Goal: Information Seeking & Learning: Find specific fact

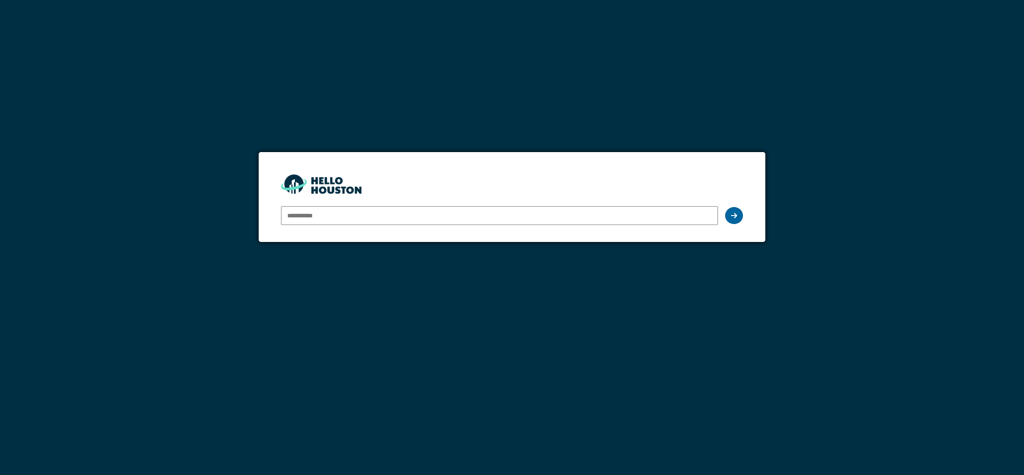
type input "**********"
click at [731, 212] on icon at bounding box center [734, 215] width 6 height 7
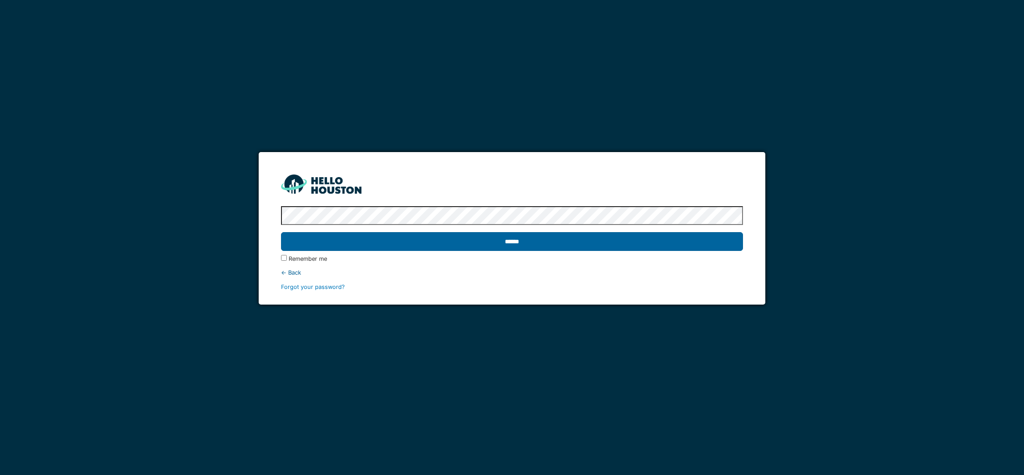
click at [509, 244] on input "******" at bounding box center [512, 241] width 462 height 19
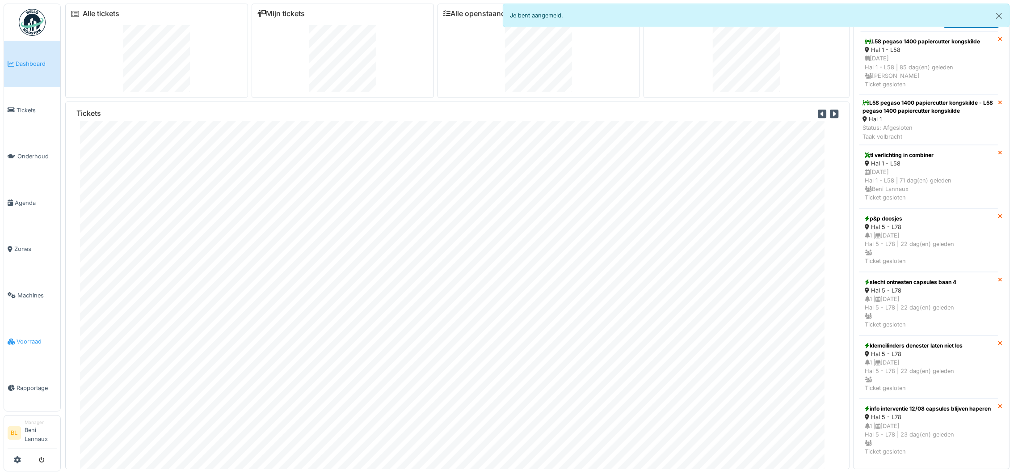
click at [21, 337] on span "Voorraad" at bounding box center [37, 341] width 40 height 8
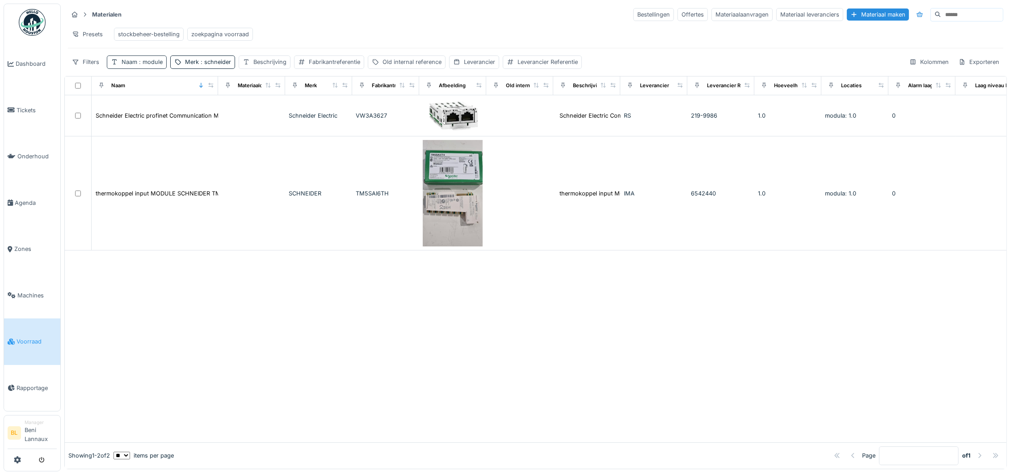
drag, startPoint x: 139, startPoint y: 72, endPoint x: 139, endPoint y: 77, distance: 5.8
click at [139, 65] on span ": module" at bounding box center [149, 62] width 25 height 7
click at [194, 113] on icon at bounding box center [190, 116] width 7 height 6
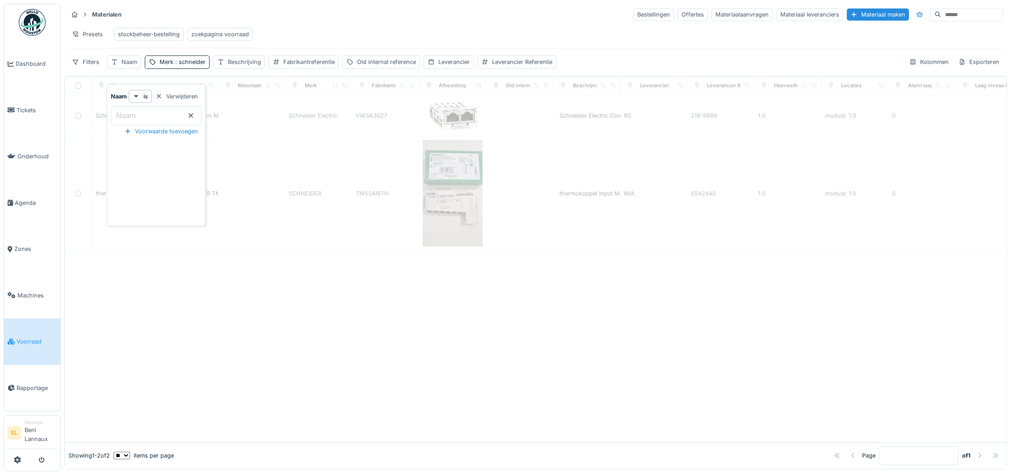
click at [223, 30] on div "zoekpagina voorraad" at bounding box center [220, 34] width 58 height 8
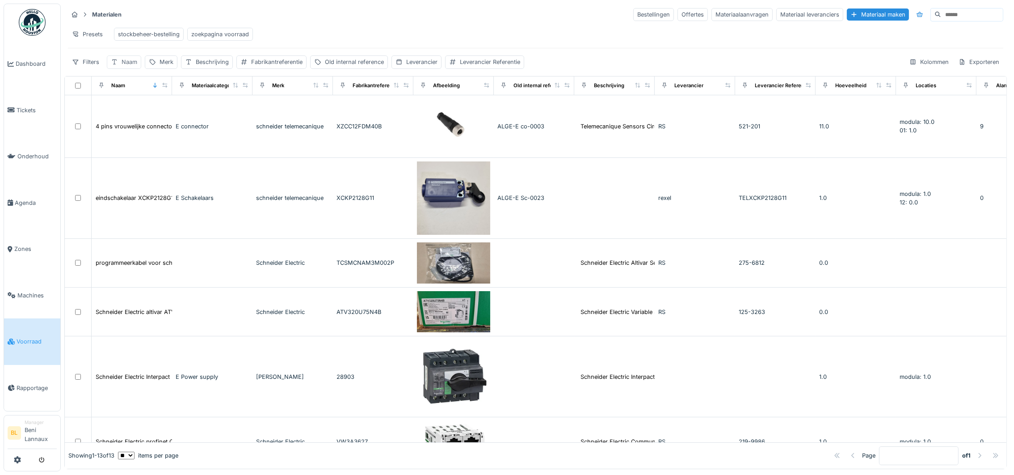
click at [127, 66] on div "Naam" at bounding box center [130, 62] width 16 height 8
click at [134, 114] on label "Naam" at bounding box center [125, 115] width 23 height 11
click at [134, 114] on input "Naam" at bounding box center [156, 115] width 91 height 19
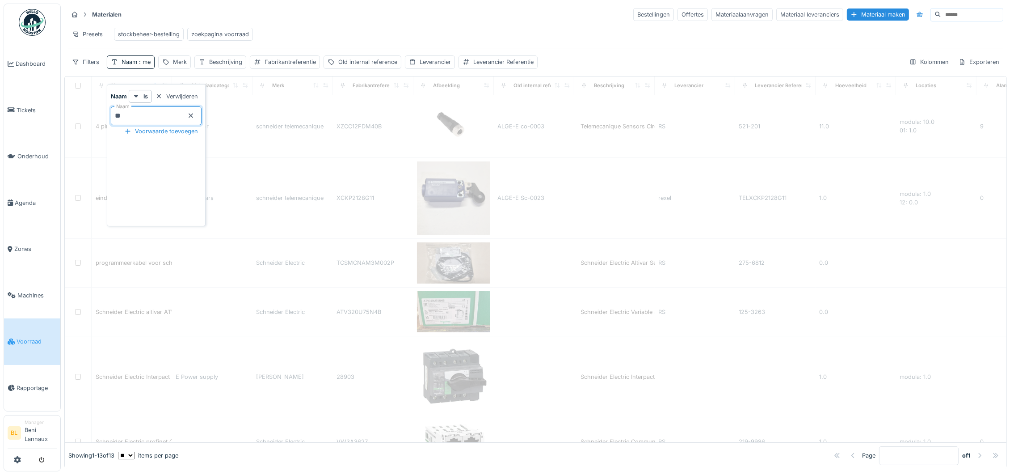
type input "*"
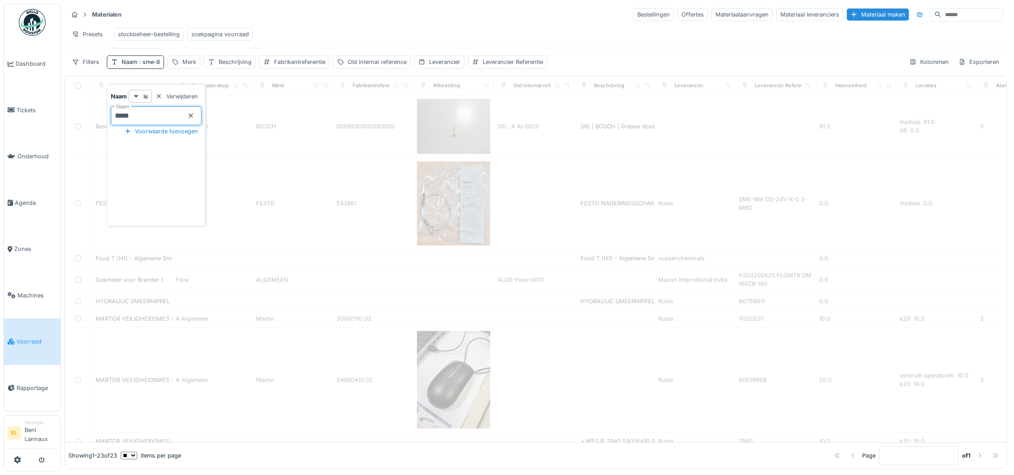
type input "******"
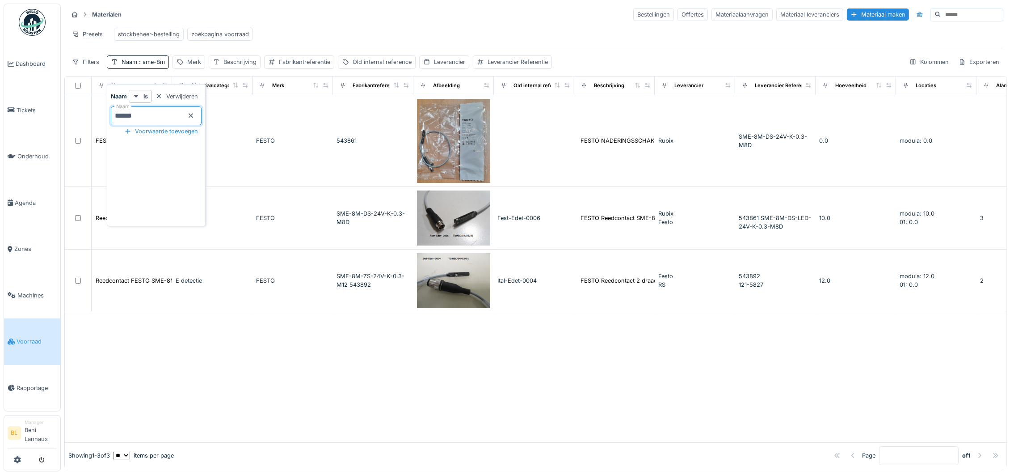
click at [227, 380] on div at bounding box center [536, 377] width 942 height 130
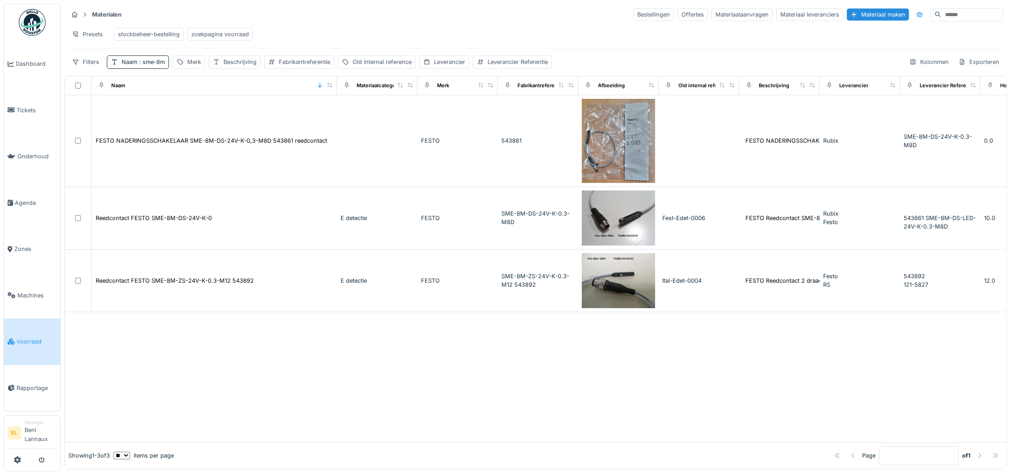
drag, startPoint x: 166, startPoint y: 94, endPoint x: 332, endPoint y: 100, distance: 165.9
click at [332, 91] on div "Naam" at bounding box center [214, 85] width 238 height 11
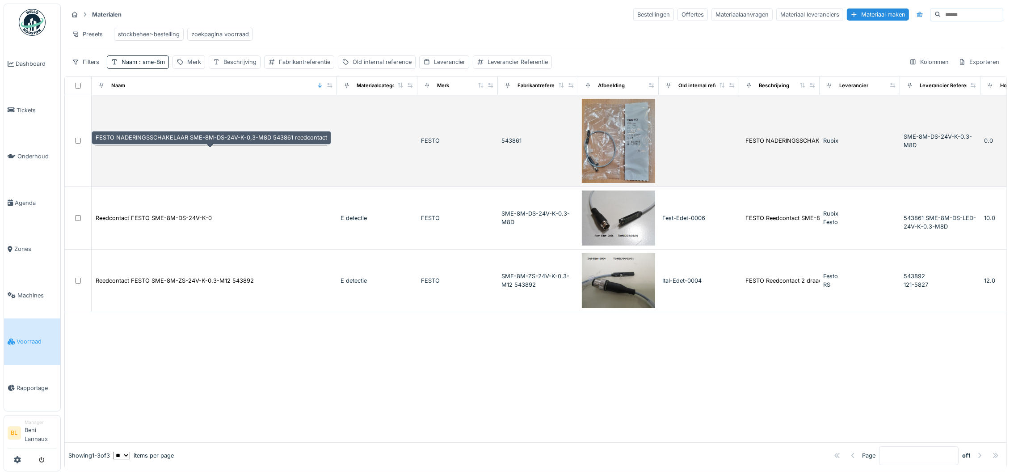
click at [210, 145] on div "FESTO NADERINGSSCHAKELAAR SME-8M-DS-24V-K-0,3-M8D 543861 reedcontact" at bounding box center [212, 140] width 232 height 8
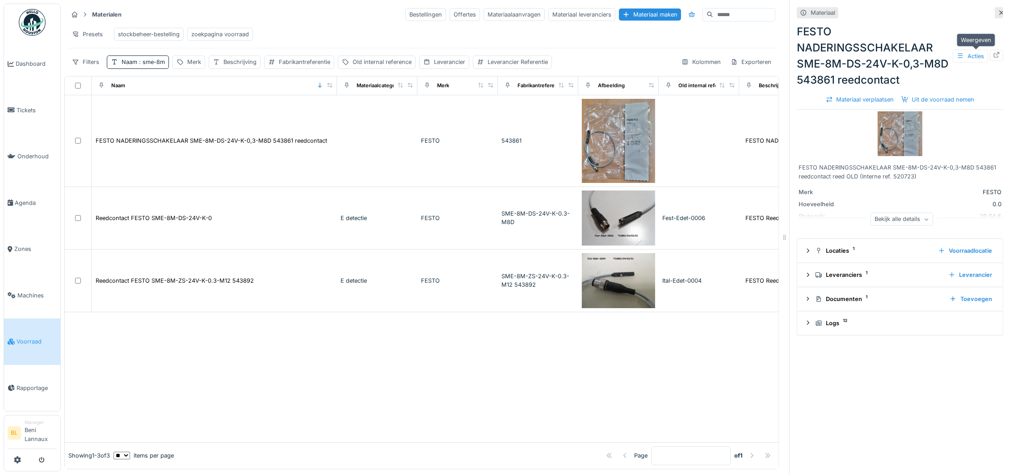
click at [990, 57] on div at bounding box center [996, 55] width 13 height 11
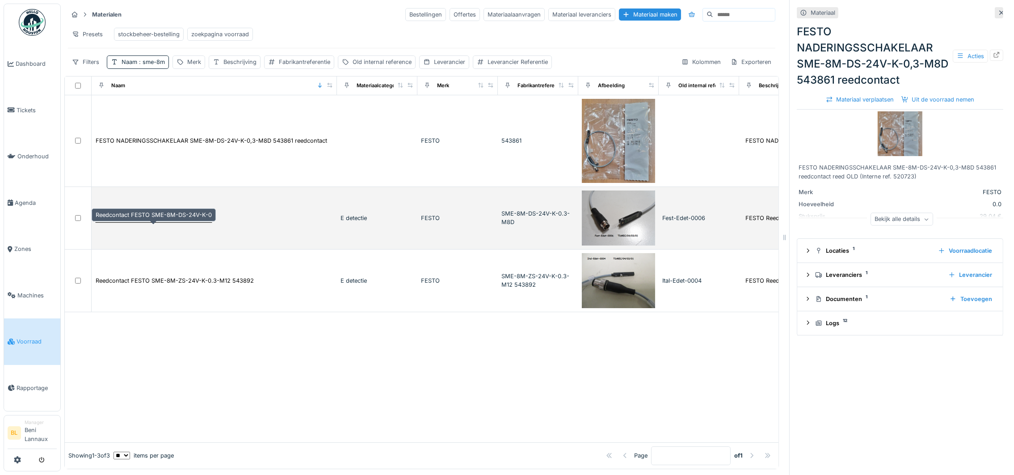
click at [179, 222] on div "Reedcontact FESTO SME-8M-DS-24V-K-0" at bounding box center [154, 218] width 116 height 8
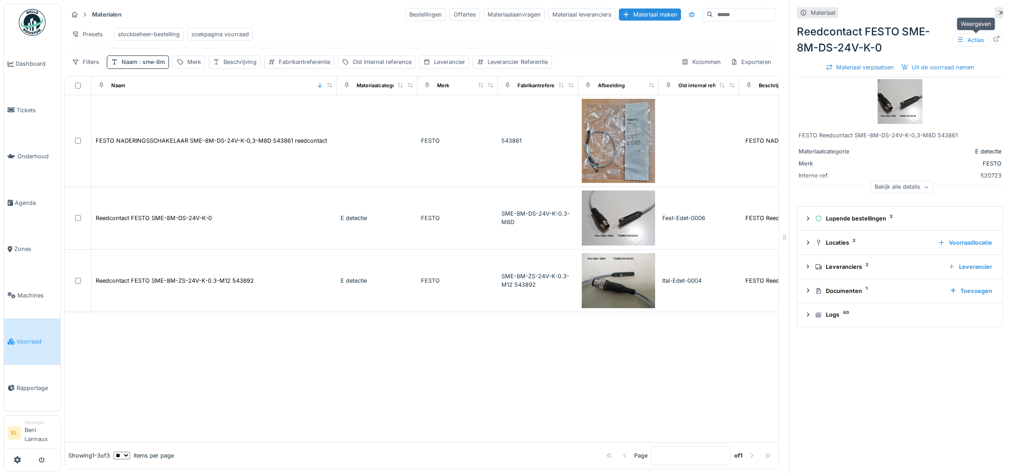
click at [993, 38] on icon at bounding box center [996, 39] width 7 height 6
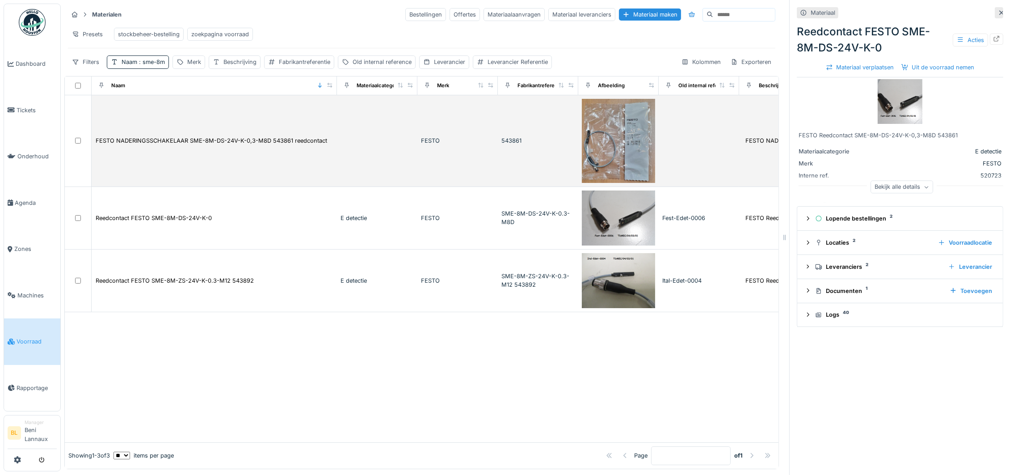
click at [232, 143] on td "FESTO NADERINGSSCHAKELAAR SME-8M-DS-24V-K-0,3-M8D 543861 reedcontact" at bounding box center [214, 141] width 245 height 92
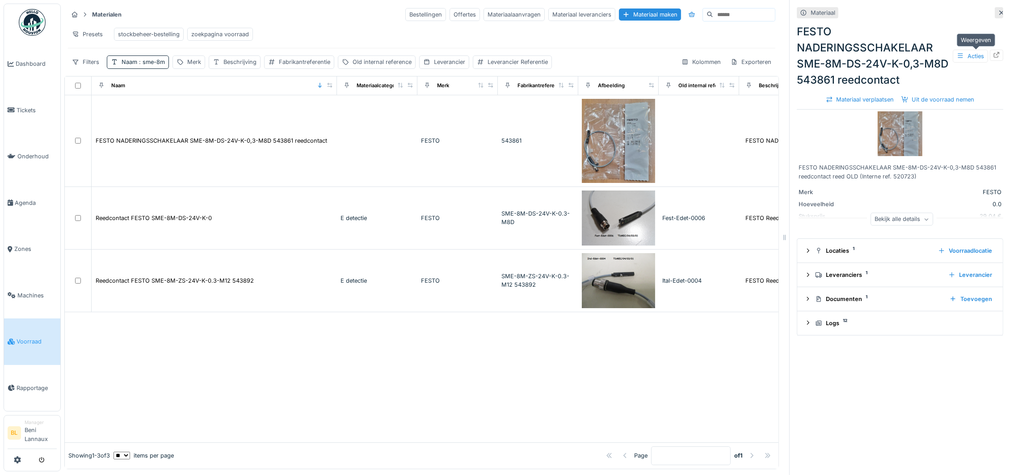
click at [993, 53] on icon at bounding box center [996, 55] width 7 height 6
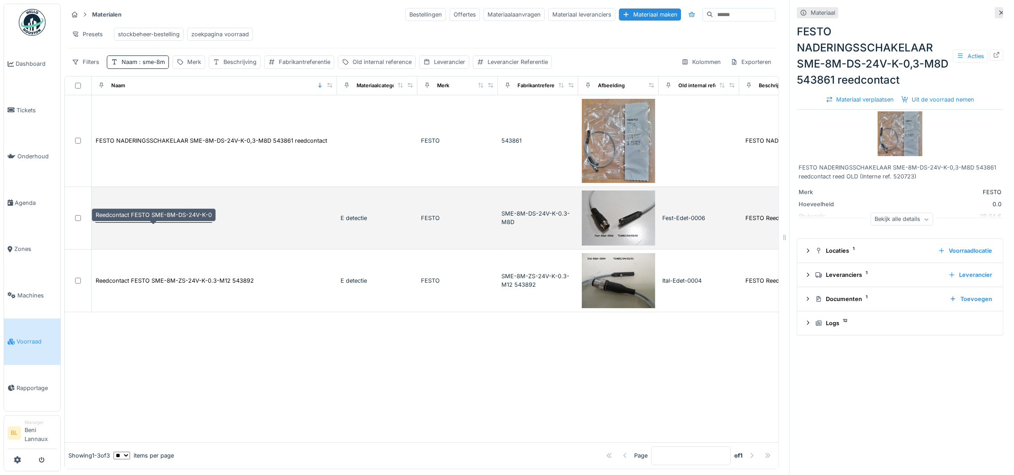
click at [141, 222] on div "Reedcontact FESTO SME-8M-DS-24V-K-0" at bounding box center [154, 218] width 116 height 8
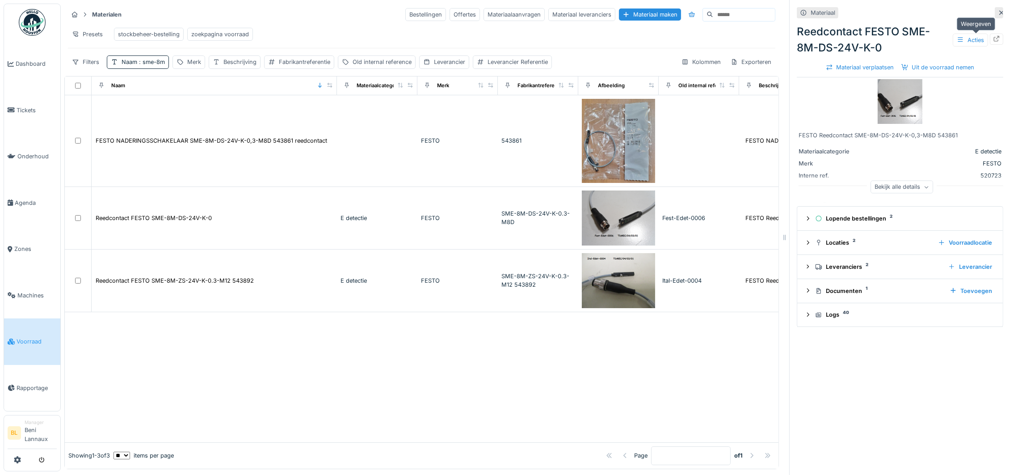
click at [993, 38] on icon at bounding box center [996, 39] width 7 height 6
click at [137, 65] on span ": sme-8m" at bounding box center [151, 62] width 28 height 7
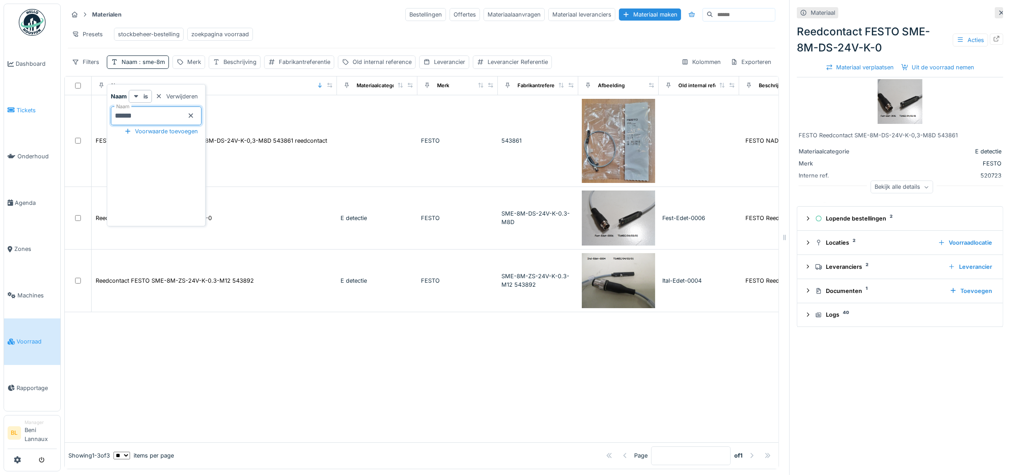
drag, startPoint x: 134, startPoint y: 117, endPoint x: 51, endPoint y: 120, distance: 82.3
click at [56, 125] on body "Dashboard Tickets Onderhoud Agenda Zones Machines Voorraad Rapportage BL Manage…" at bounding box center [507, 237] width 1014 height 475
paste input "**********"
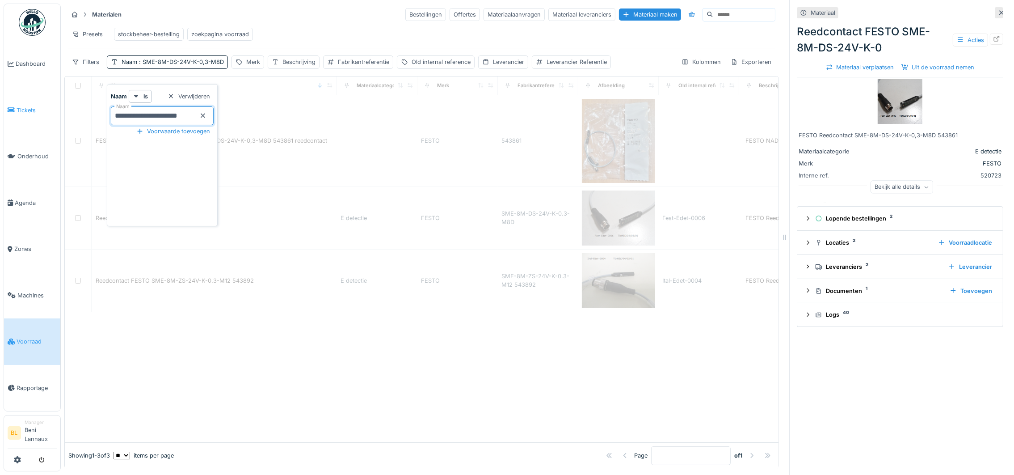
type input "**********"
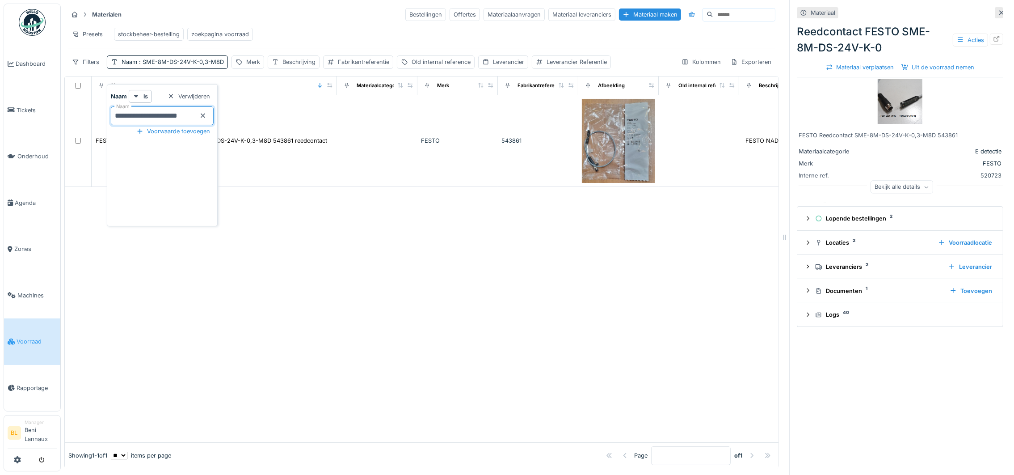
click at [334, 303] on div at bounding box center [422, 314] width 714 height 255
click at [181, 65] on span ": SME-8M-DS-24V-K-0,3-M8D" at bounding box center [180, 62] width 87 height 7
click at [315, 309] on div at bounding box center [422, 314] width 714 height 255
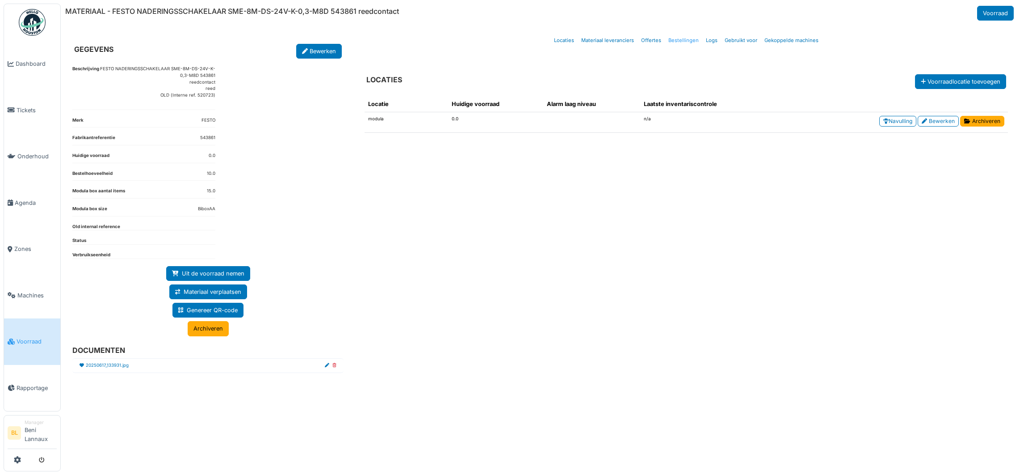
click at [686, 42] on link "Bestellingen" at bounding box center [684, 40] width 38 height 21
select select "***"
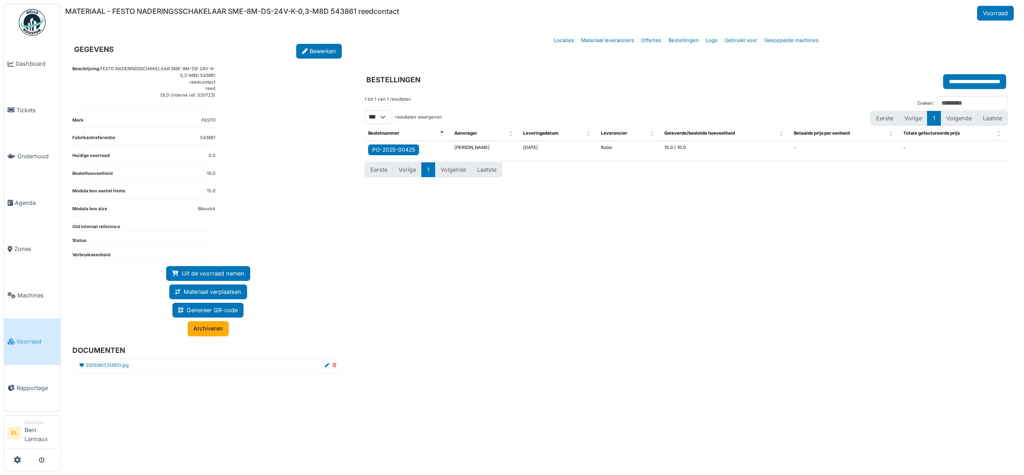
click at [390, 152] on div "PO-2025-00425" at bounding box center [393, 150] width 43 height 8
select select "***"
click at [707, 41] on link "Logs" at bounding box center [712, 40] width 19 height 21
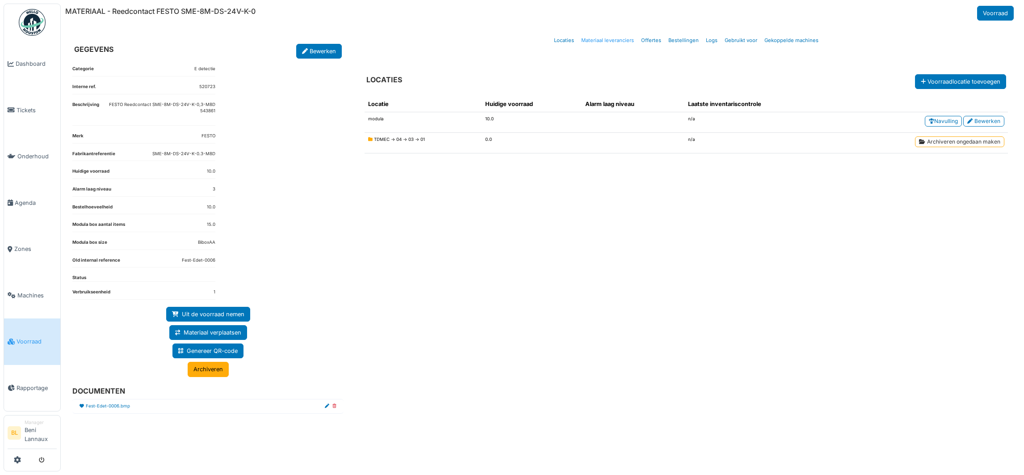
click at [604, 42] on link "Materiaal leveranciers" at bounding box center [608, 40] width 60 height 21
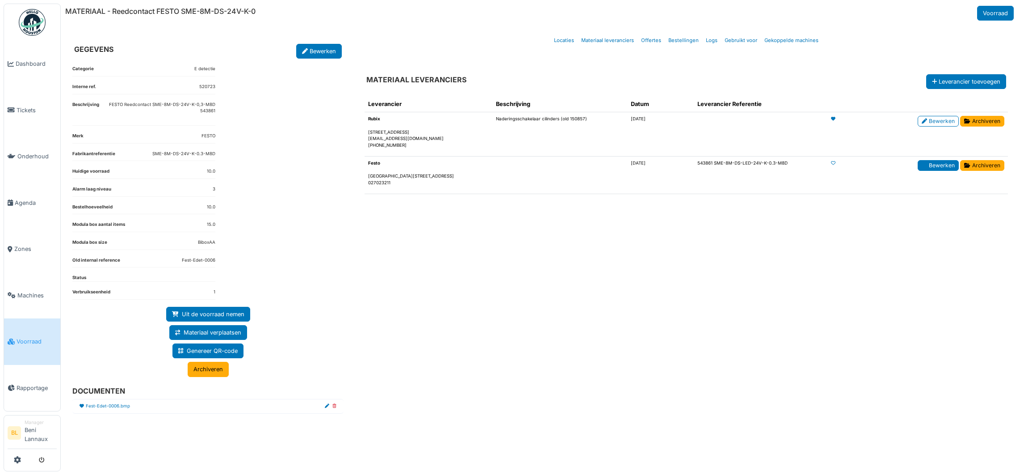
click at [933, 168] on link "Bewerken" at bounding box center [938, 165] width 41 height 11
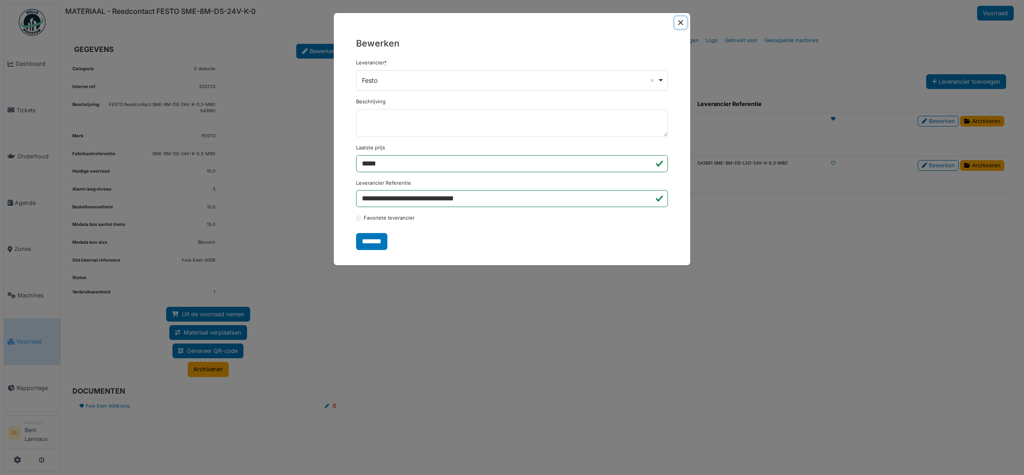
click at [683, 25] on button "Close" at bounding box center [681, 23] width 12 height 12
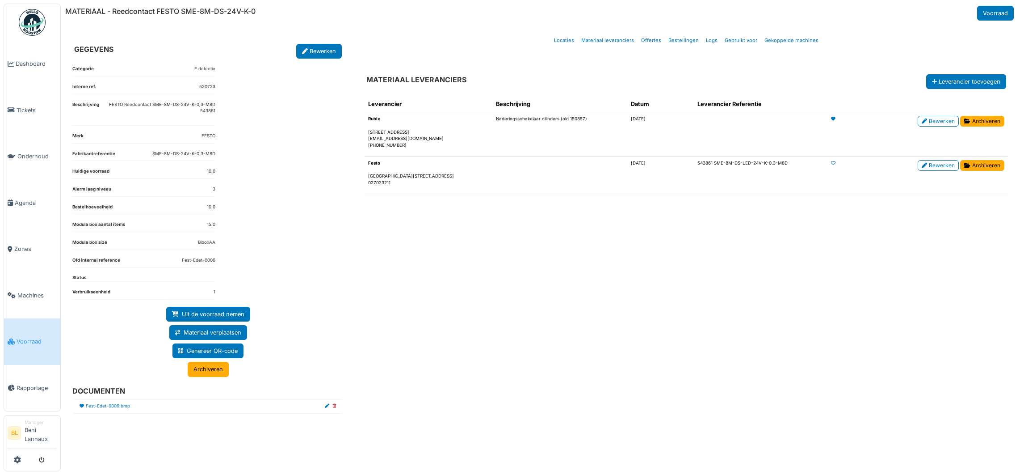
click at [30, 338] on span "Voorraad" at bounding box center [37, 341] width 40 height 8
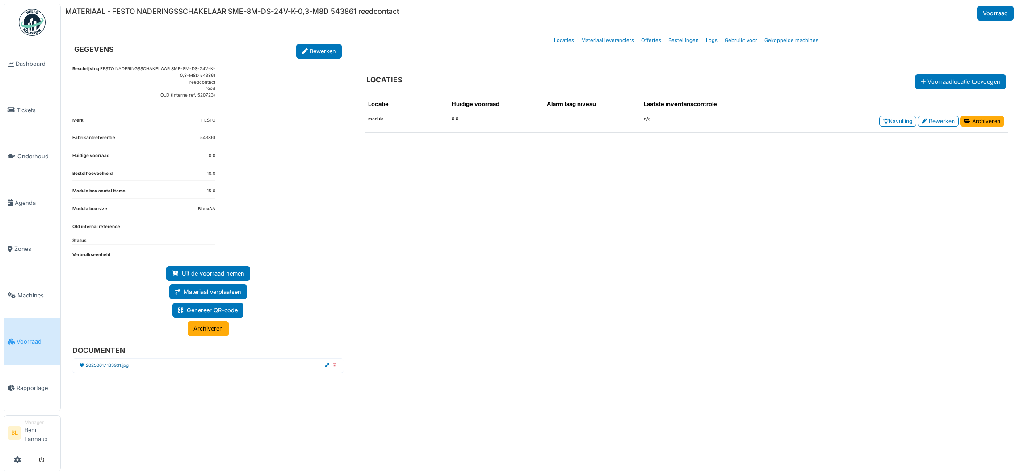
click at [127, 368] on link "20250617_133931.jpg" at bounding box center [107, 365] width 43 height 7
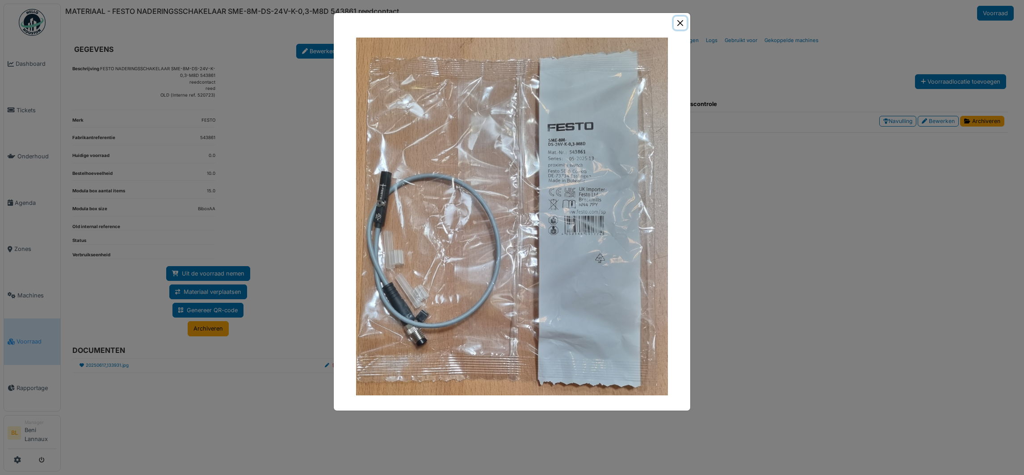
click at [678, 22] on button "Close" at bounding box center [680, 23] width 13 height 13
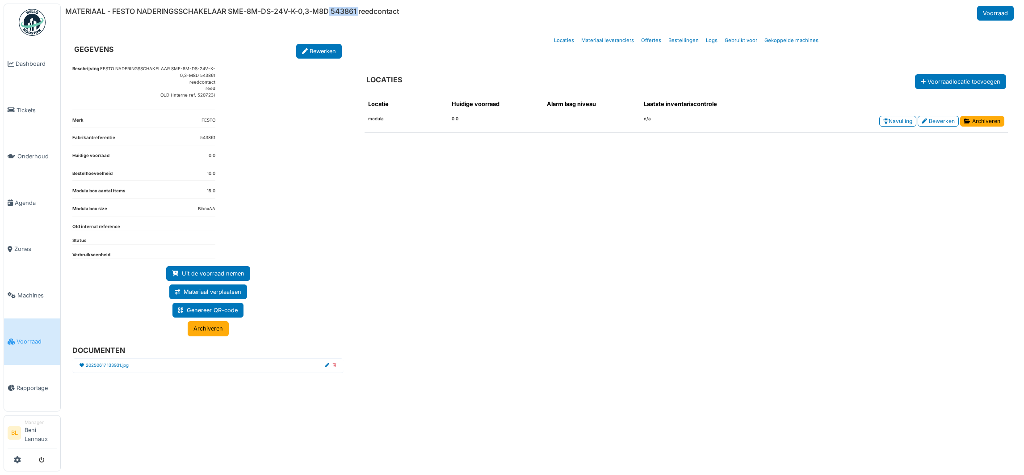
drag, startPoint x: 332, startPoint y: 12, endPoint x: 360, endPoint y: 14, distance: 28.2
click at [360, 14] on h6 "MATERIAAL - FESTO NADERINGSSCHAKELAAR SME-8M-DS-24V-K-0,3-M8D 543861 reedcontact" at bounding box center [232, 11] width 334 height 8
click at [328, 50] on link "Bewerken" at bounding box center [319, 51] width 46 height 15
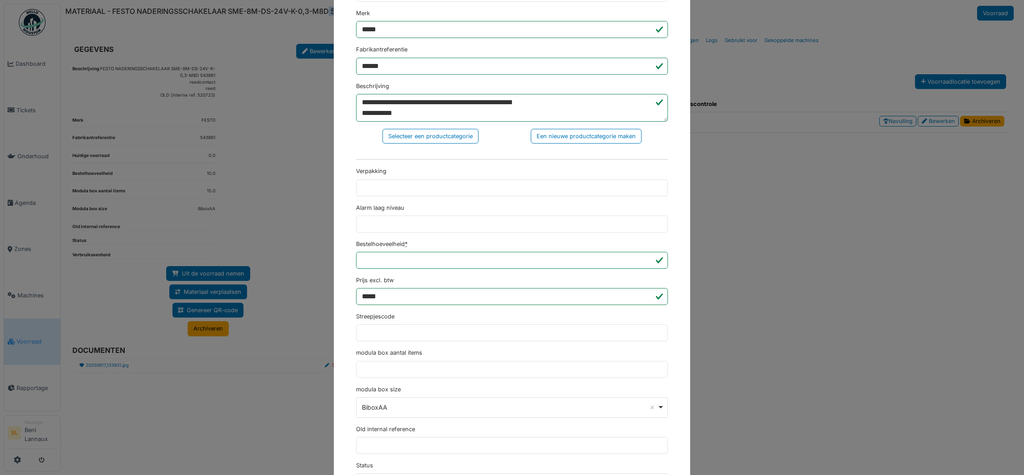
scroll to position [201, 0]
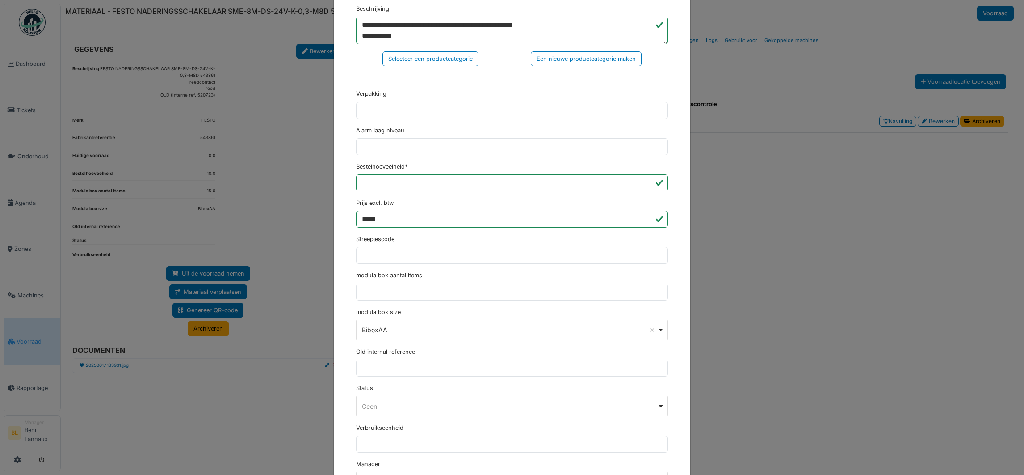
click at [227, 420] on div "**********" at bounding box center [512, 237] width 1024 height 475
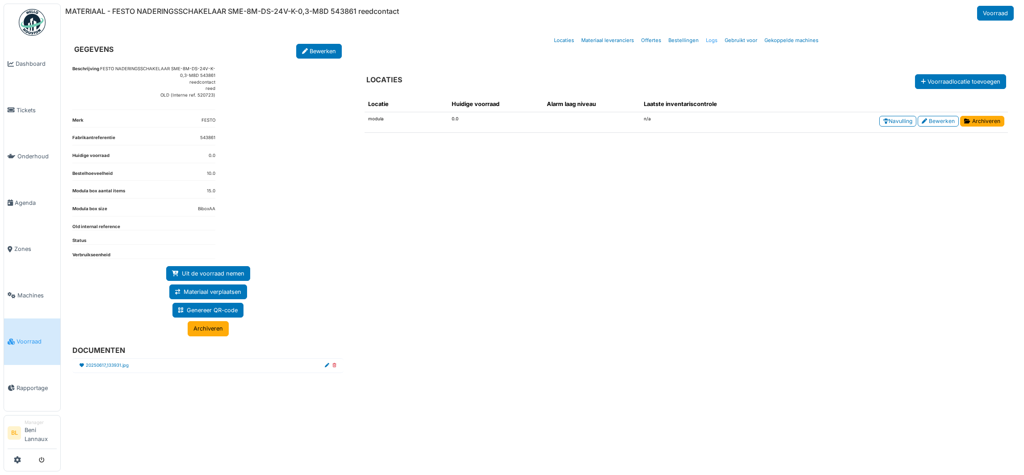
click at [710, 38] on link "Logs" at bounding box center [712, 40] width 19 height 21
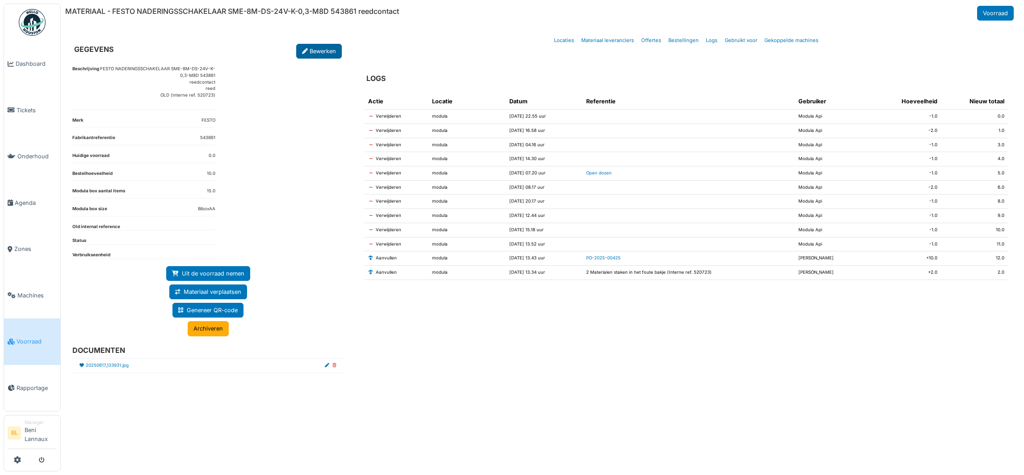
click at [318, 52] on link "Bewerken" at bounding box center [319, 51] width 46 height 15
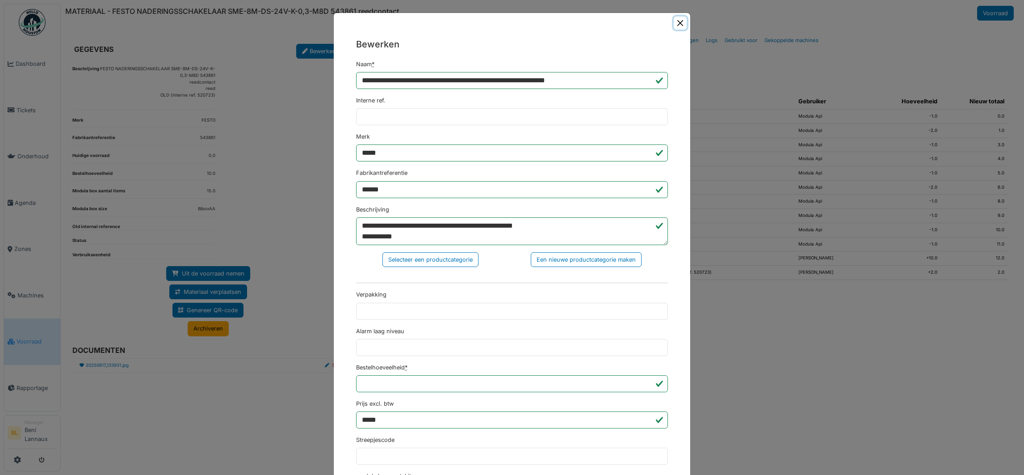
click at [679, 25] on button "Close" at bounding box center [680, 23] width 13 height 13
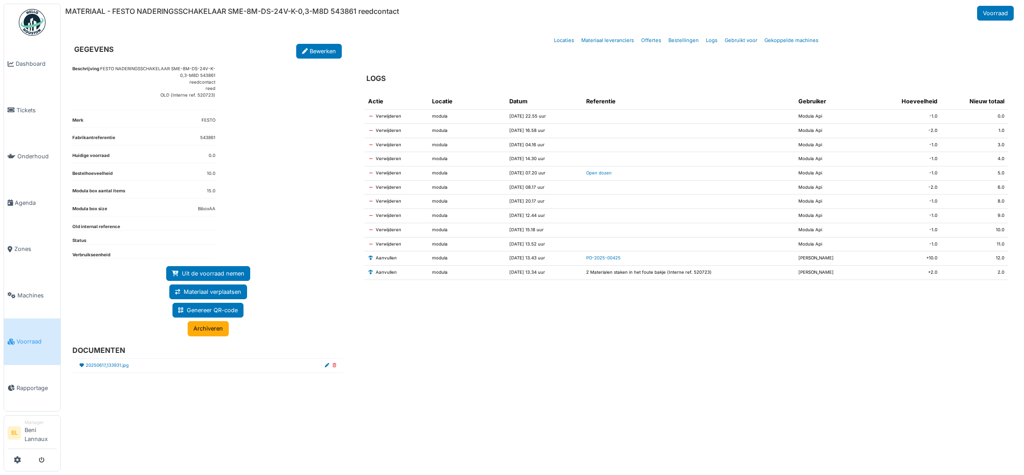
click at [328, 369] on div at bounding box center [331, 365] width 12 height 7
click at [117, 368] on link "20250617_133931.jpg" at bounding box center [107, 365] width 43 height 7
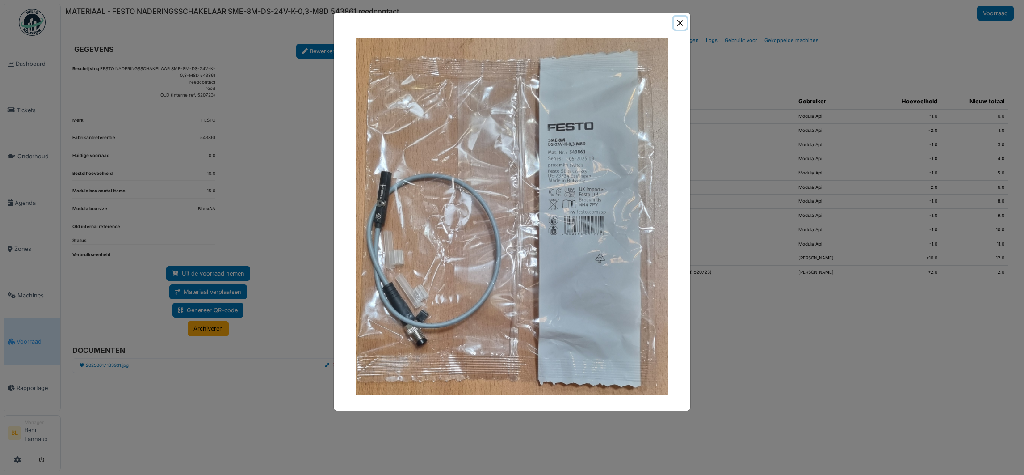
click at [679, 25] on button "Close" at bounding box center [680, 23] width 13 height 13
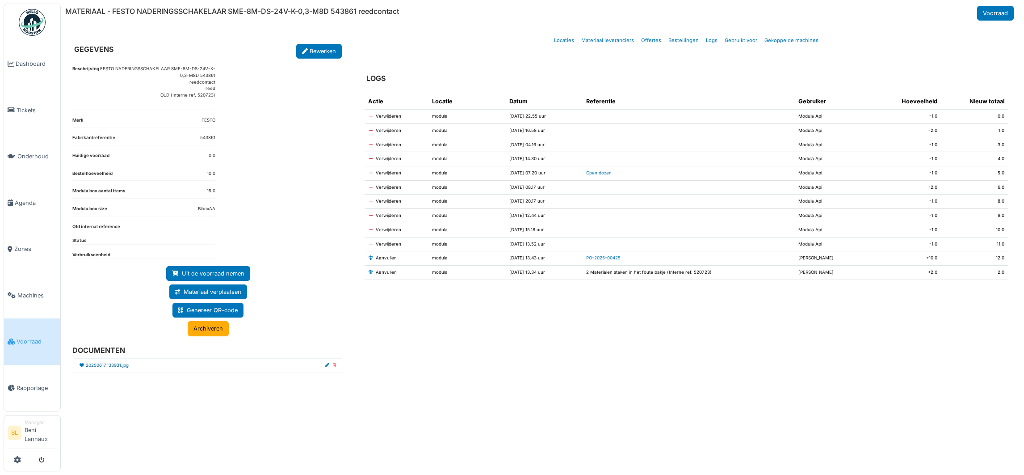
click at [115, 369] on link "20250617_133931.jpg" at bounding box center [107, 365] width 43 height 7
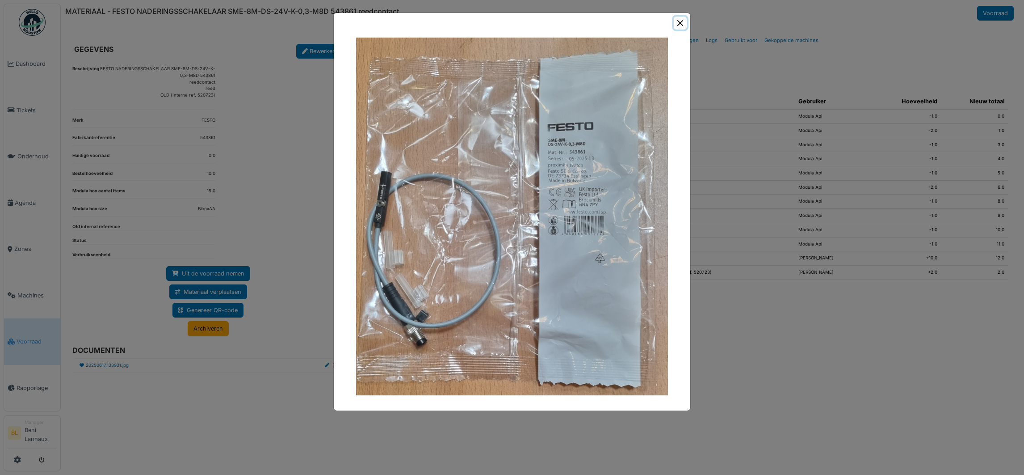
click at [679, 22] on button "Close" at bounding box center [680, 23] width 13 height 13
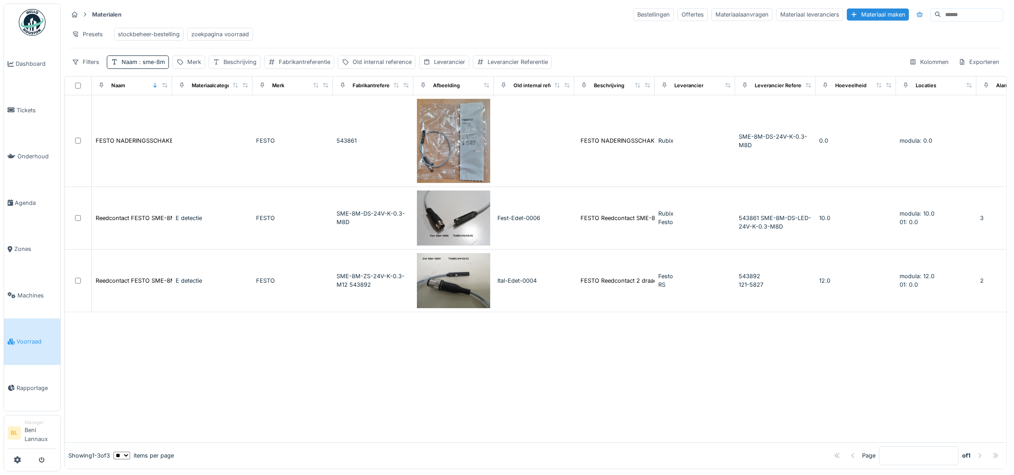
click at [143, 33] on div "stockbeheer-bestelling" at bounding box center [149, 34] width 62 height 8
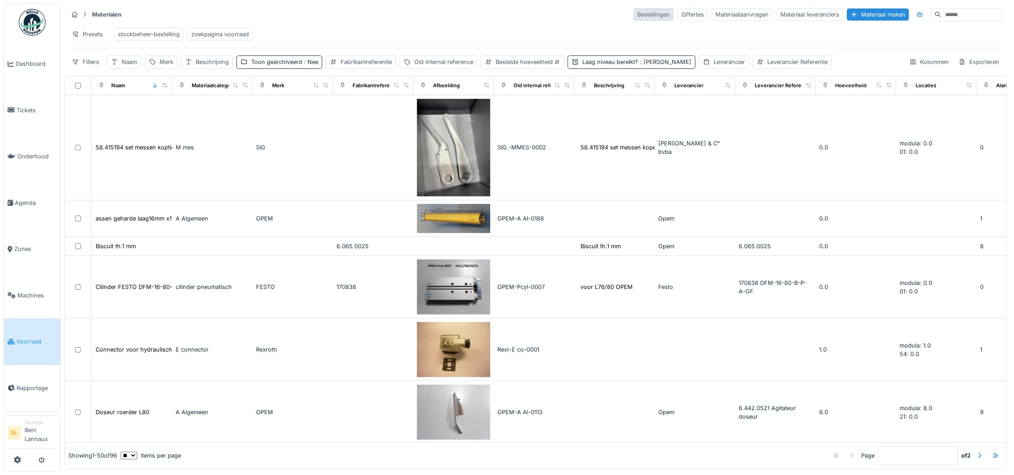
click at [633, 14] on div "Bestellingen" at bounding box center [653, 14] width 41 height 13
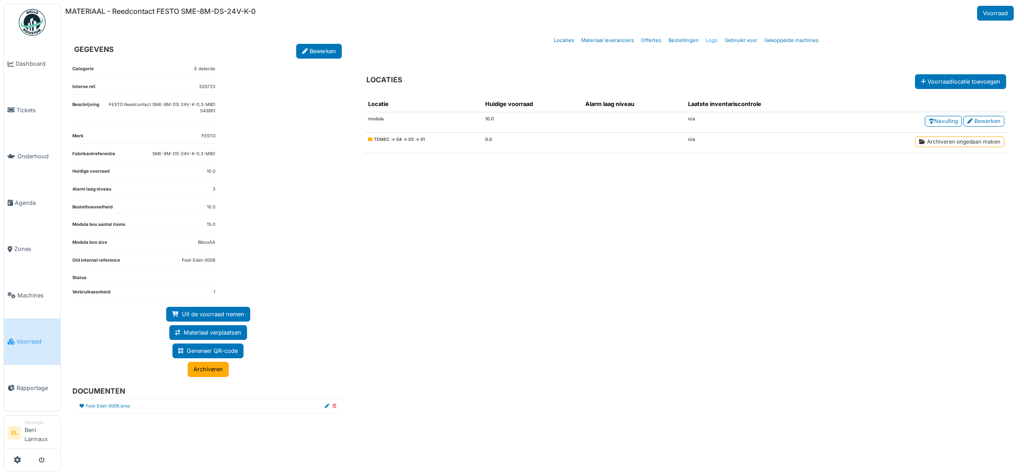
click at [709, 39] on link "Logs" at bounding box center [712, 40] width 19 height 21
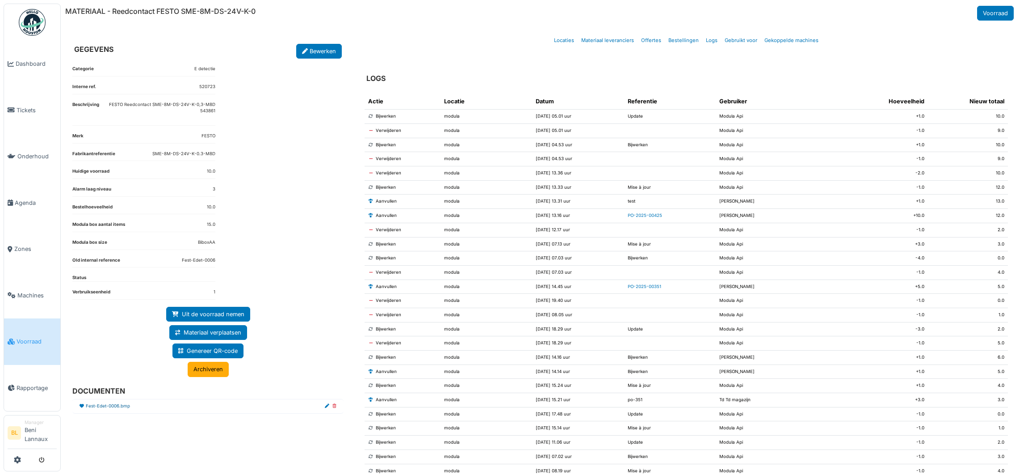
click at [102, 408] on link "Fest-Edet-0006.bmp" at bounding box center [108, 406] width 44 height 7
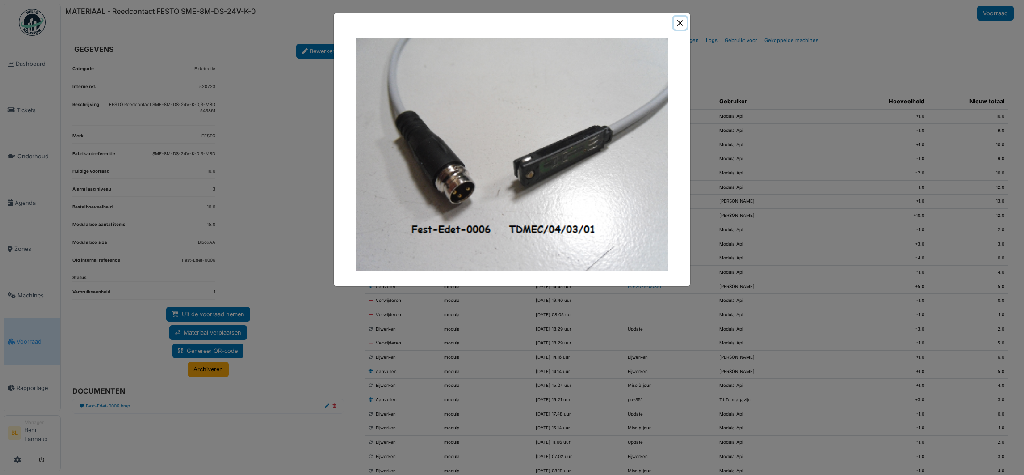
click at [679, 19] on button "Close" at bounding box center [680, 23] width 13 height 13
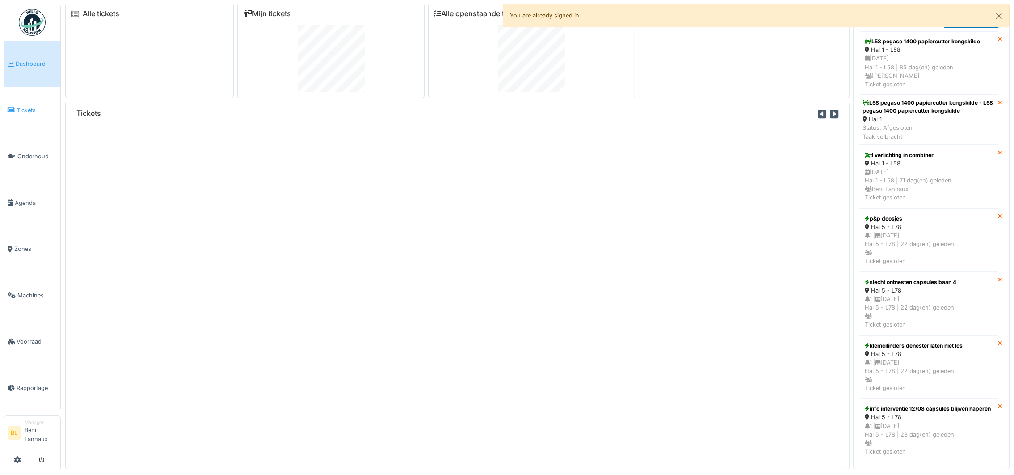
click at [25, 106] on span "Tickets" at bounding box center [37, 110] width 40 height 8
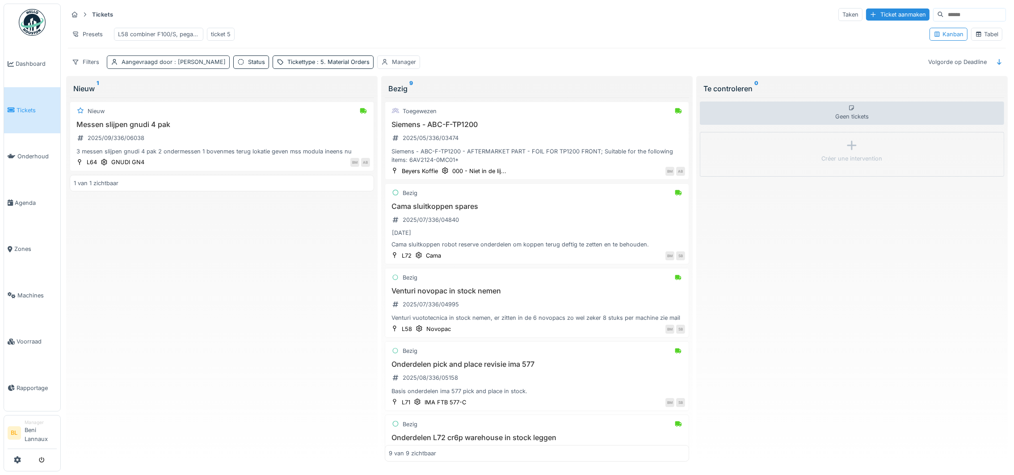
click at [181, 65] on span ": Bart Moens" at bounding box center [199, 62] width 53 height 7
click at [174, 114] on icon at bounding box center [176, 115] width 5 height 5
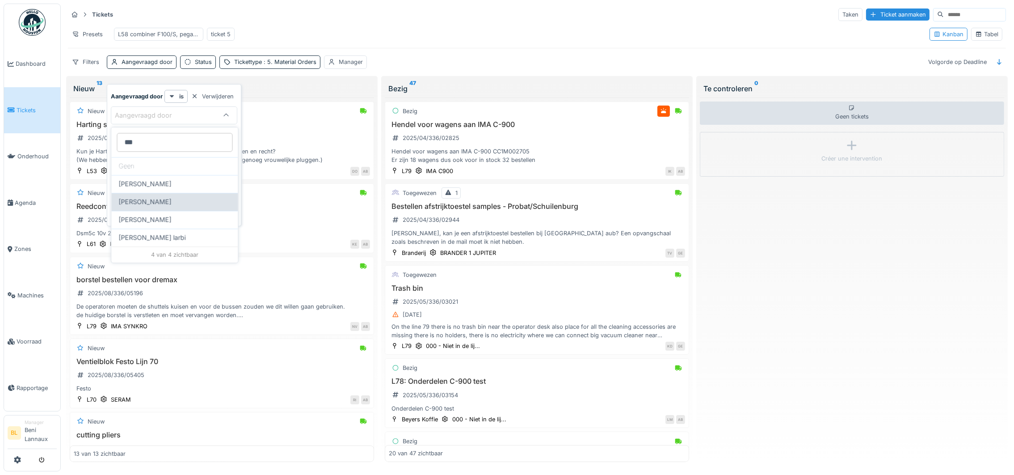
type door_IyOTc "***"
click at [154, 203] on span "Ismail Kosar" at bounding box center [144, 202] width 53 height 10
type input "****"
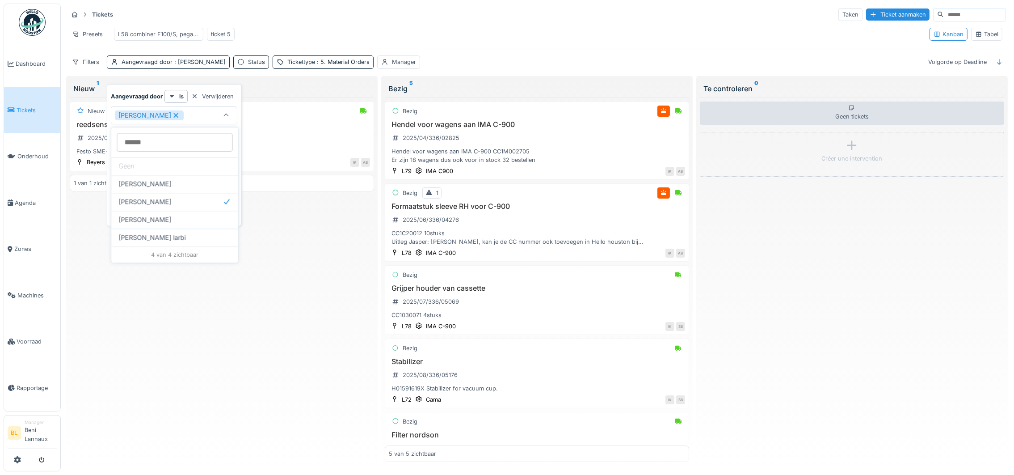
click at [518, 30] on div "Presets L58 combiner F100/S, pegaso 1400, novopac ticket 5" at bounding box center [495, 34] width 854 height 20
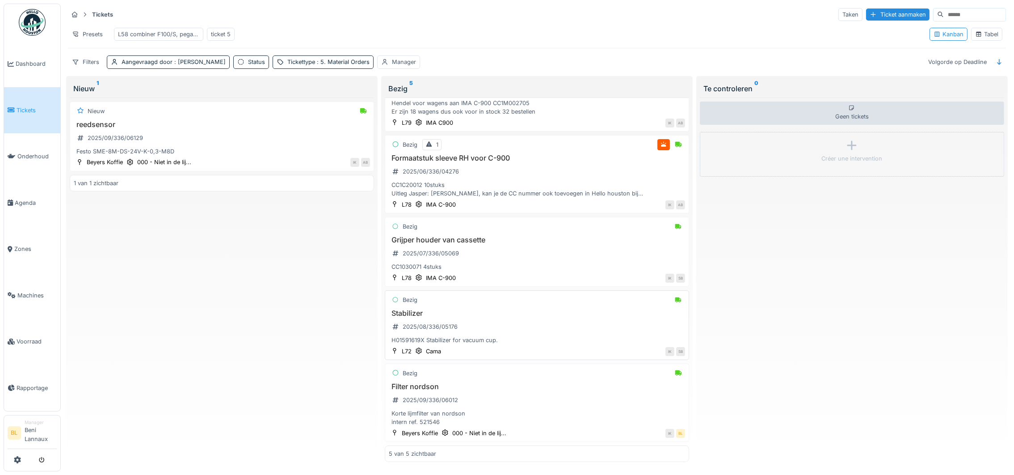
scroll to position [8, 0]
click at [425, 396] on div "2025/09/336/06012" at bounding box center [430, 400] width 55 height 8
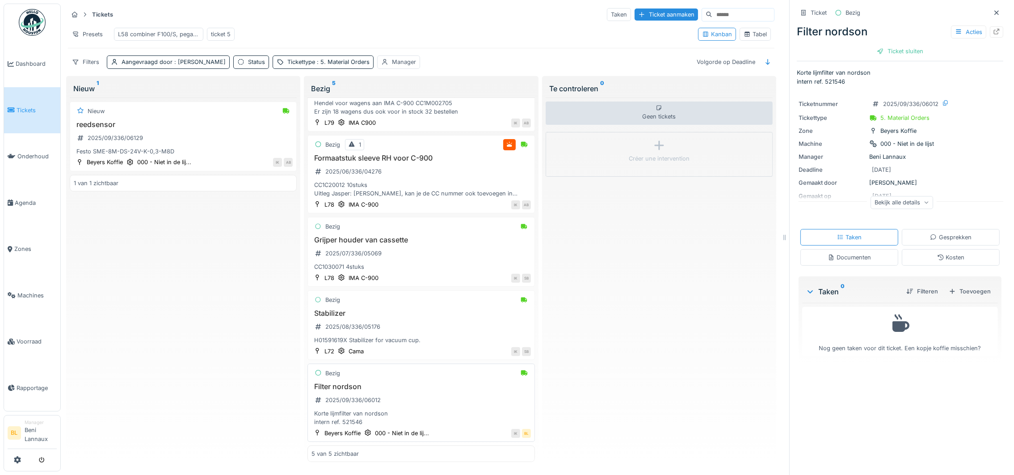
scroll to position [10, 0]
click at [349, 396] on div "2025/09/336/06012" at bounding box center [352, 400] width 55 height 8
click at [990, 26] on div at bounding box center [996, 31] width 13 height 11
click at [143, 149] on div "Festo SME-8M-DS-24V-K-0,3-M8D" at bounding box center [183, 151] width 219 height 8
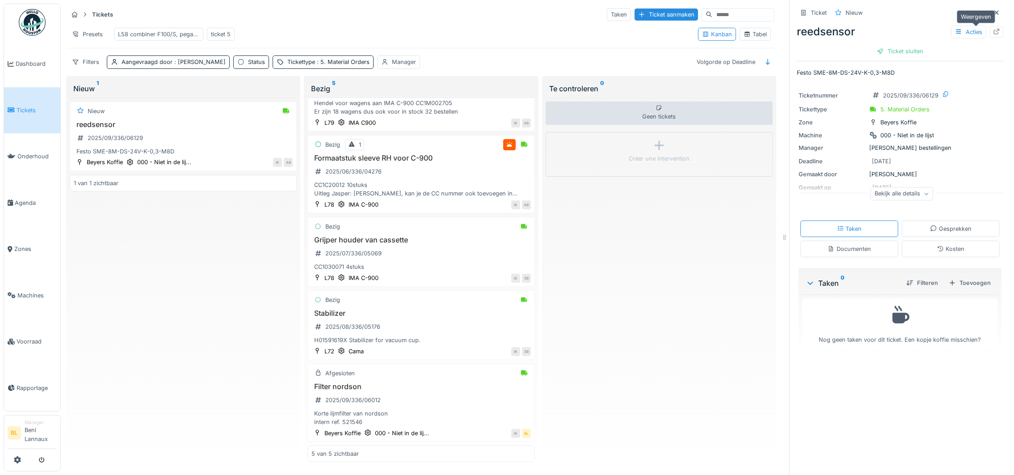
click at [993, 29] on icon at bounding box center [996, 32] width 7 height 6
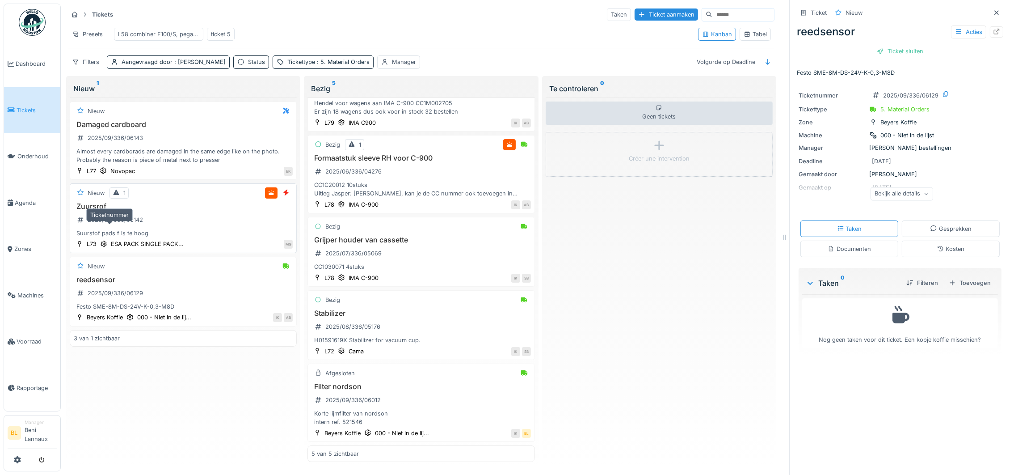
click at [107, 224] on div "2025/09/336/06142" at bounding box center [115, 219] width 55 height 8
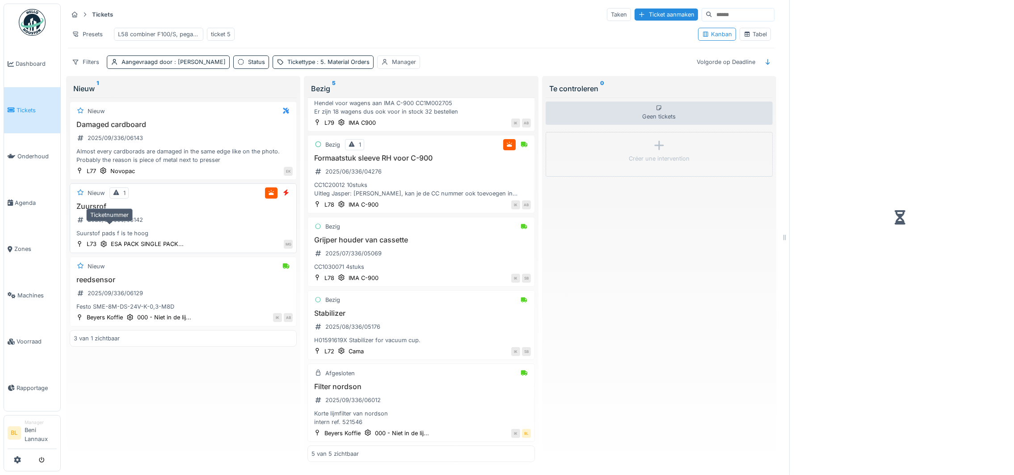
click at [114, 227] on div "2025/09/336/06142" at bounding box center [110, 219] width 72 height 15
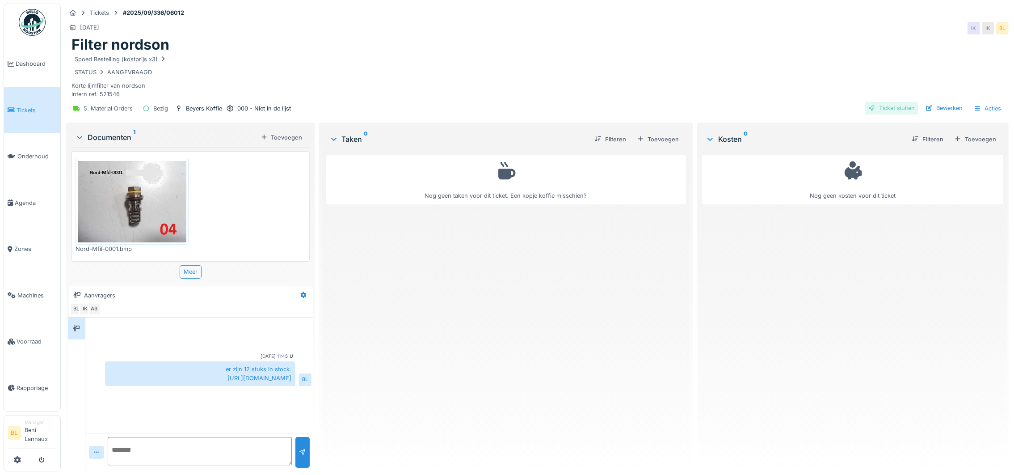
click at [886, 110] on div "Ticket sluiten" at bounding box center [892, 108] width 54 height 12
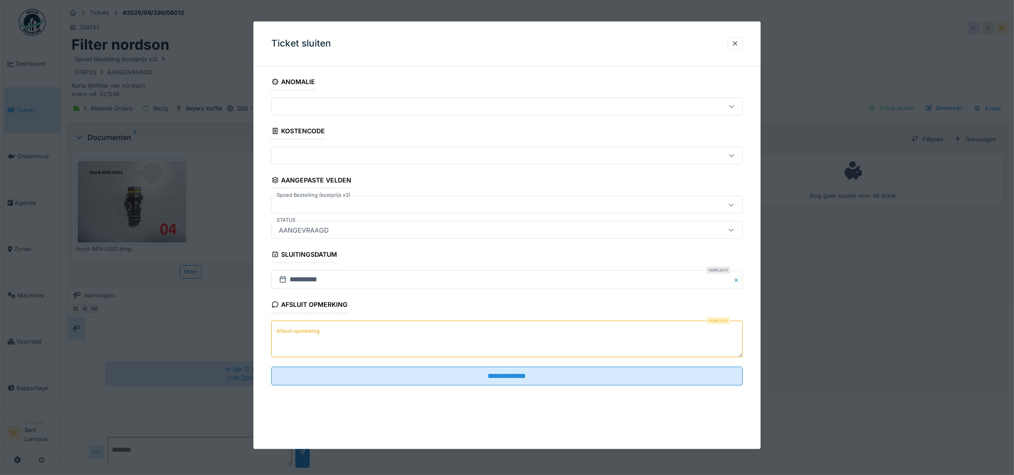
click at [364, 334] on textarea "Afsluit opmerking" at bounding box center [506, 338] width 471 height 37
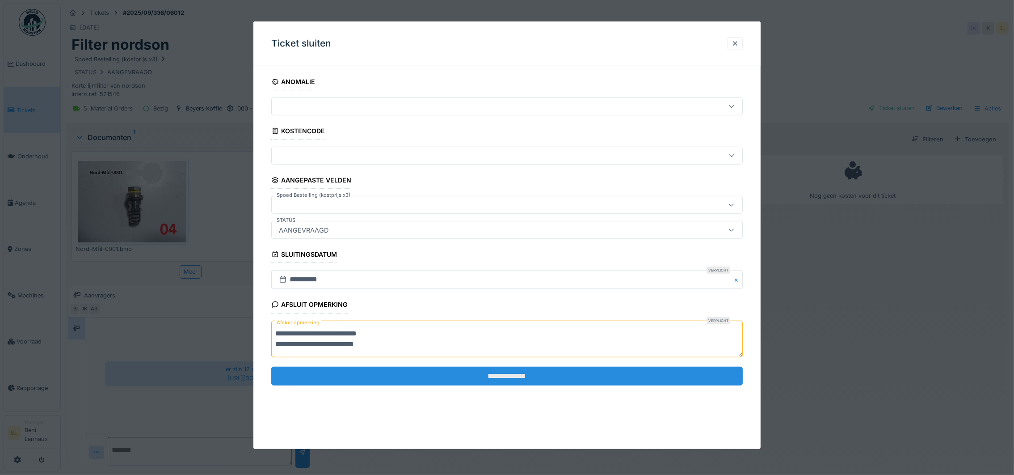
type textarea "**********"
click at [516, 376] on input "**********" at bounding box center [506, 375] width 471 height 19
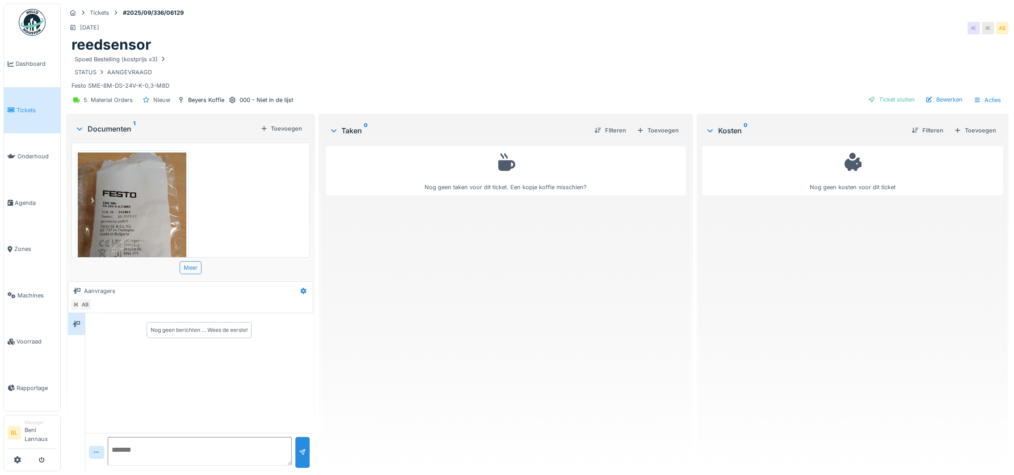
click at [128, 210] on img at bounding box center [132, 224] width 109 height 145
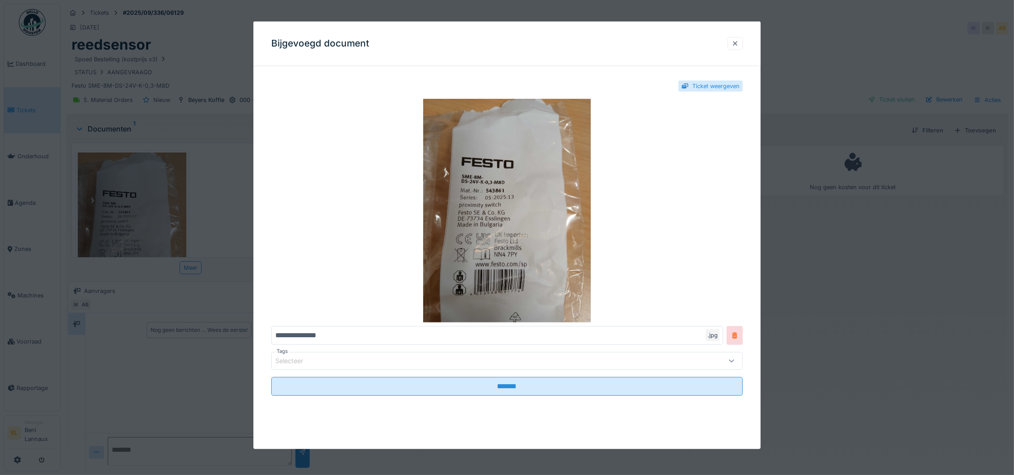
click at [739, 41] on div at bounding box center [735, 43] width 7 height 8
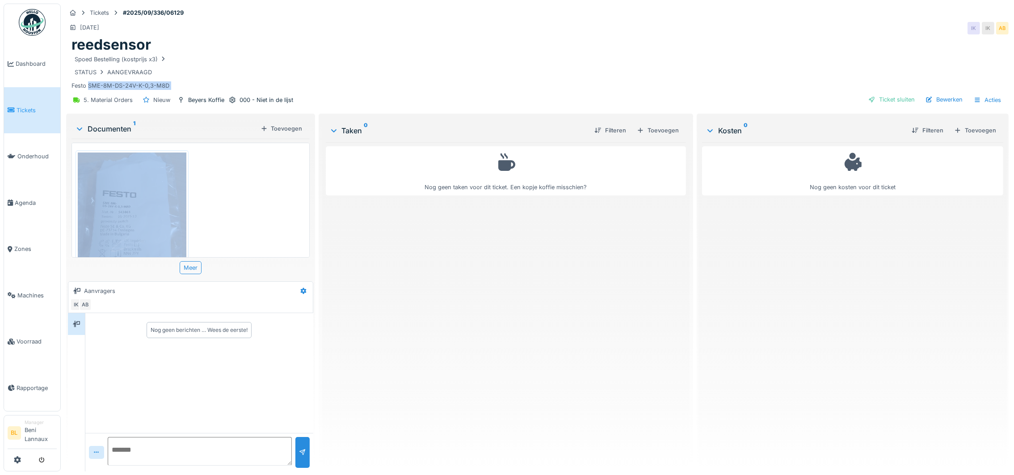
drag, startPoint x: 87, startPoint y: 85, endPoint x: 183, endPoint y: 93, distance: 96.0
click at [183, 93] on div "Tickets #2025/09/336/06129 [DATE] IK IK AB reedsensor Spoed Bestelling (kostpri…" at bounding box center [537, 58] width 946 height 108
copy div "SME-8M-DS-24V-K-0,3-M8D 5. Material Orders Nieuw Beyers Koffie 000 - Niet in de…"
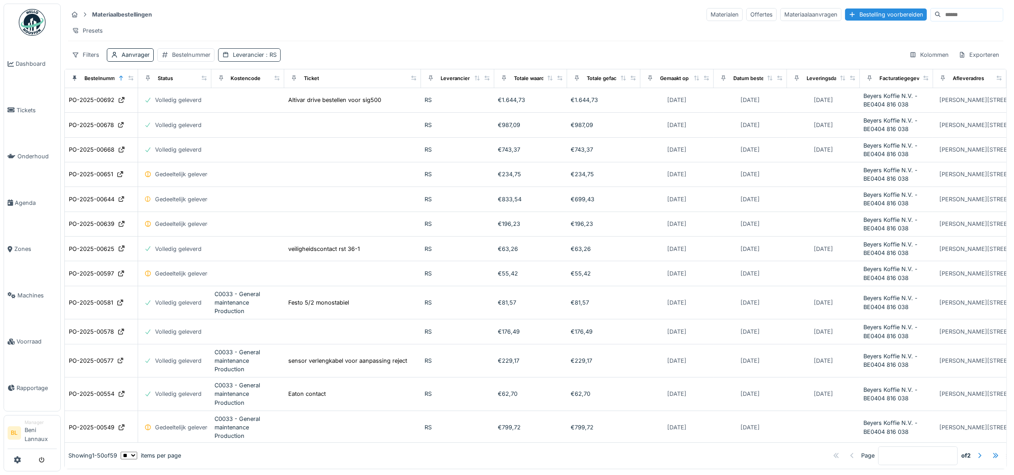
click at [261, 59] on div "Leverancier : [GEOGRAPHIC_DATA]" at bounding box center [255, 55] width 44 height 8
click at [240, 108] on icon at bounding box center [244, 108] width 8 height 6
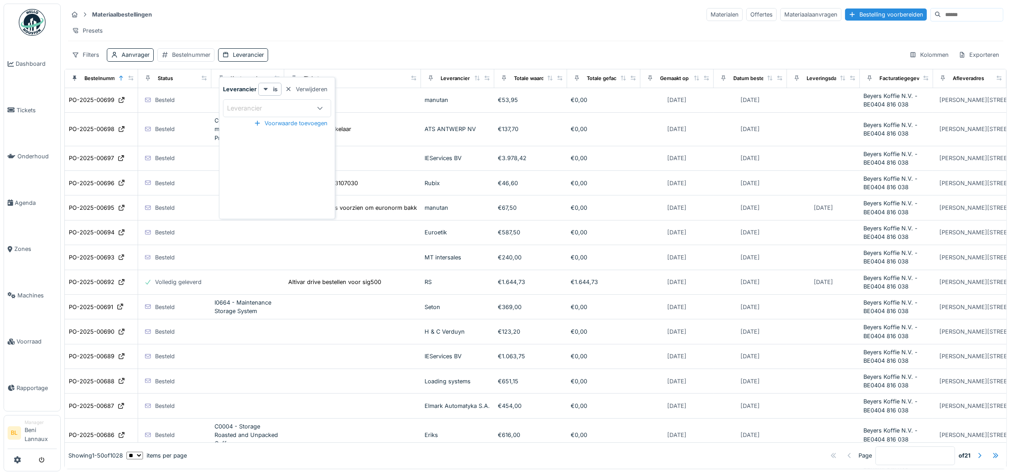
click at [360, 36] on div "Presets" at bounding box center [535, 30] width 935 height 13
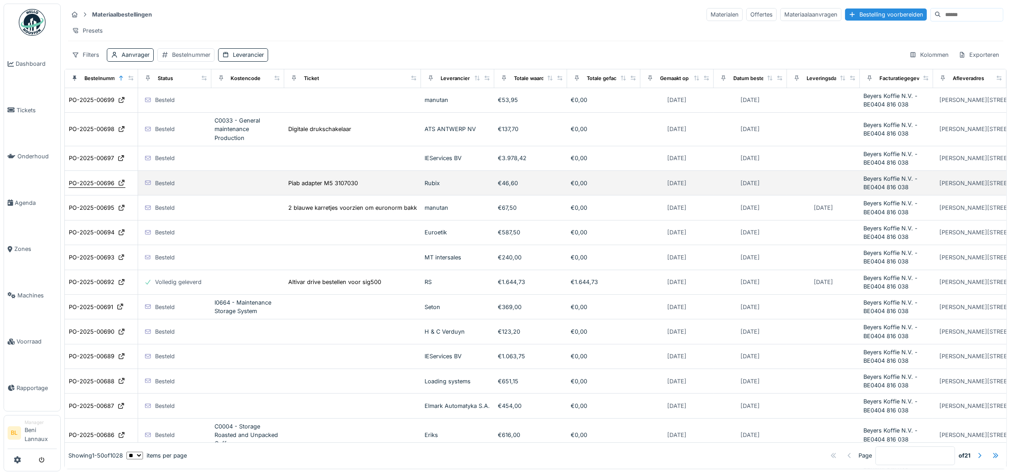
click at [99, 187] on div "PO-2025-00696" at bounding box center [92, 183] width 46 height 8
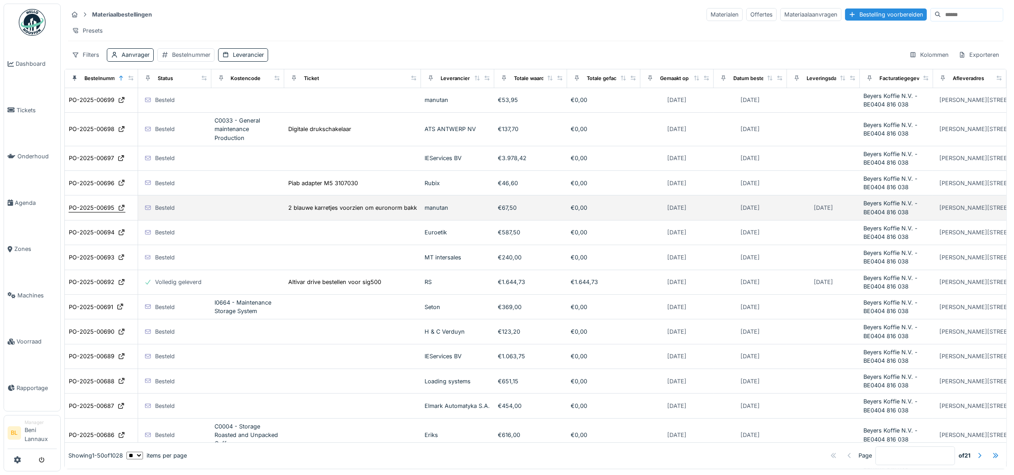
click at [101, 212] on div "PO-2025-00695" at bounding box center [92, 207] width 46 height 8
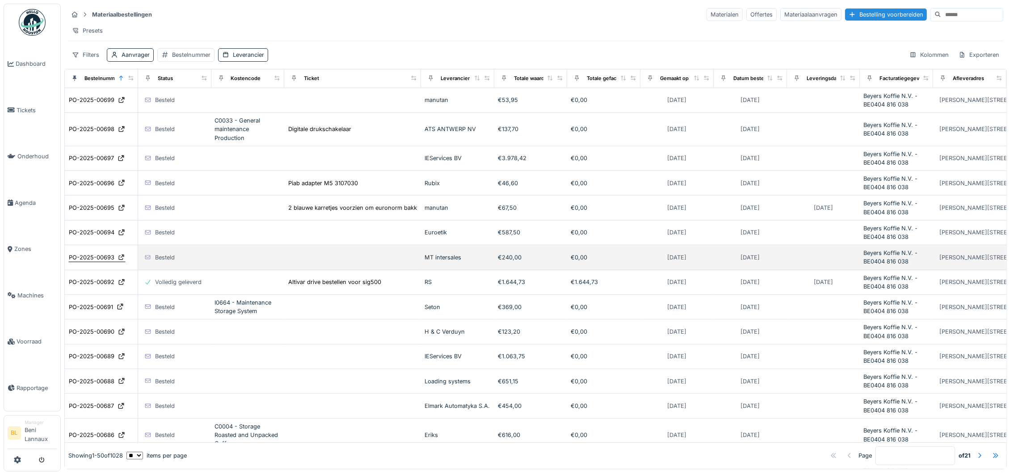
click at [96, 261] on div "PO-2025-00693" at bounding box center [92, 257] width 46 height 8
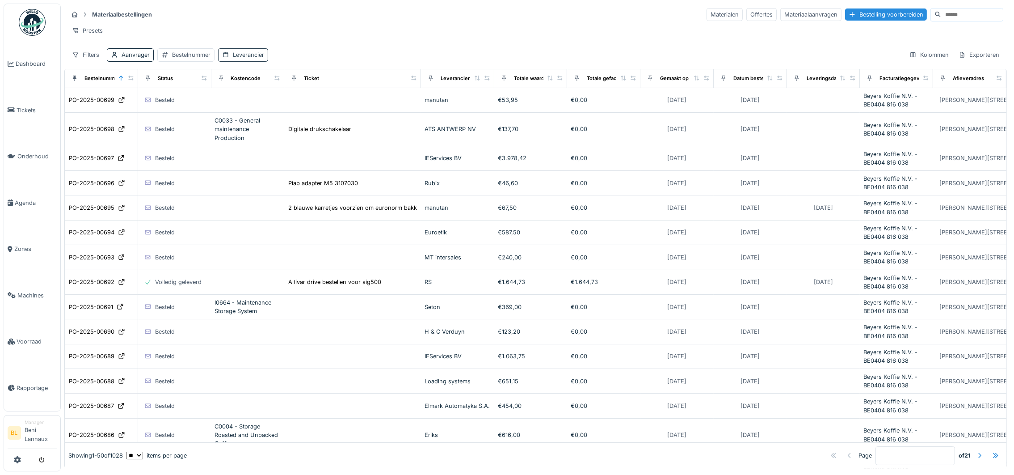
click at [247, 59] on div "Leverancier" at bounding box center [248, 55] width 31 height 8
click at [256, 105] on div "Leverancier" at bounding box center [250, 108] width 47 height 10
type input "*"
type input "*****"
click at [257, 176] on span "Schuilenburg" at bounding box center [249, 177] width 40 height 10
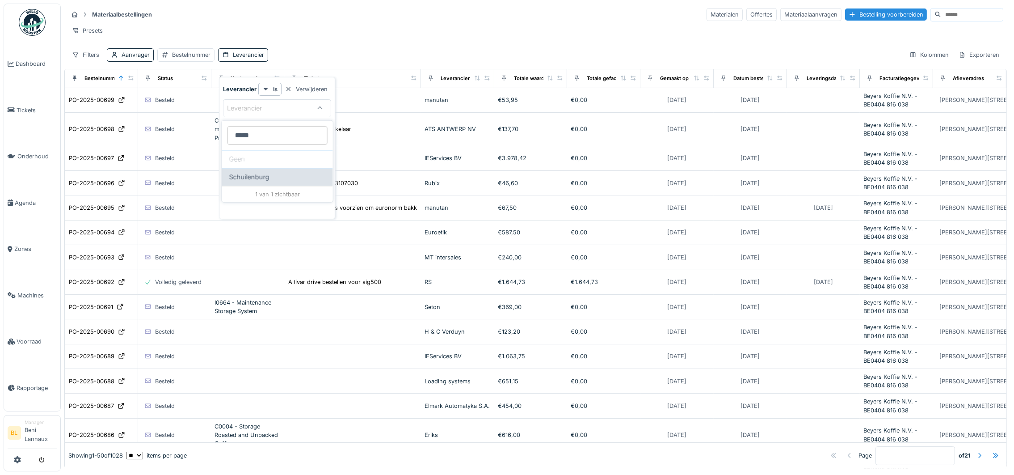
type input "****"
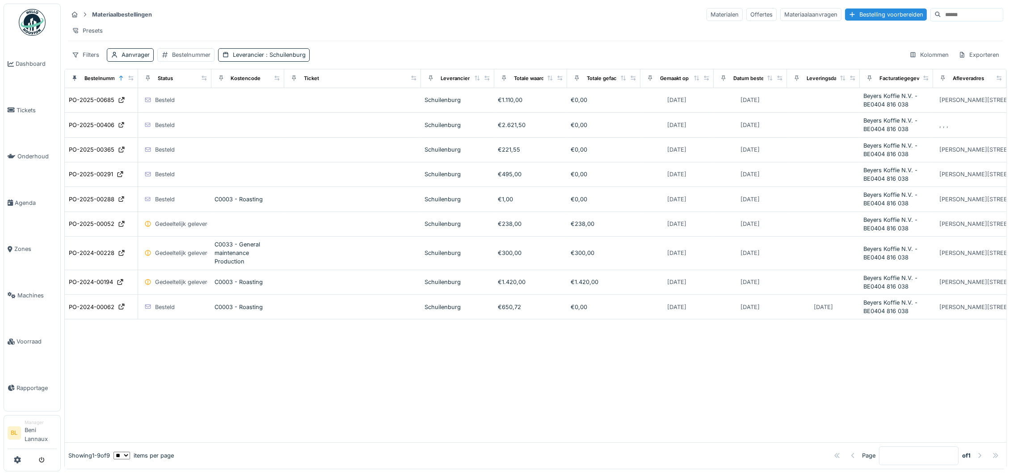
click at [419, 26] on div "Presets" at bounding box center [535, 30] width 935 height 13
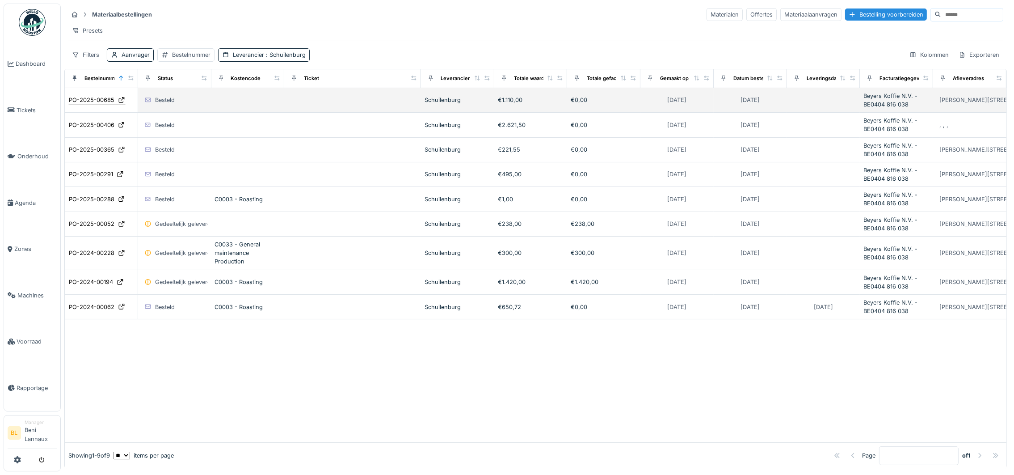
click at [100, 104] on div "PO-2025-00685" at bounding box center [92, 100] width 46 height 8
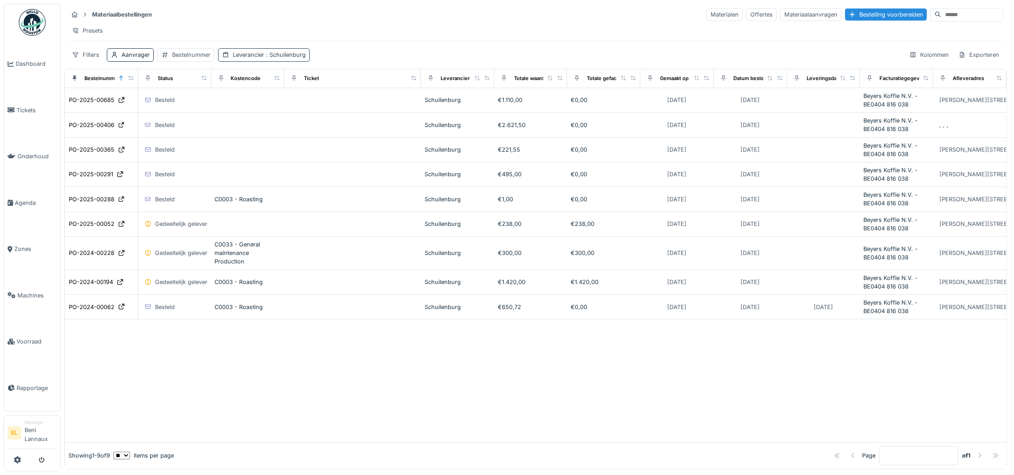
click at [280, 58] on span ": Schuilenburg" at bounding box center [285, 54] width 42 height 7
click at [272, 106] on icon at bounding box center [276, 108] width 8 height 6
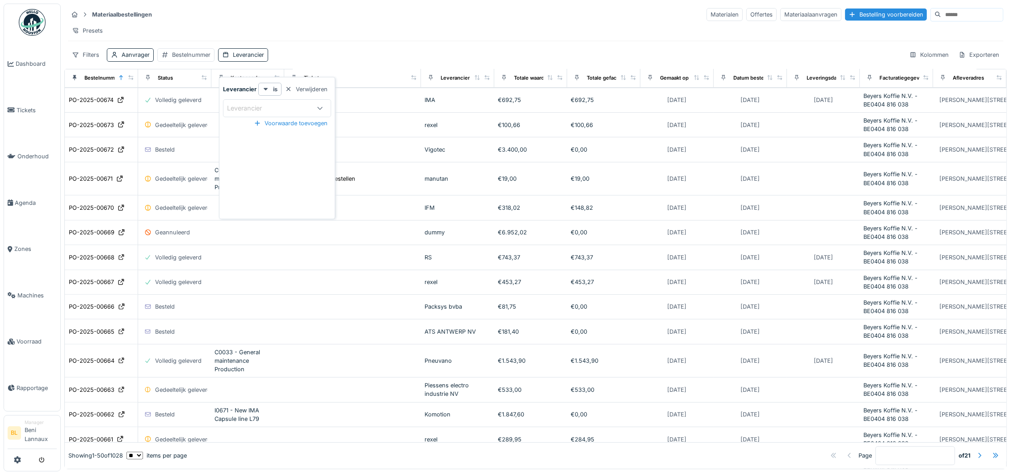
scroll to position [980, 0]
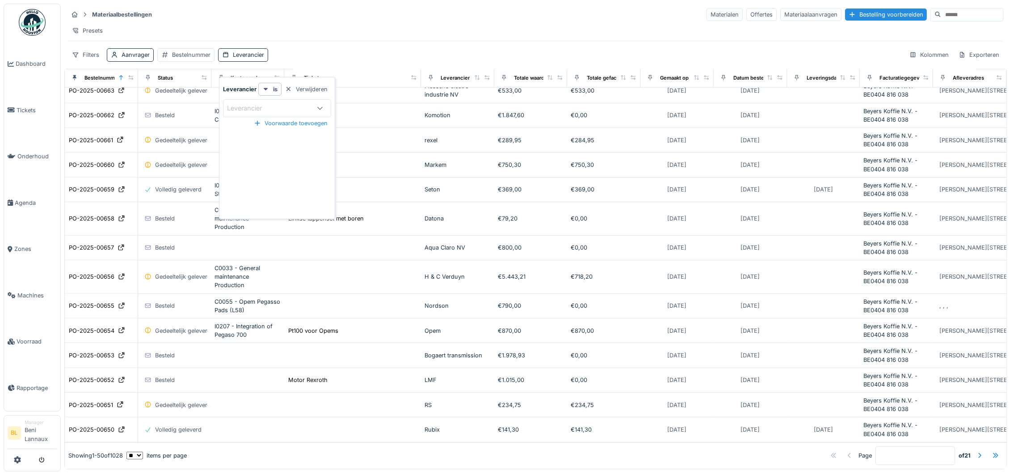
click at [270, 103] on div "Leverancier" at bounding box center [250, 108] width 47 height 10
type input "****"
click at [370, 30] on div "Presets" at bounding box center [535, 30] width 935 height 13
click at [245, 59] on div "Leverancier" at bounding box center [248, 55] width 31 height 8
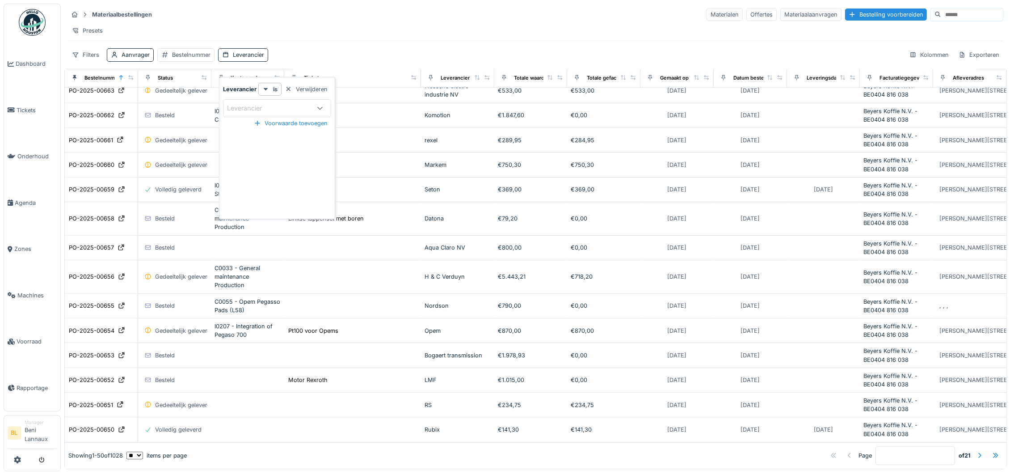
click at [251, 109] on div "Leverancier" at bounding box center [250, 108] width 47 height 10
type input "****"
click at [246, 180] on span "Opem" at bounding box center [238, 177] width 18 height 10
type input "****"
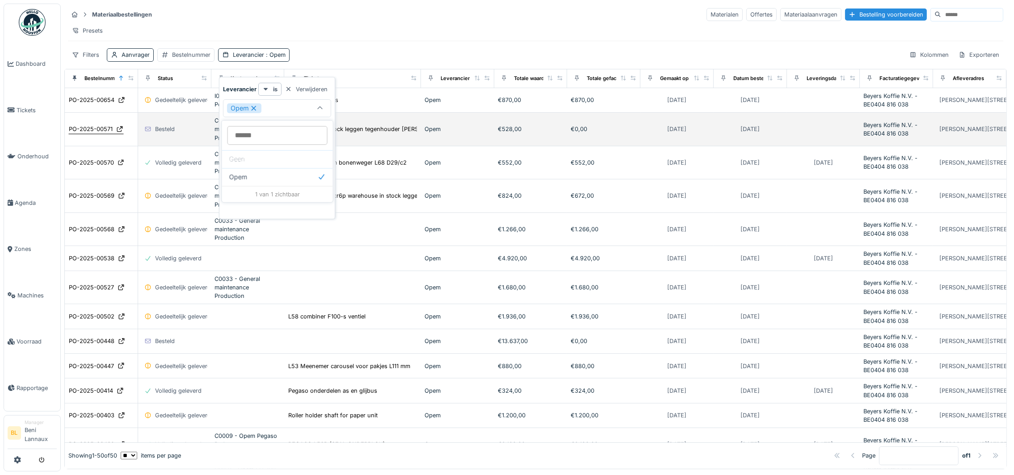
click at [93, 133] on div "PO-2025-00571" at bounding box center [91, 129] width 44 height 8
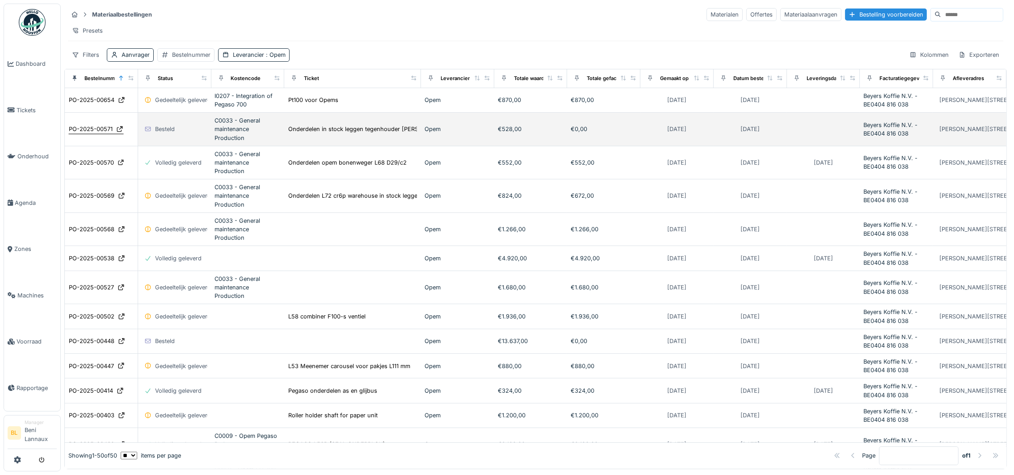
click at [92, 133] on div "PO-2025-00571" at bounding box center [91, 129] width 44 height 8
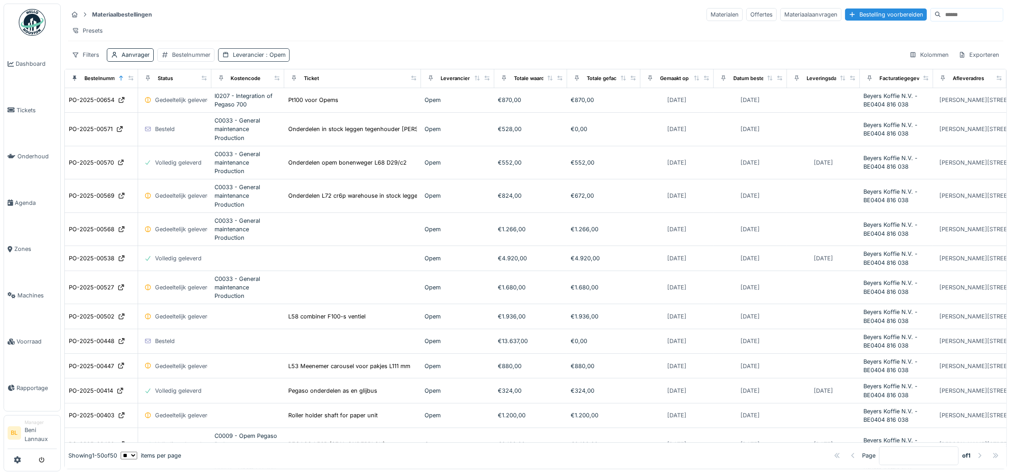
click at [259, 59] on div "Leverancier : Opem" at bounding box center [259, 55] width 53 height 8
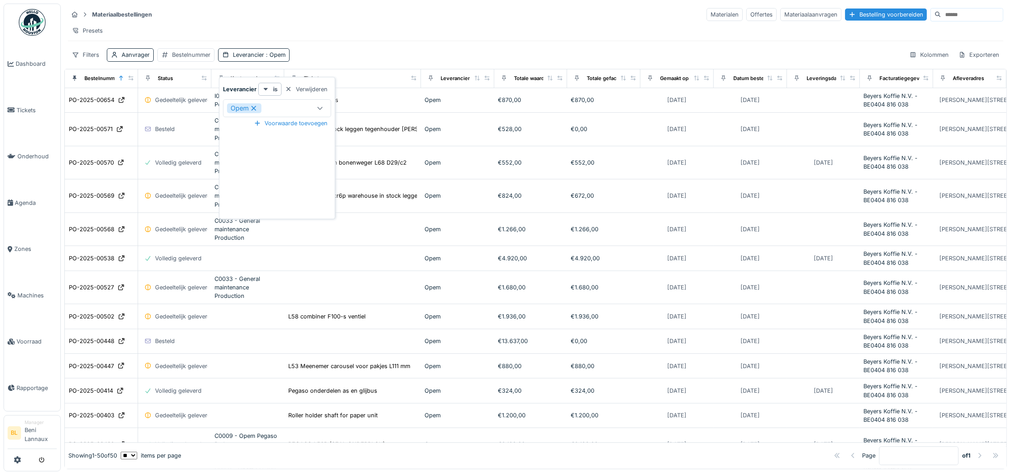
click at [257, 107] on icon at bounding box center [254, 108] width 8 height 6
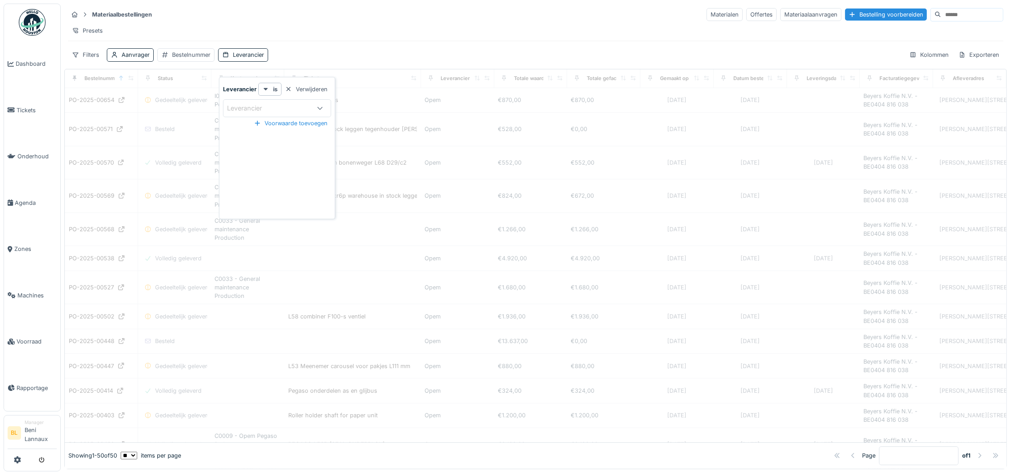
click at [252, 109] on div "Leverancier" at bounding box center [250, 108] width 47 height 10
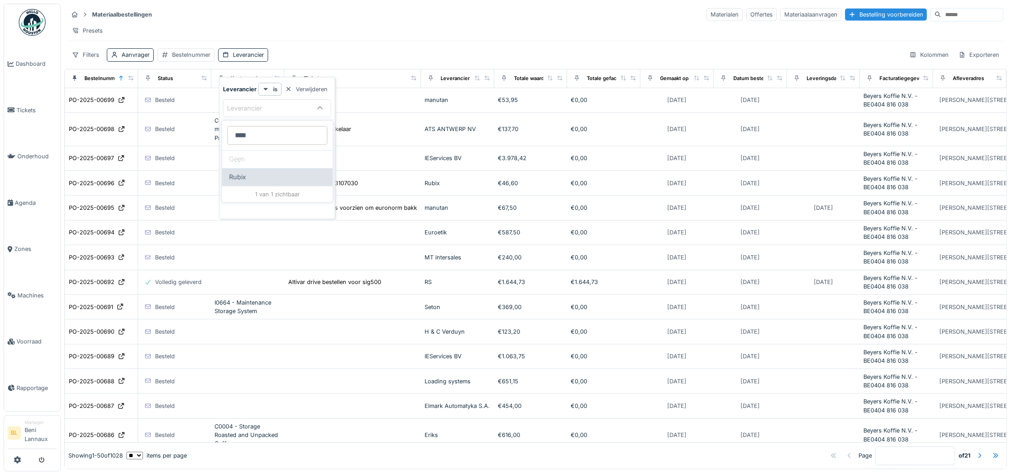
type input "****"
click at [238, 176] on span "Rubix" at bounding box center [237, 177] width 17 height 10
type input "****"
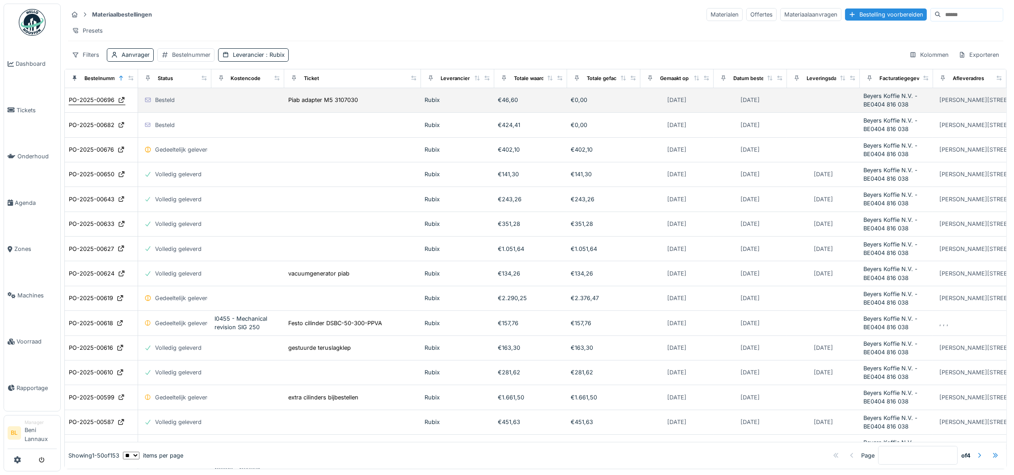
click at [101, 104] on div "PO-2025-00696" at bounding box center [92, 100] width 46 height 8
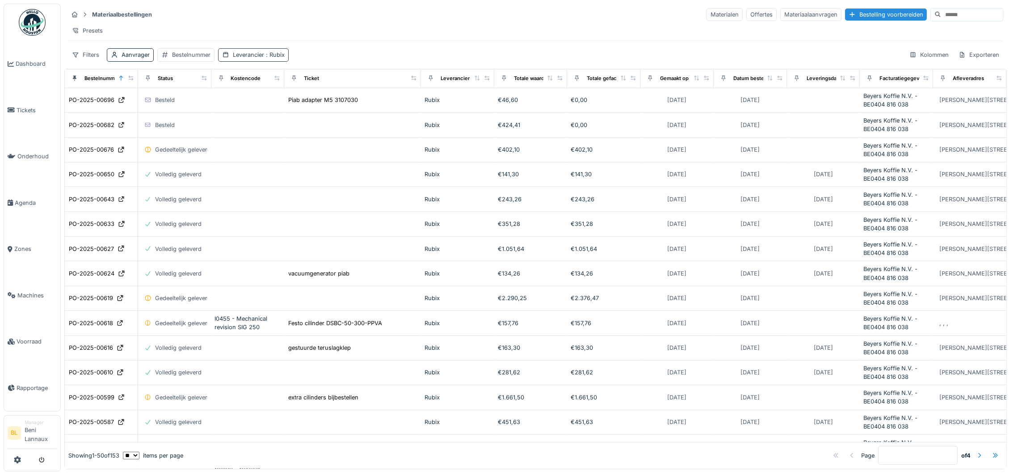
click at [266, 58] on span ": Rubix" at bounding box center [274, 54] width 21 height 7
click at [251, 109] on icon at bounding box center [252, 108] width 5 height 5
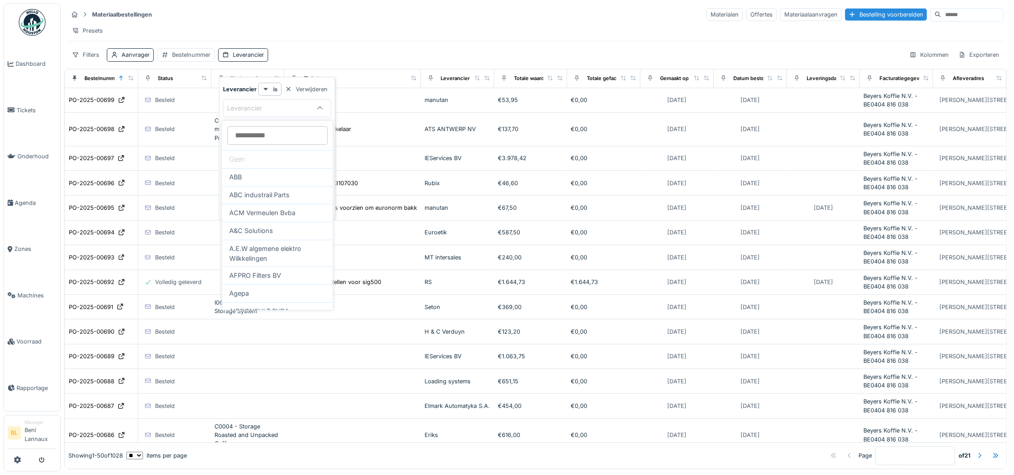
click at [360, 20] on div "Materiaalbestellingen Materialen Offertes Materiaalaanvragen Bestelling voorber…" at bounding box center [535, 14] width 935 height 15
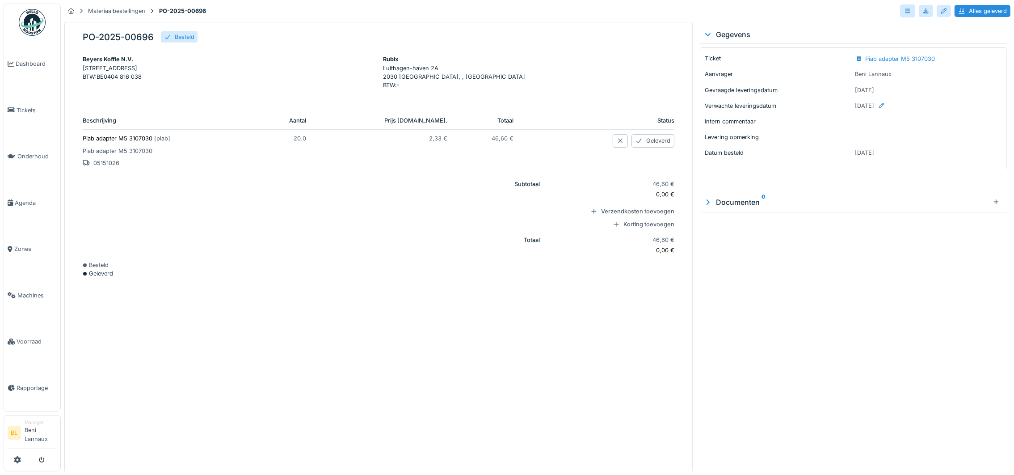
click at [723, 203] on div "Documenten 0" at bounding box center [846, 202] width 286 height 11
click at [705, 202] on icon at bounding box center [707, 202] width 5 height 3
click at [707, 202] on icon at bounding box center [708, 201] width 3 height 5
click at [993, 205] on div at bounding box center [996, 202] width 7 height 8
click at [989, 204] on div at bounding box center [996, 202] width 14 height 12
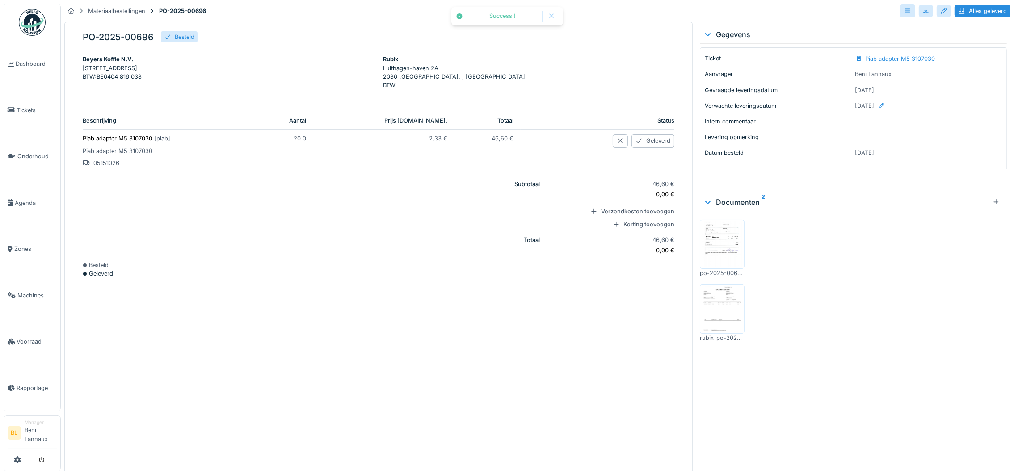
click at [713, 307] on img at bounding box center [722, 308] width 40 height 45
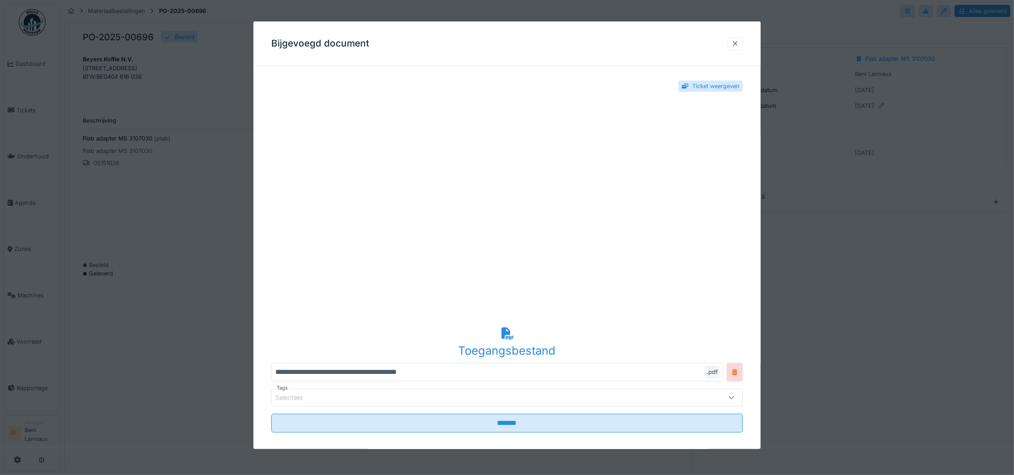
click at [739, 39] on div at bounding box center [735, 43] width 7 height 8
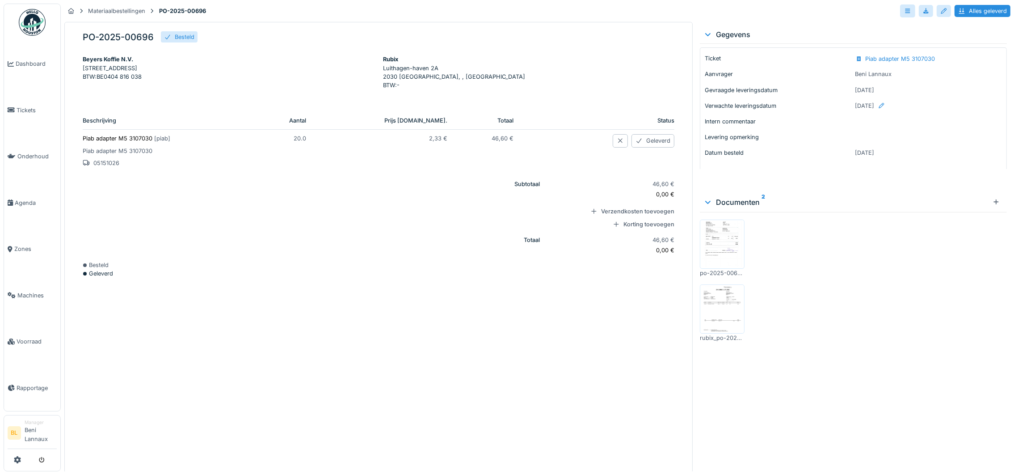
click at [725, 235] on img at bounding box center [722, 244] width 40 height 45
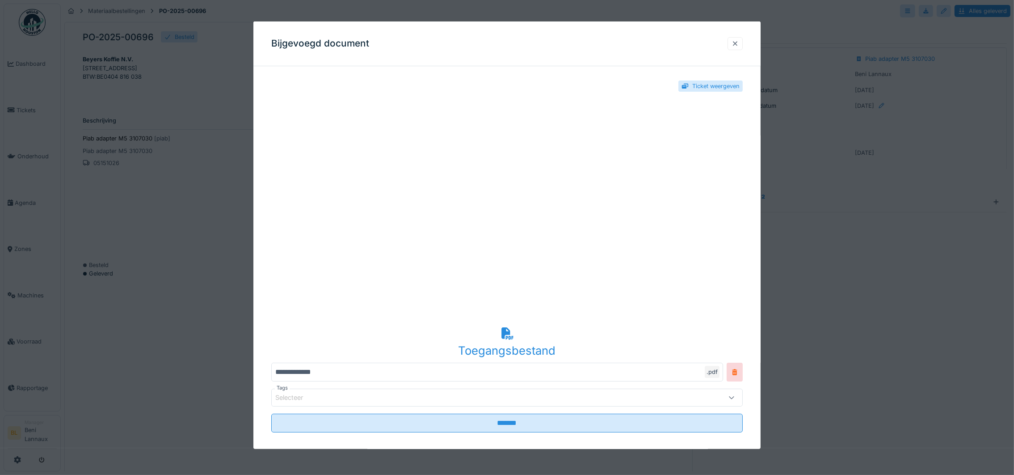
click at [739, 43] on div at bounding box center [735, 43] width 7 height 8
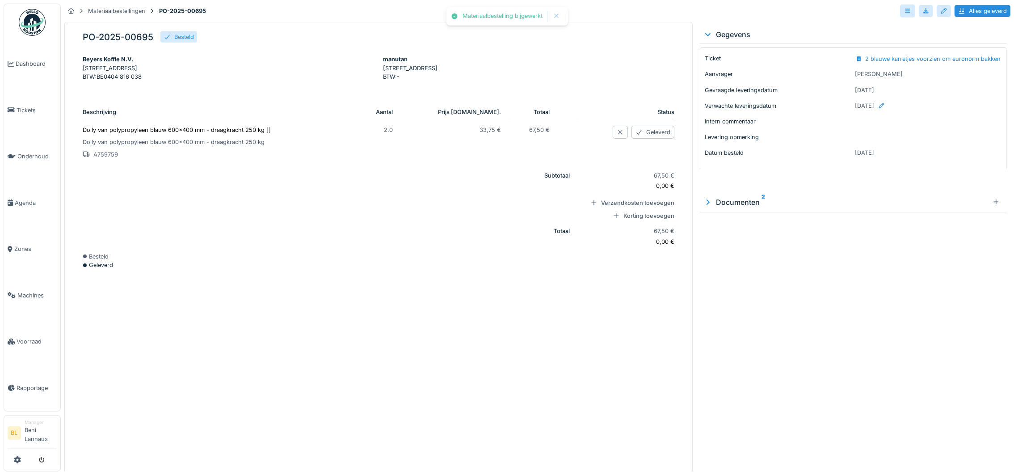
click at [707, 202] on icon at bounding box center [708, 201] width 3 height 5
click at [727, 307] on img at bounding box center [722, 308] width 40 height 45
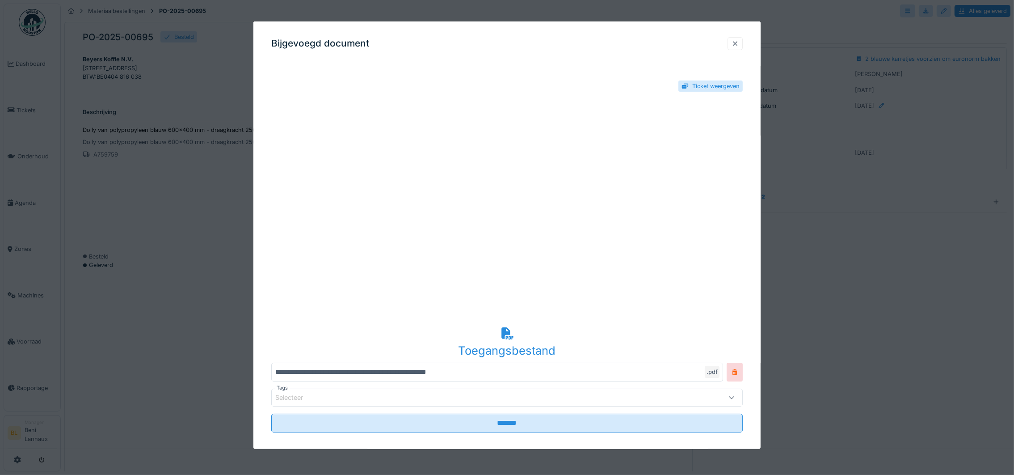
click at [739, 42] on div at bounding box center [735, 43] width 7 height 8
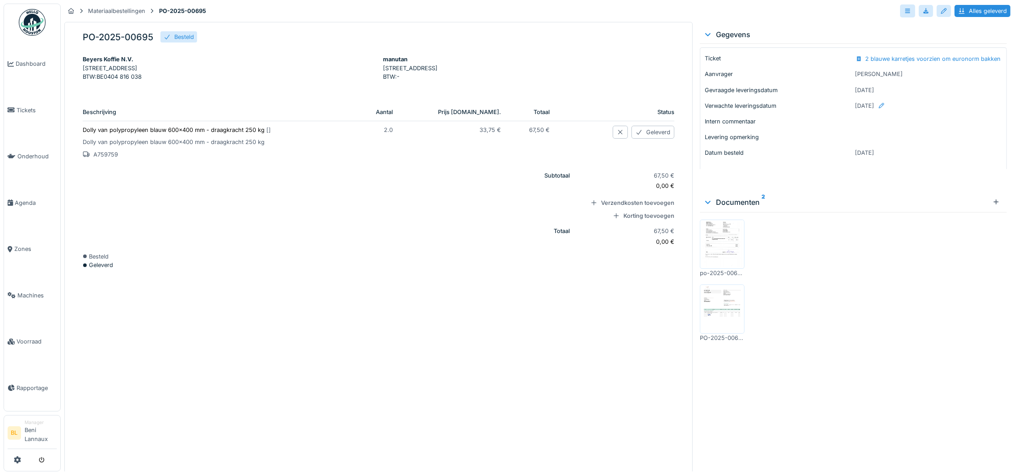
click at [720, 244] on img at bounding box center [722, 244] width 40 height 45
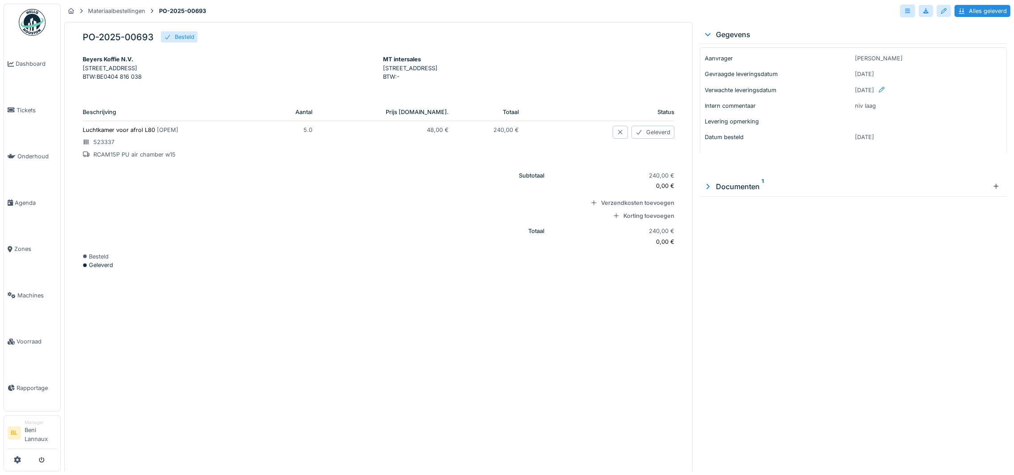
click at [703, 189] on icon at bounding box center [707, 186] width 9 height 7
click at [720, 235] on img at bounding box center [722, 228] width 40 height 45
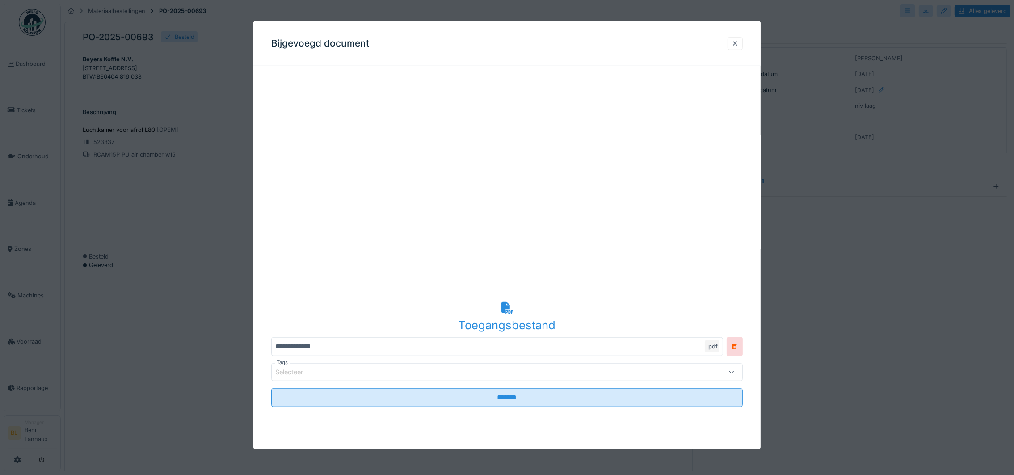
click at [737, 45] on div at bounding box center [735, 43] width 7 height 8
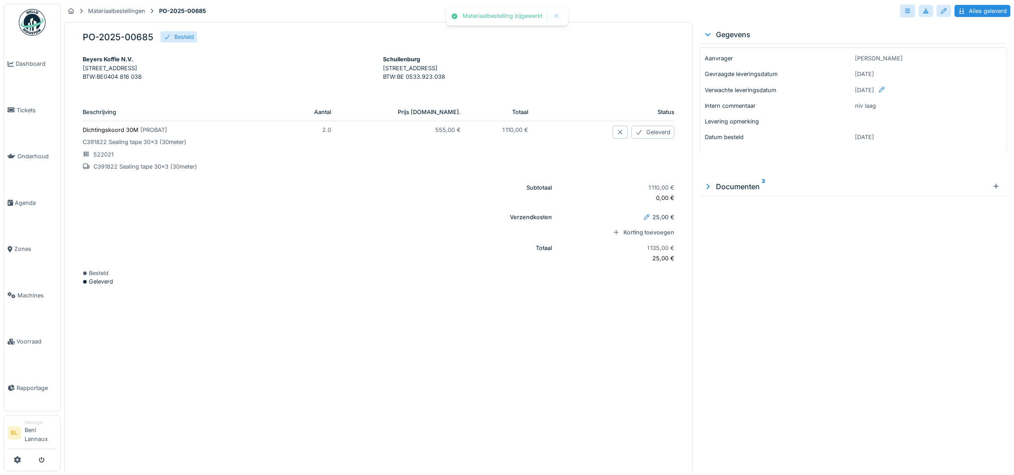
click at [703, 185] on icon at bounding box center [707, 186] width 9 height 7
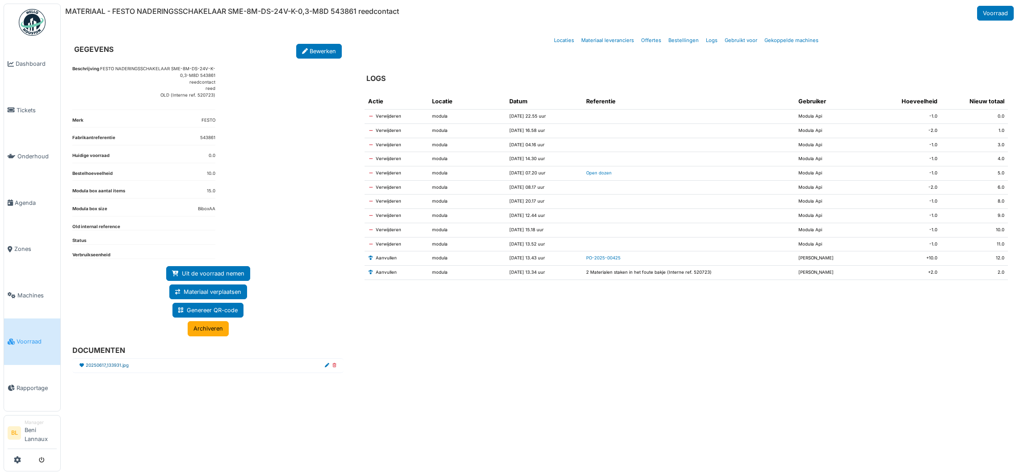
click at [109, 364] on link "20250617_133931.jpg" at bounding box center [107, 365] width 43 height 7
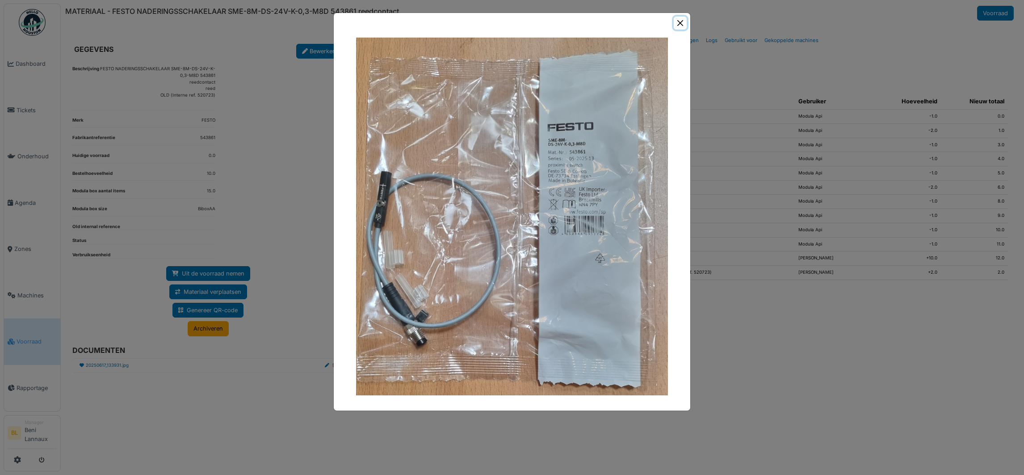
drag, startPoint x: 682, startPoint y: 20, endPoint x: 665, endPoint y: 26, distance: 18.5
click at [682, 20] on button "Close" at bounding box center [680, 23] width 13 height 13
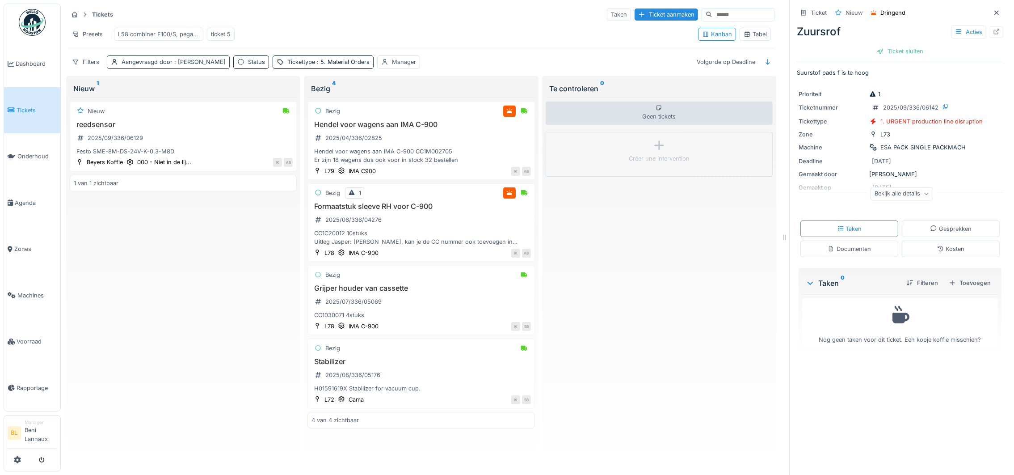
click at [183, 65] on span ": [PERSON_NAME]" at bounding box center [199, 62] width 53 height 7
click at [172, 117] on icon at bounding box center [176, 115] width 8 height 6
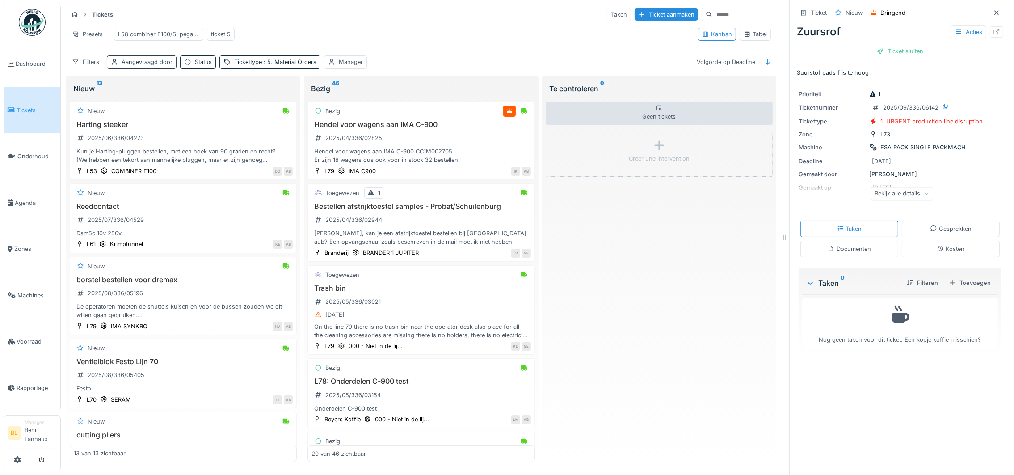
click at [156, 63] on div "Aangevraagd door" at bounding box center [147, 62] width 51 height 8
click at [151, 110] on div "Aangevraagd door" at bounding box center [149, 115] width 69 height 10
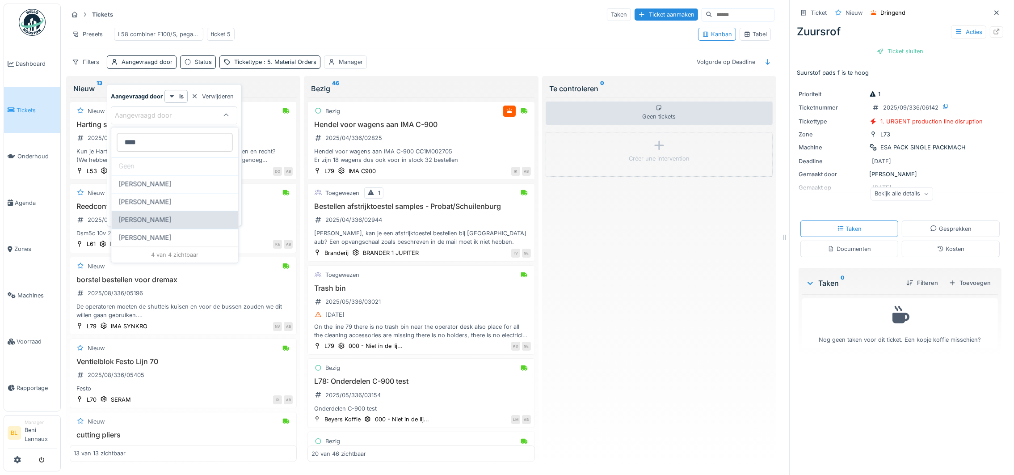
type door_A5MzE "****"
click at [127, 221] on span "Bart Moens" at bounding box center [144, 220] width 53 height 10
type input "****"
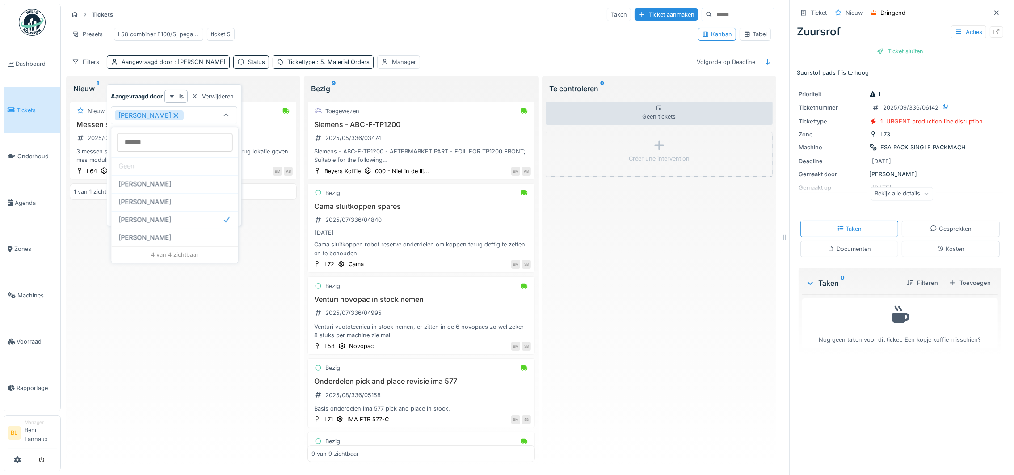
click at [177, 332] on div "Nieuw Messen slijpen gnudi 4 pak 2025/09/336/06038 3 messen slijpen gnudi 4 pak…" at bounding box center [183, 279] width 227 height 364
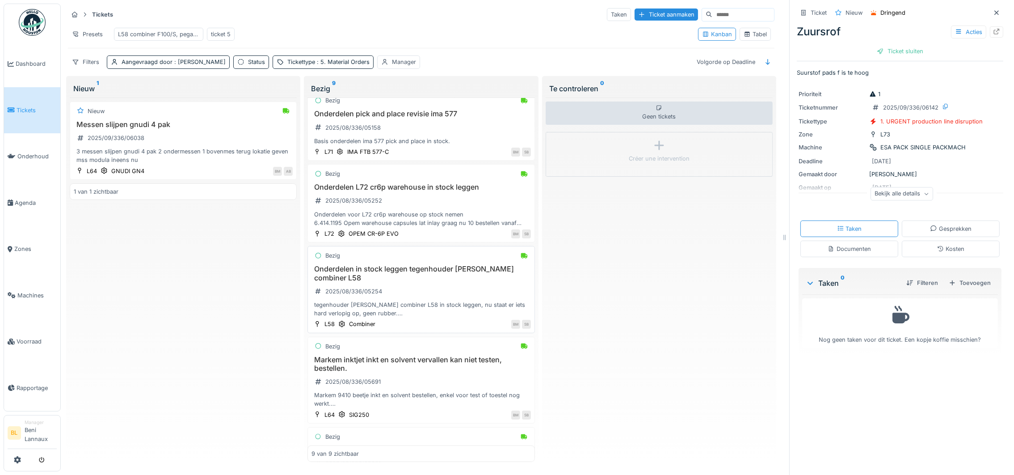
scroll to position [268, 0]
click at [428, 281] on h3 "Onderdelen in stock leggen tegenhouder [PERSON_NAME] combiner L58" at bounding box center [420, 272] width 219 height 17
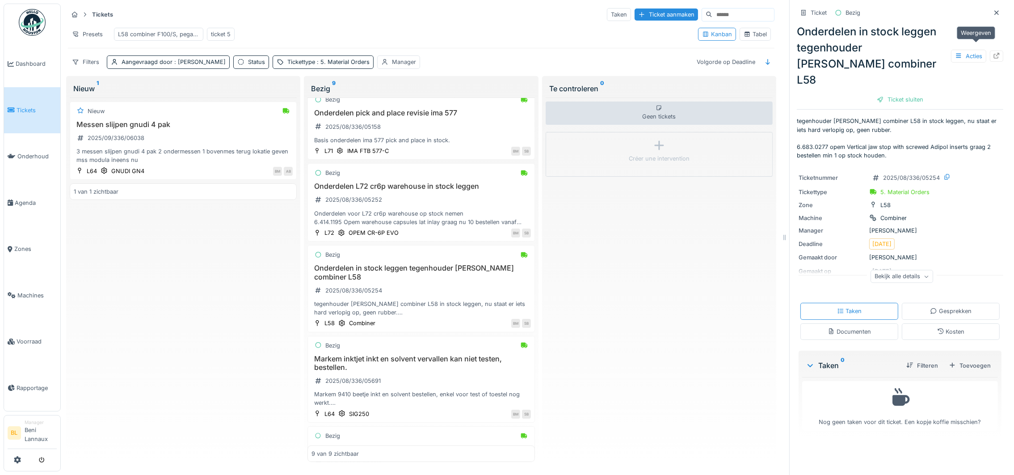
click at [993, 53] on icon at bounding box center [996, 56] width 7 height 6
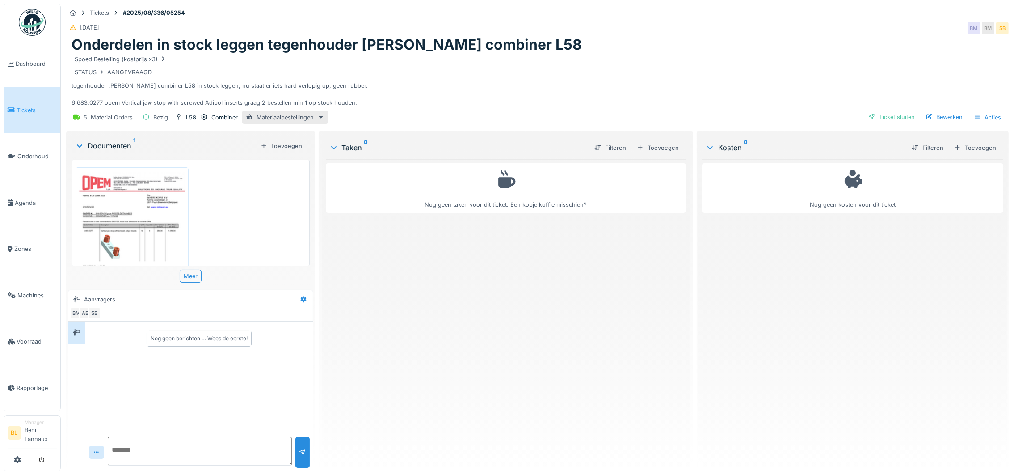
click at [134, 202] on img at bounding box center [132, 246] width 109 height 154
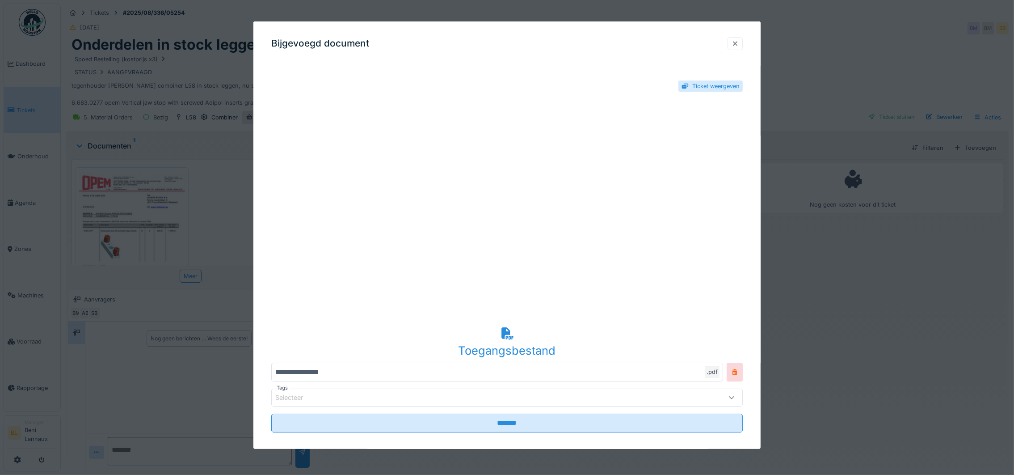
click at [739, 45] on div at bounding box center [735, 43] width 7 height 8
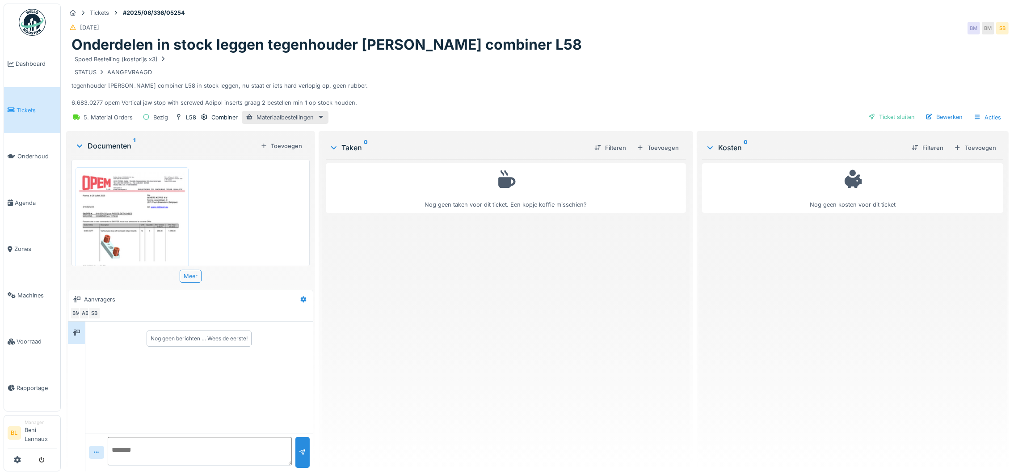
scroll to position [10, 0]
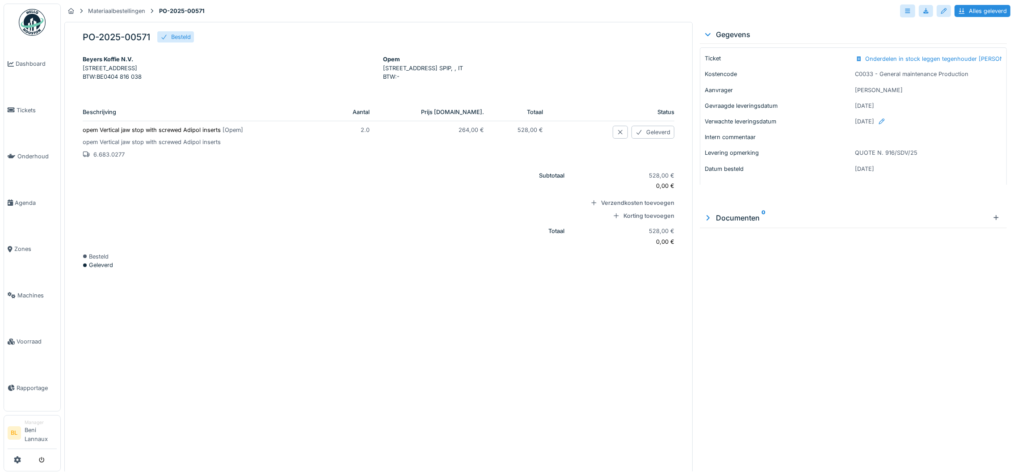
click at [108, 159] on p "6.683.0277" at bounding box center [203, 154] width 241 height 8
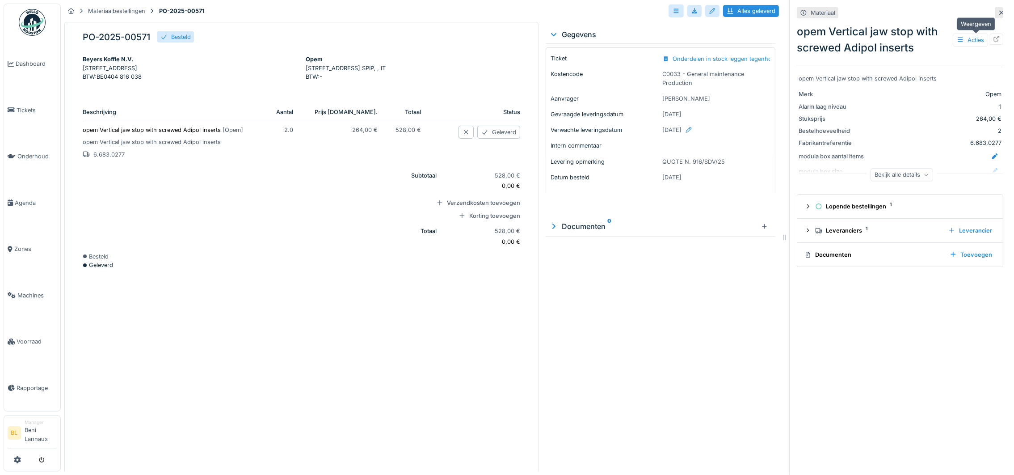
click at [993, 38] on icon at bounding box center [996, 39] width 7 height 6
click at [25, 111] on span "Tickets" at bounding box center [37, 110] width 40 height 8
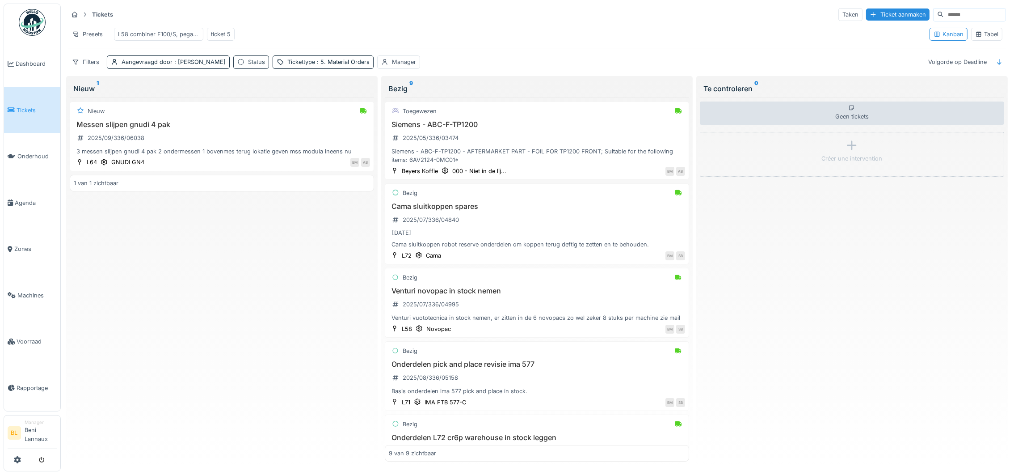
click at [248, 66] on div "Status" at bounding box center [256, 62] width 17 height 8
click at [251, 118] on div "Status" at bounding box center [239, 115] width 32 height 10
click at [246, 261] on span "Afgesloten" at bounding box center [235, 262] width 33 height 10
type input "******"
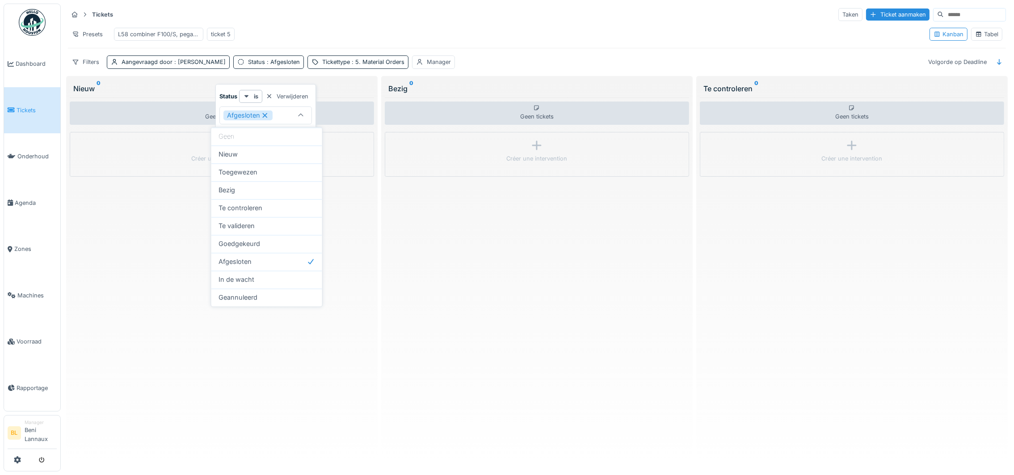
click at [977, 35] on div "Tabel" at bounding box center [986, 34] width 23 height 8
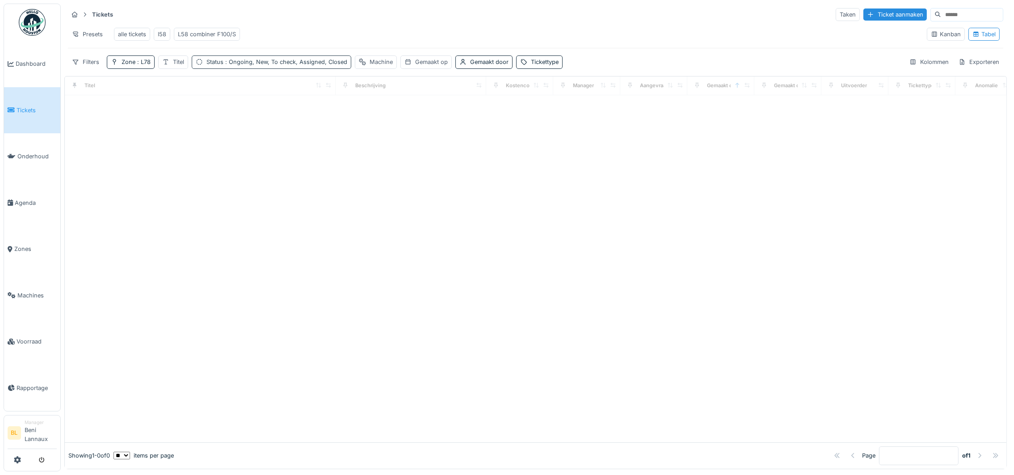
click at [252, 65] on span ": Ongoing, New, To check, Assigned, Closed" at bounding box center [285, 62] width 124 height 7
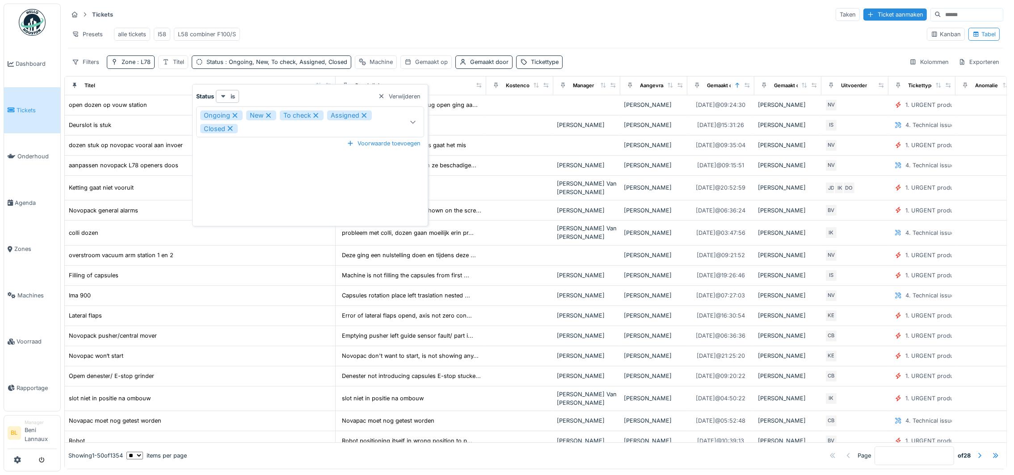
click at [235, 115] on icon at bounding box center [234, 115] width 5 height 5
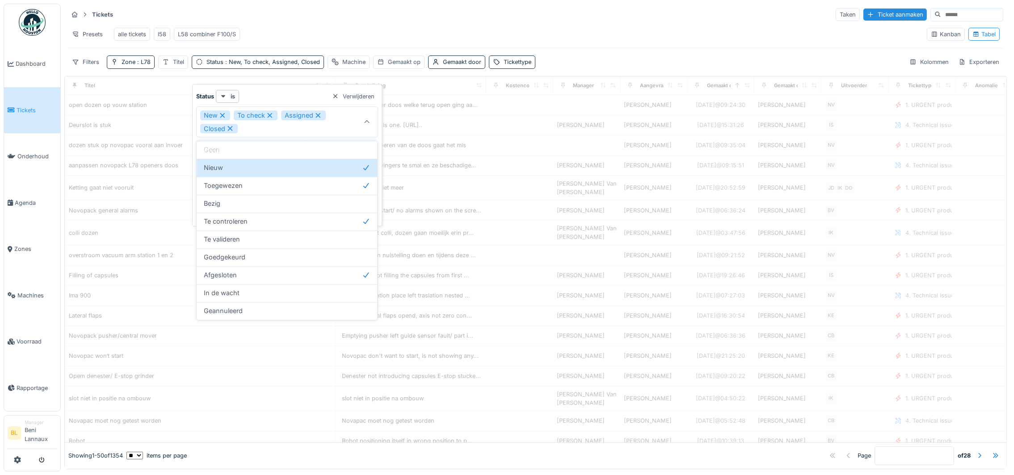
click at [234, 114] on div "To check" at bounding box center [256, 115] width 44 height 10
click at [224, 114] on icon at bounding box center [223, 115] width 8 height 6
click at [221, 114] on div "Assigned" at bounding box center [222, 115] width 45 height 10
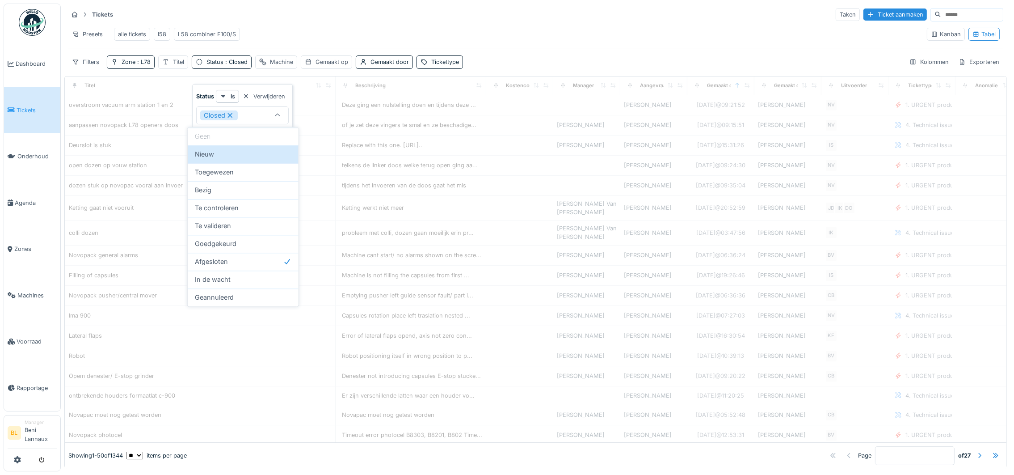
type input "******"
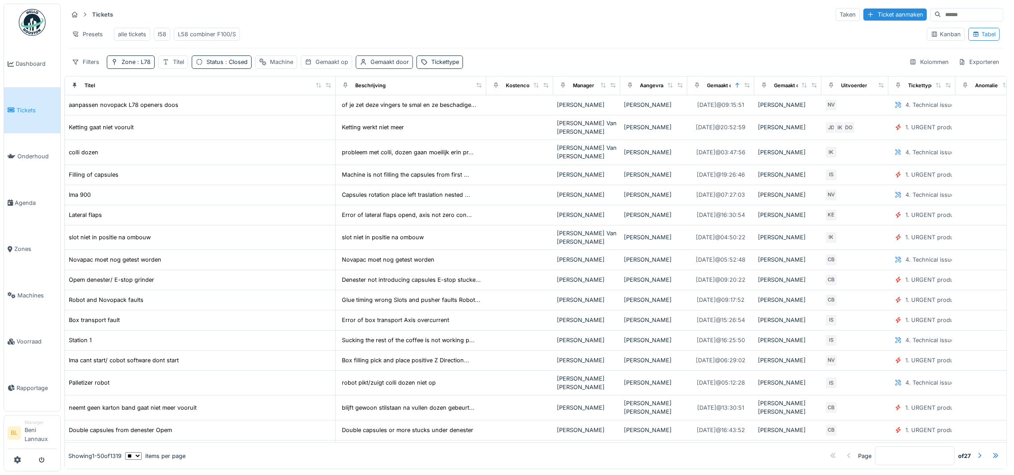
click at [400, 68] on div "Gemaakt door" at bounding box center [384, 61] width 57 height 13
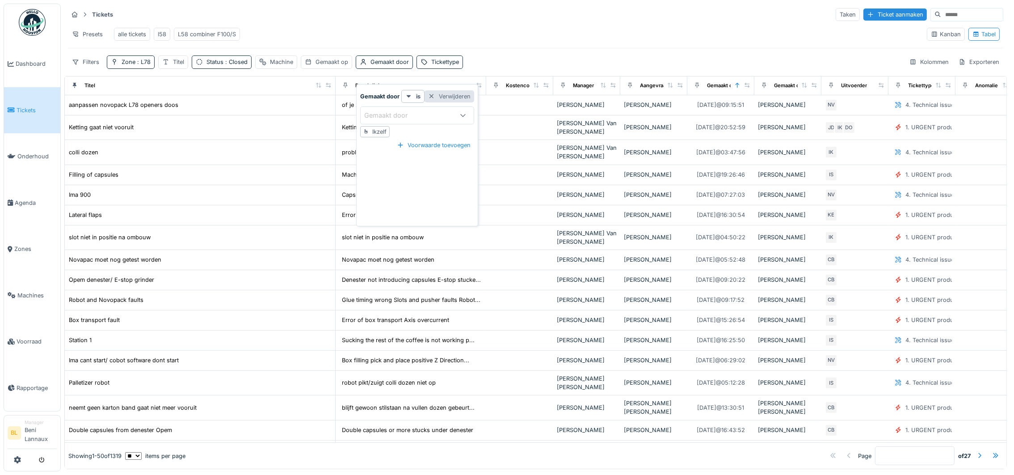
click at [450, 96] on div "Verwijderen" at bounding box center [450, 96] width 50 height 12
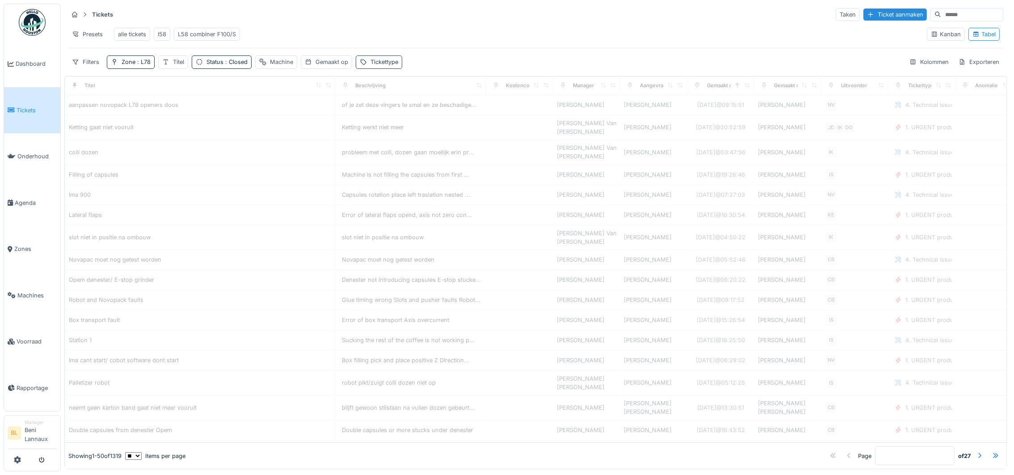
click at [388, 66] on div "Tickettype" at bounding box center [384, 62] width 28 height 8
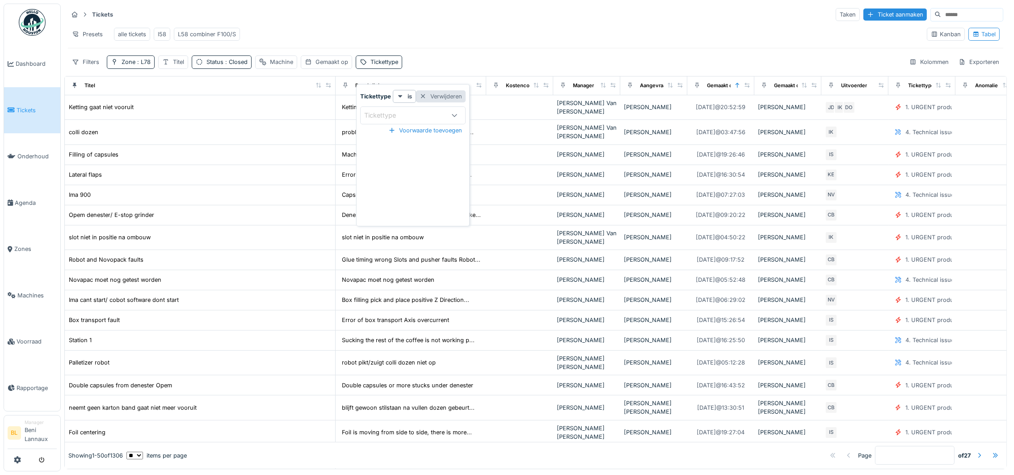
click at [444, 100] on div "Verwijderen" at bounding box center [441, 96] width 50 height 12
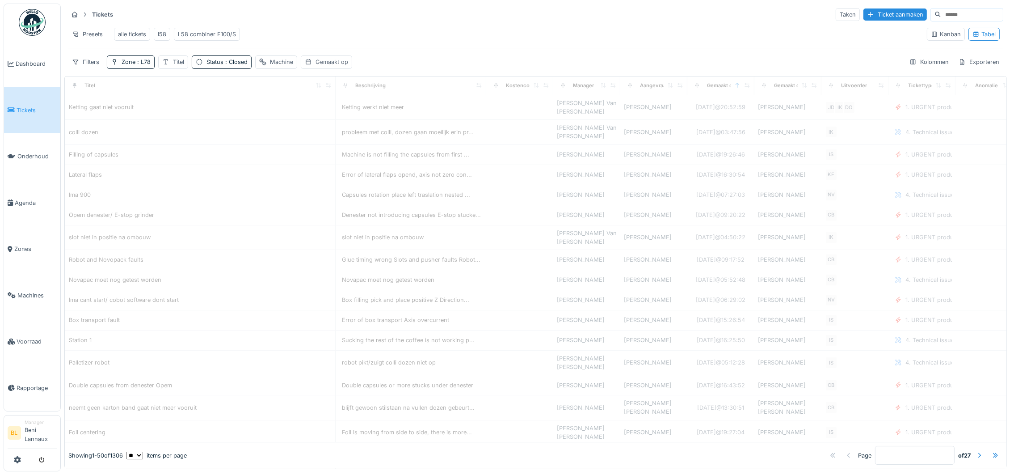
click at [342, 66] on div "Gemaakt op" at bounding box center [332, 62] width 33 height 8
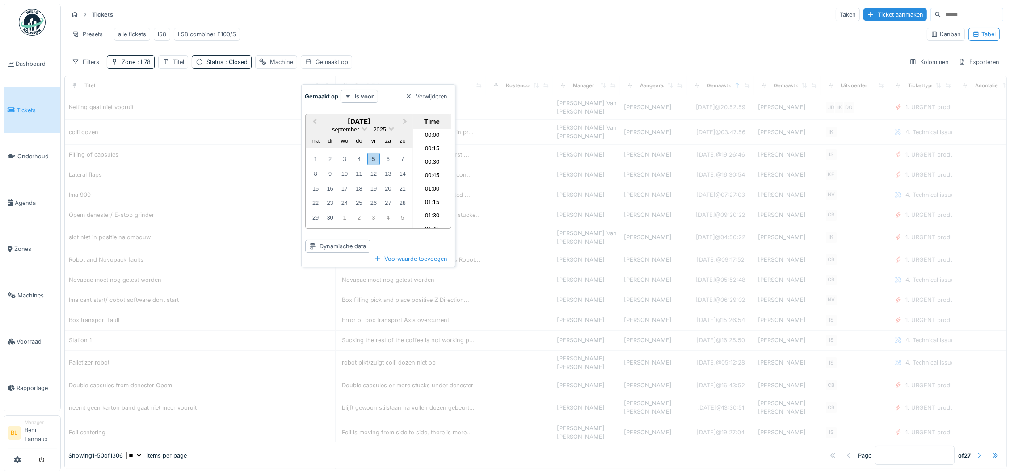
scroll to position [372, 0]
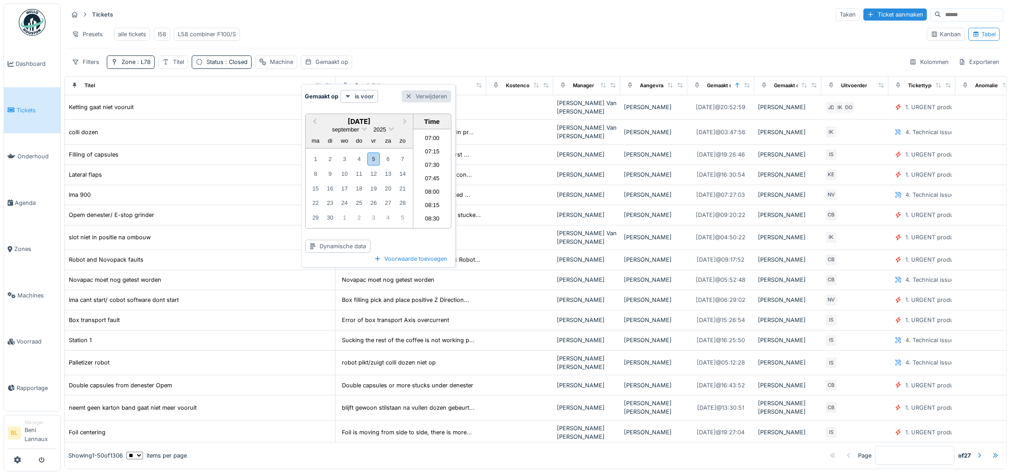
click at [412, 97] on div at bounding box center [408, 96] width 7 height 8
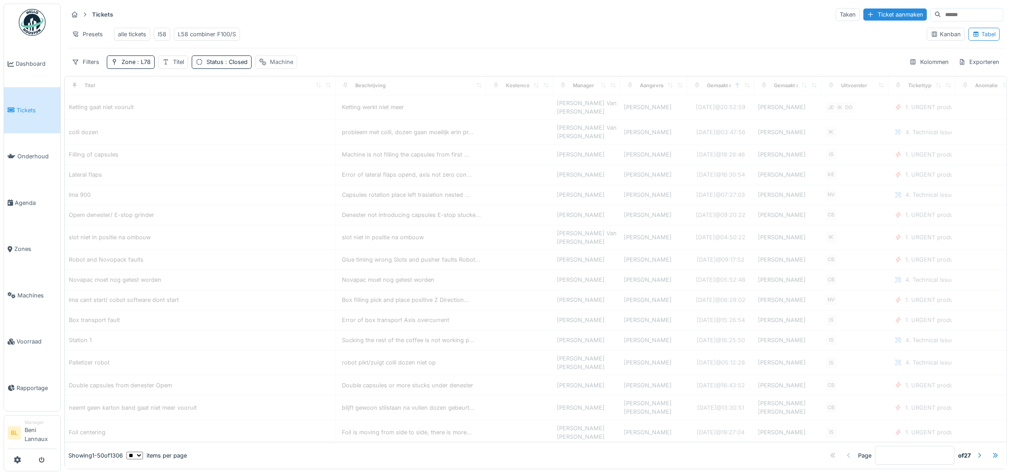
click at [283, 66] on div "Machine" at bounding box center [281, 62] width 23 height 8
click at [443, 96] on div "Verwijderen" at bounding box center [419, 96] width 50 height 12
click at [174, 66] on div "Titel" at bounding box center [178, 62] width 11 height 8
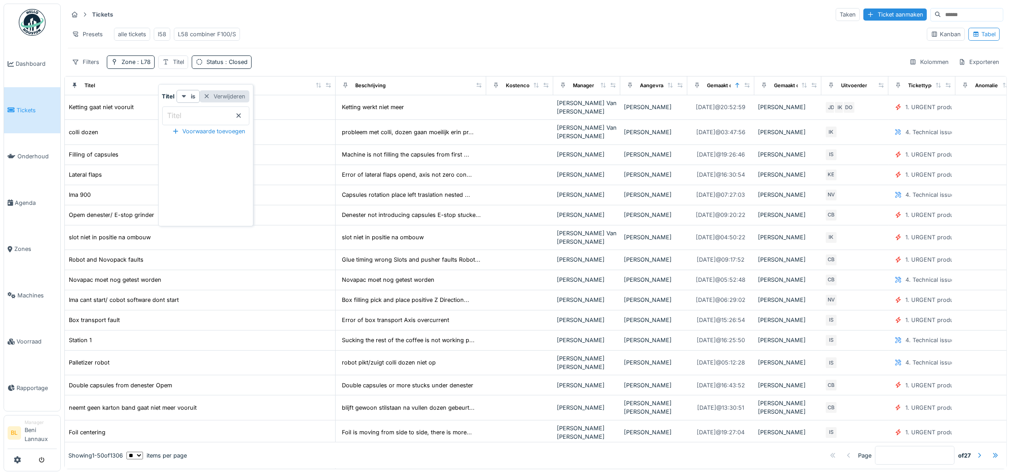
click at [232, 97] on div "Verwijderen" at bounding box center [225, 96] width 50 height 12
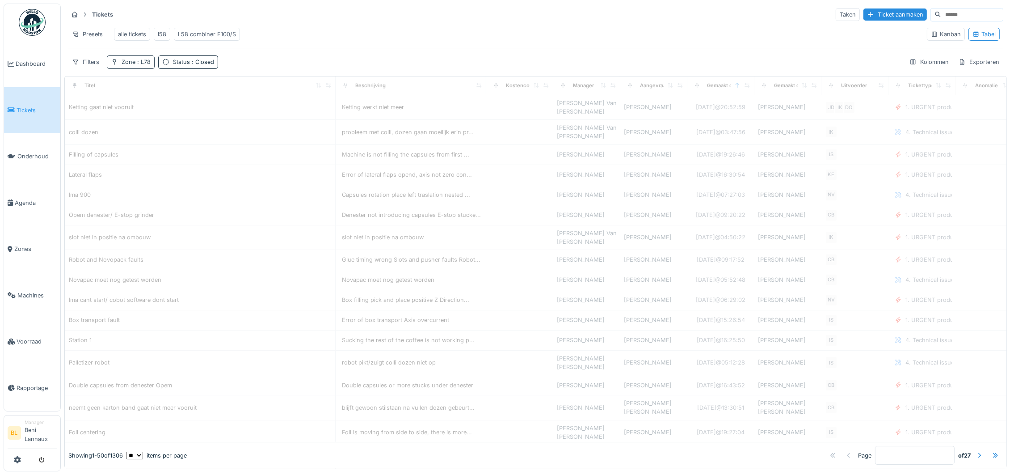
click at [129, 66] on div "Zone : L78" at bounding box center [136, 62] width 29 height 8
click at [181, 94] on div "Verwijderen" at bounding box center [176, 96] width 50 height 12
click at [88, 68] on div "Filters" at bounding box center [85, 61] width 35 height 13
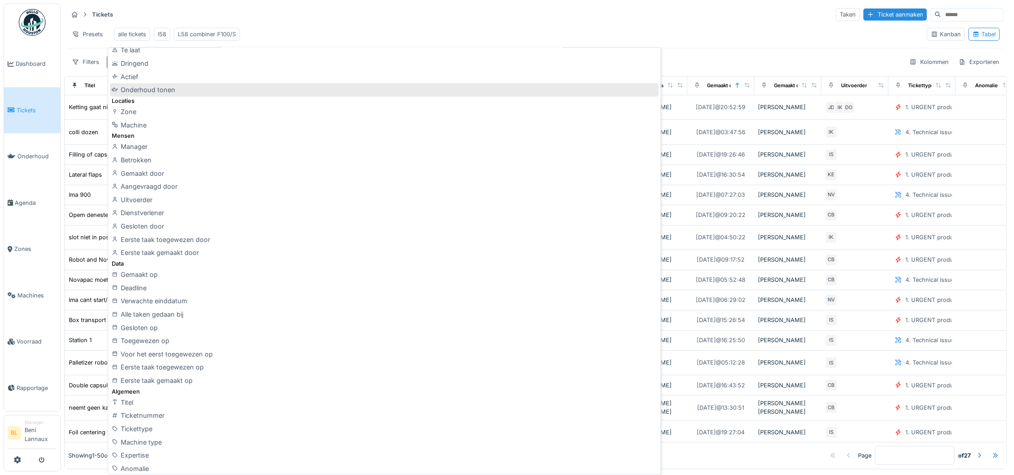
scroll to position [67, 0]
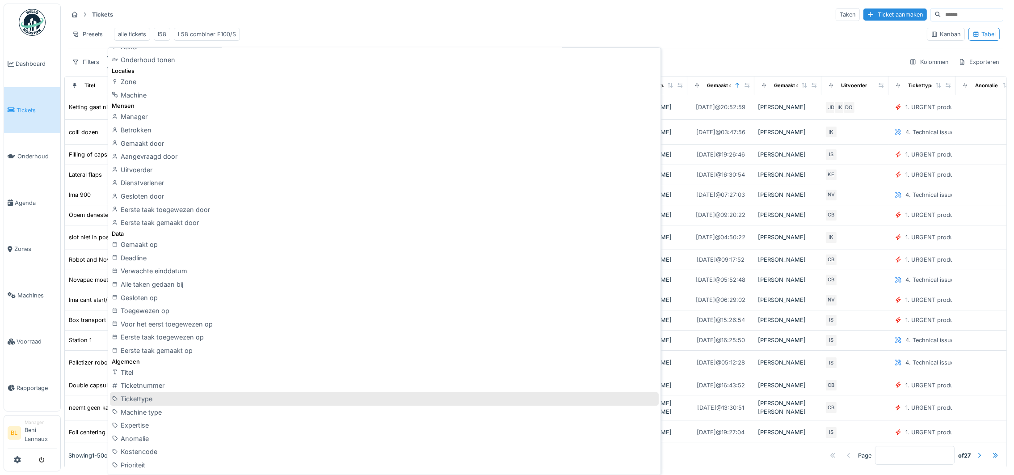
click at [148, 400] on div "Tickettype" at bounding box center [384, 398] width 548 height 13
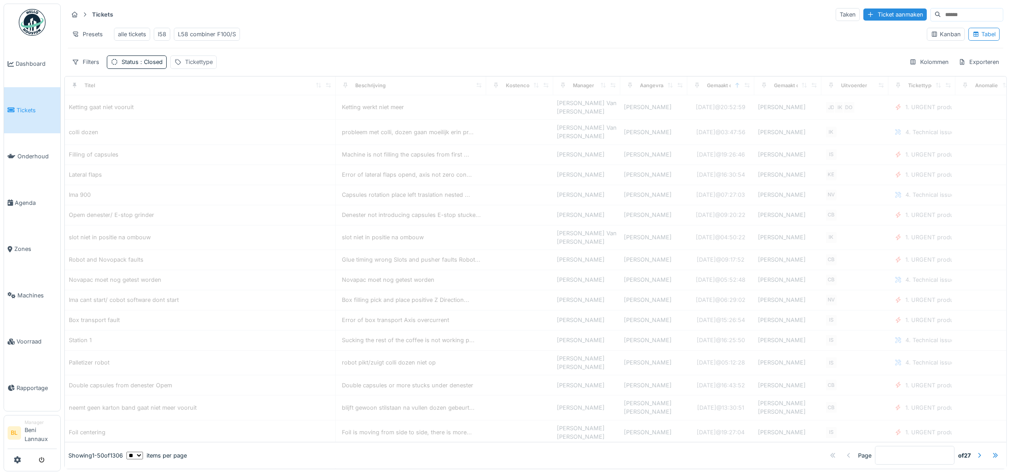
click at [192, 66] on div "Tickettype" at bounding box center [199, 62] width 28 height 8
click at [234, 117] on div "Tickettype" at bounding box center [218, 115] width 80 height 10
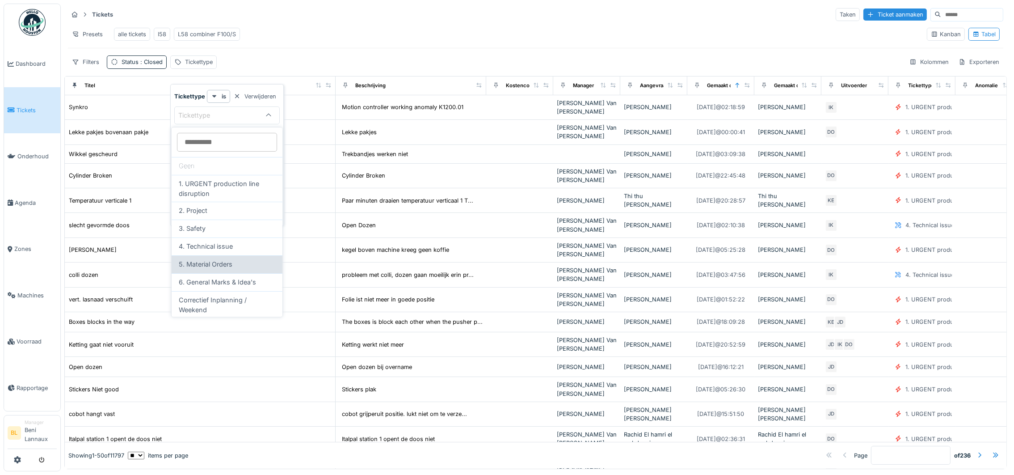
click at [220, 268] on span "5. Material Orders" at bounding box center [206, 265] width 54 height 10
type input "***"
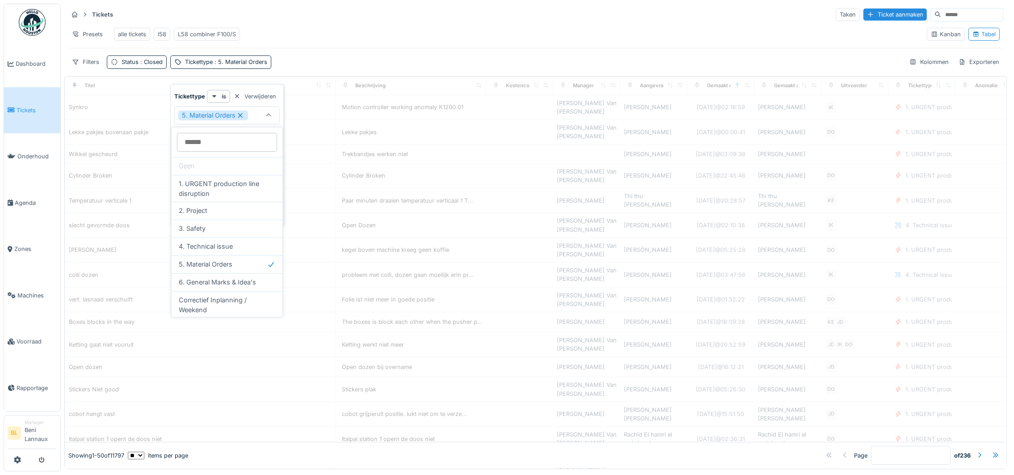
click at [403, 29] on div "Presets alle tickets l58 L58 combiner F100/S" at bounding box center [494, 34] width 852 height 20
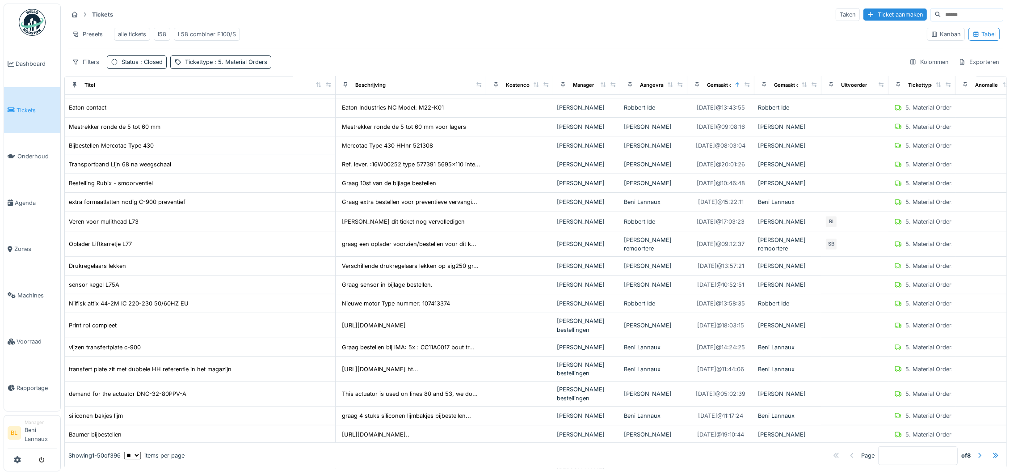
scroll to position [0, 0]
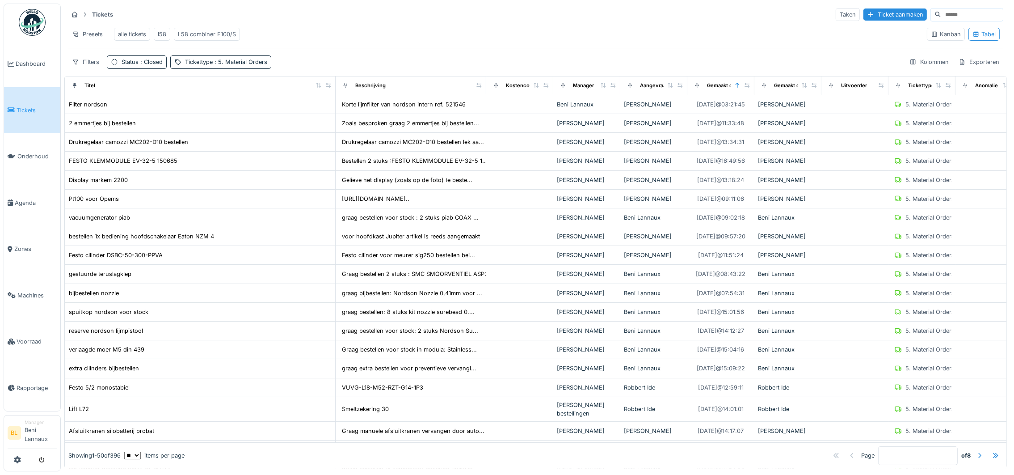
click at [133, 33] on div "alle tickets" at bounding box center [132, 34] width 28 height 8
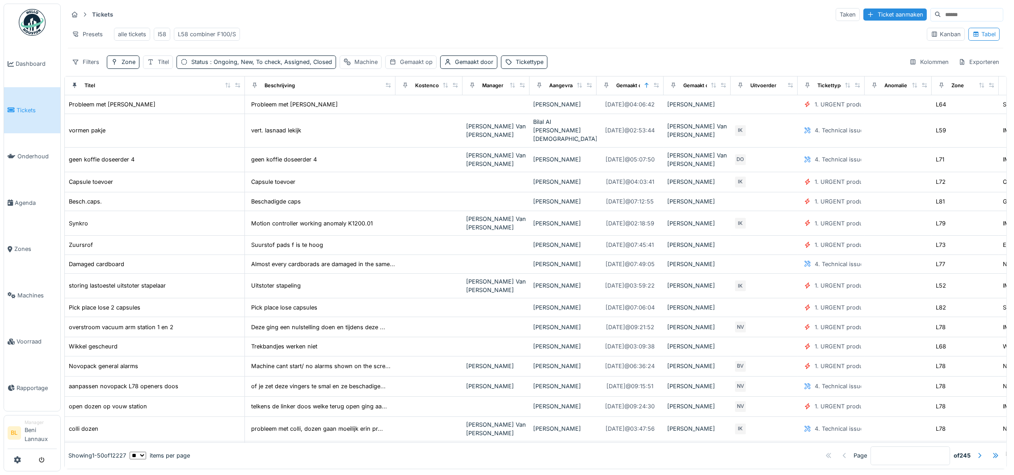
click at [26, 112] on span "Tickets" at bounding box center [37, 110] width 40 height 8
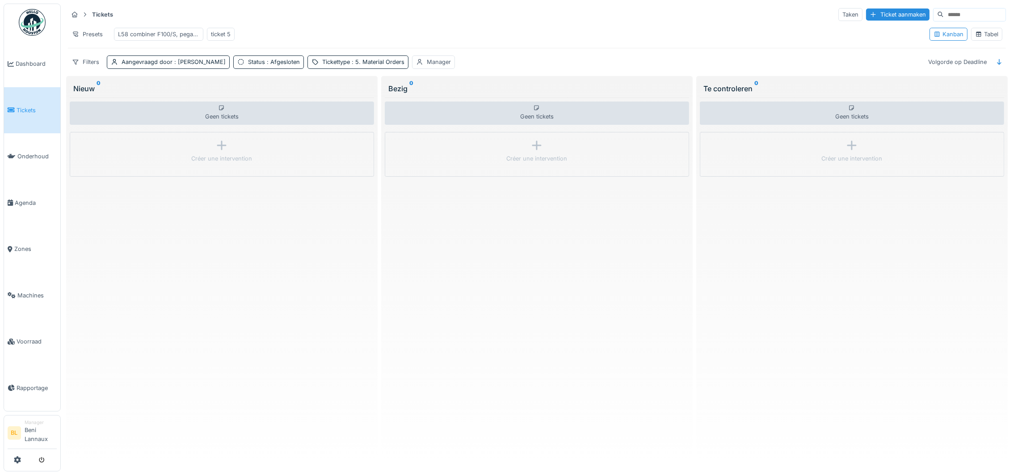
click at [221, 33] on div "ticket 5" at bounding box center [221, 34] width 20 height 8
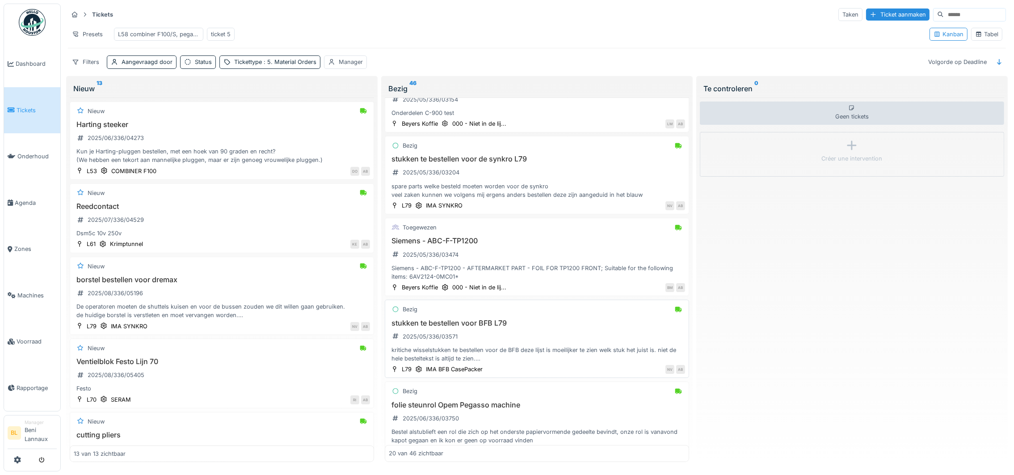
scroll to position [335, 0]
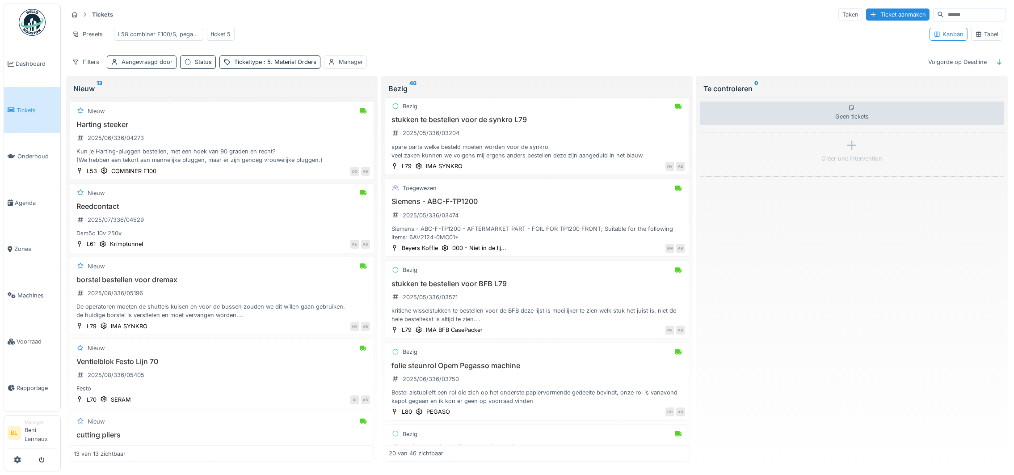
click at [157, 66] on div "Aangevraagd door" at bounding box center [147, 62] width 51 height 8
click at [149, 110] on div "Aangevraagd door" at bounding box center [149, 115] width 69 height 10
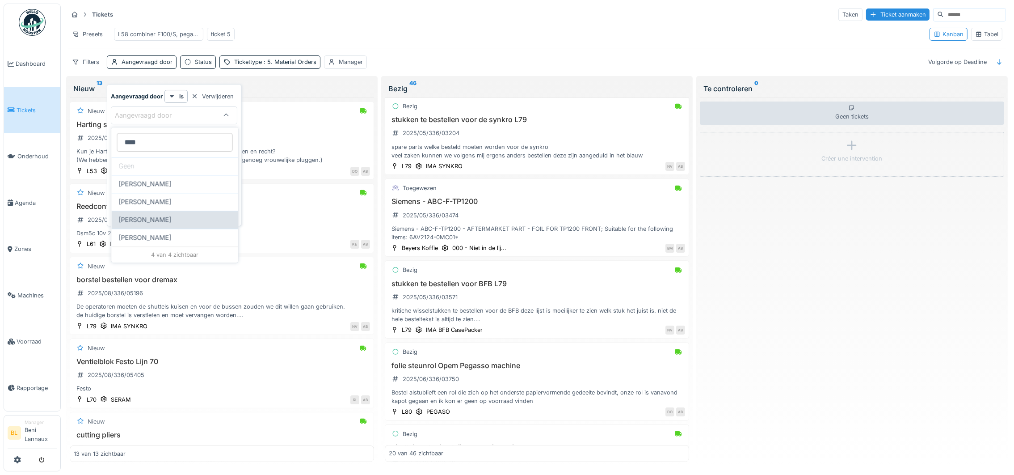
type door_k0MTI "****"
click at [128, 215] on span "[PERSON_NAME]" at bounding box center [144, 220] width 53 height 10
type input "****"
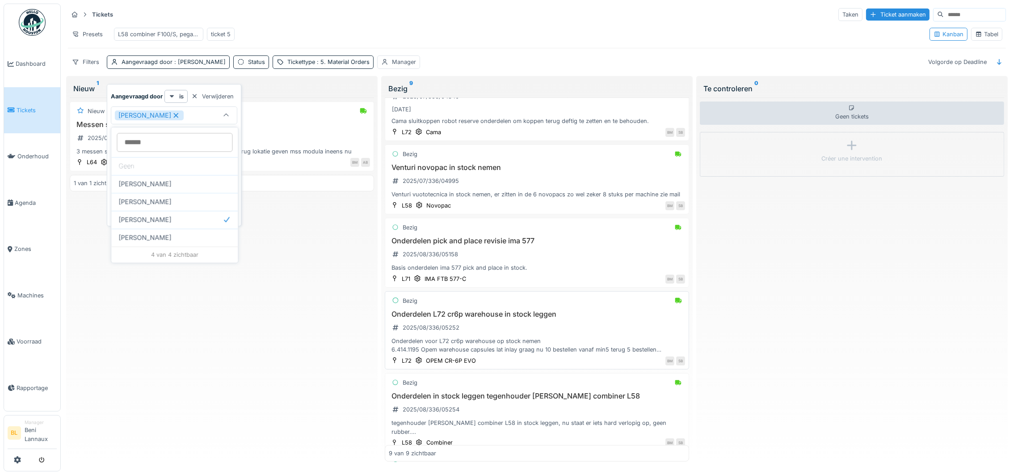
scroll to position [201, 0]
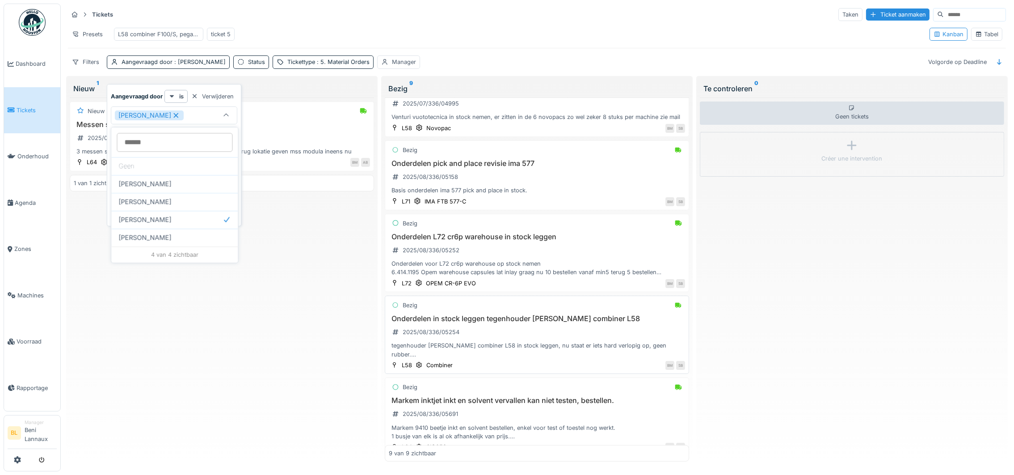
click at [493, 323] on h3 "Onderdelen in stock leggen tegenhouder [PERSON_NAME] combiner L58" at bounding box center [537, 318] width 296 height 8
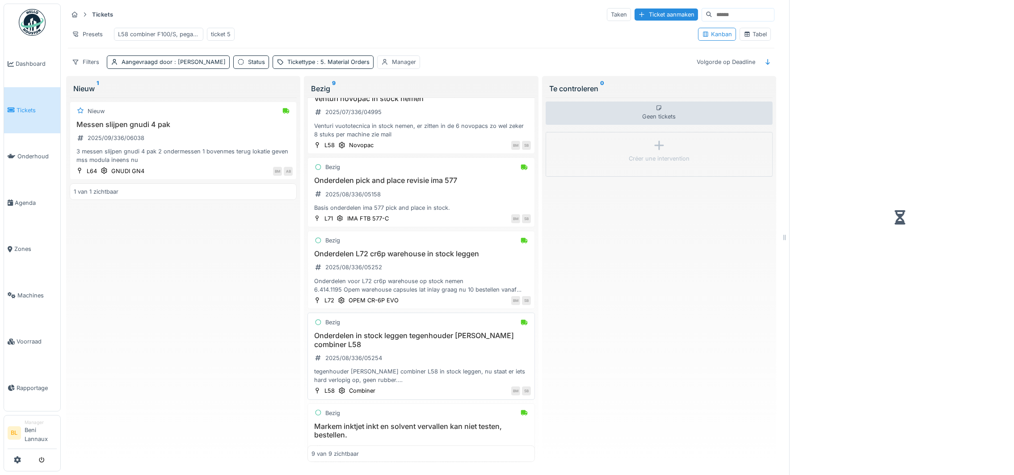
scroll to position [210, 0]
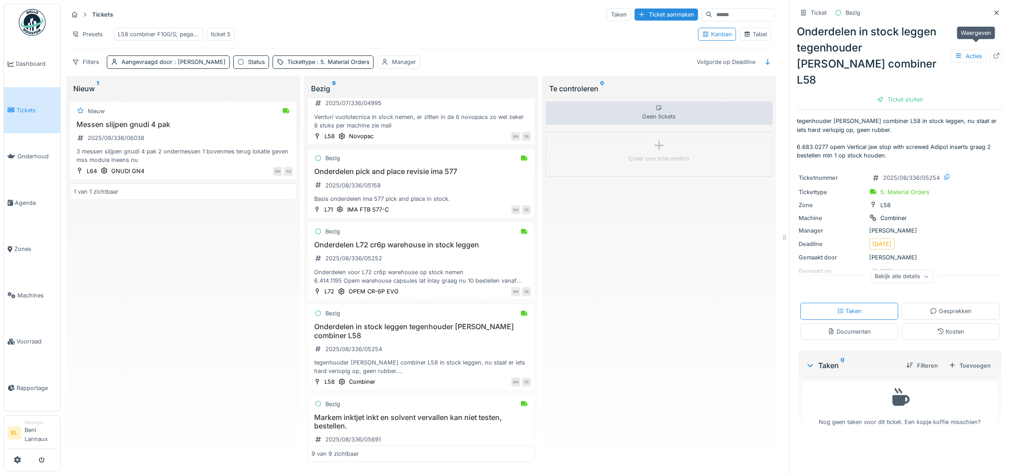
click at [993, 53] on icon at bounding box center [996, 56] width 7 height 6
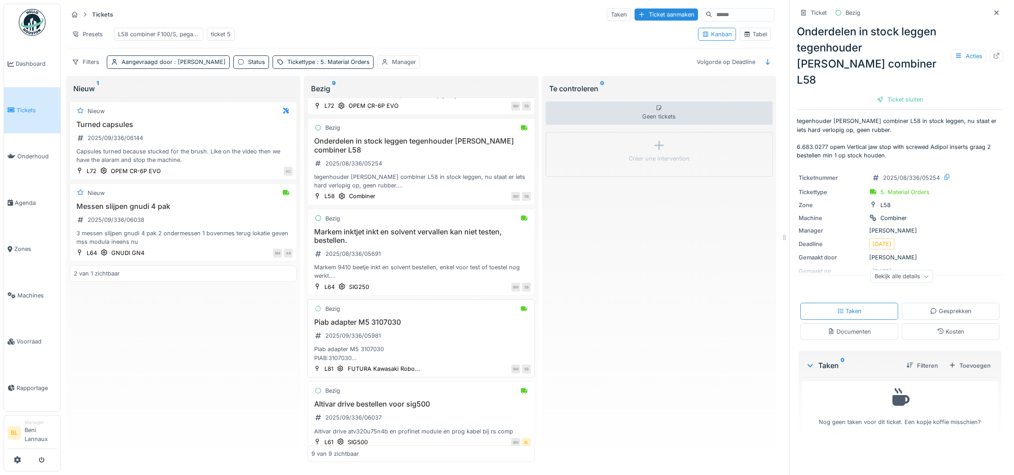
scroll to position [421, 0]
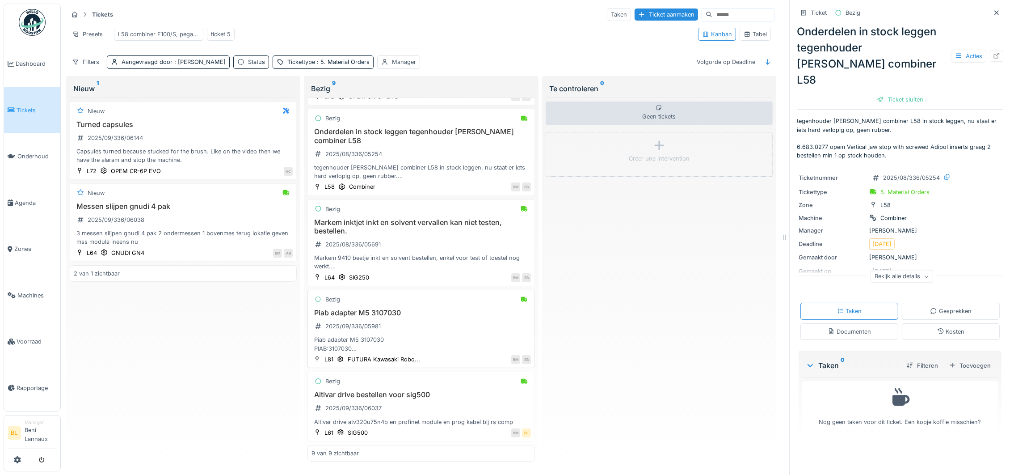
click at [404, 325] on div "Piab adapter M5 3107030 2025/09/336/05981 Piab adapter M5 3107030 PIAB:3107030 …" at bounding box center [420, 330] width 219 height 44
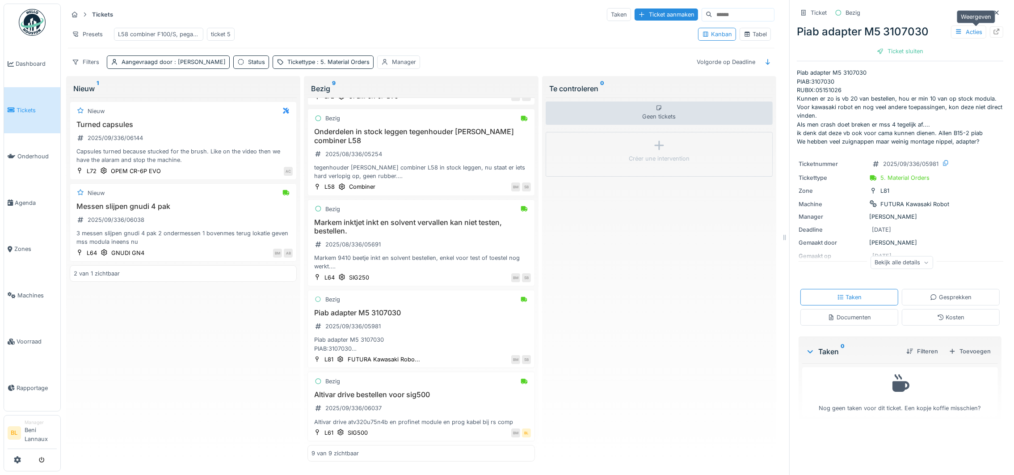
click at [994, 34] on icon at bounding box center [997, 32] width 6 height 6
click at [456, 333] on div "Piab adapter M5 3107030 2025/09/336/05981 Piab adapter M5 3107030 PIAB:3107030 …" at bounding box center [420, 330] width 219 height 44
click at [993, 29] on icon at bounding box center [996, 32] width 7 height 6
click at [368, 349] on div "Piab adapter M5 3107030 PIAB:3107030 RUBIX:05151026 Kunnen er zo is vb 20 van b…" at bounding box center [420, 343] width 219 height 17
click at [348, 329] on div "2025/09/336/05981" at bounding box center [347, 325] width 72 height 11
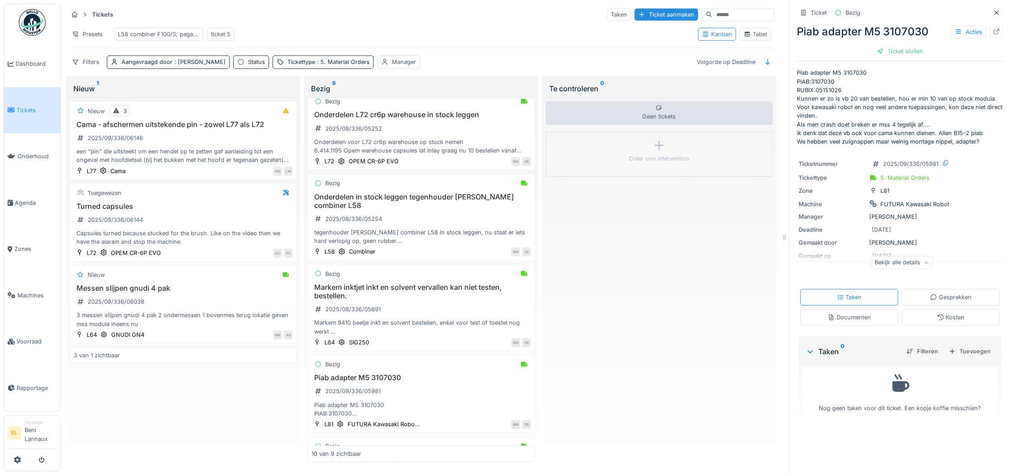
scroll to position [504, 0]
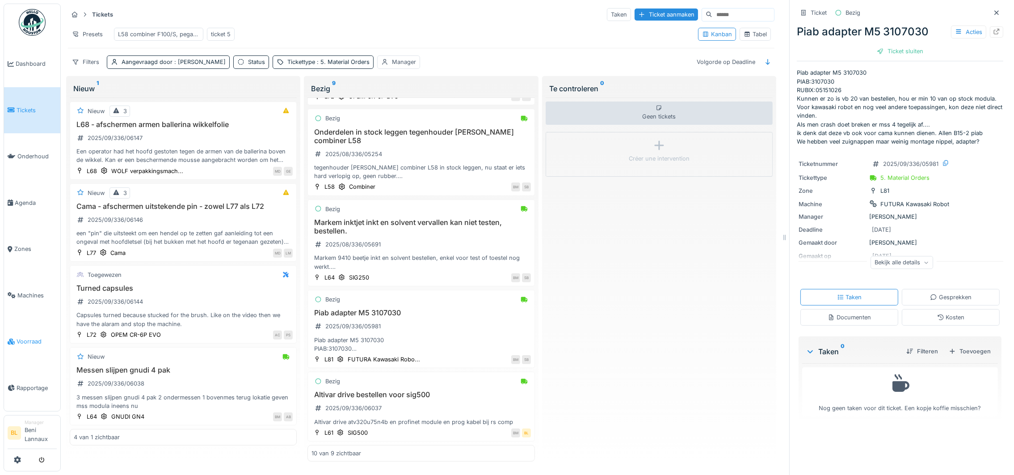
click at [32, 339] on span "Voorraad" at bounding box center [37, 341] width 40 height 8
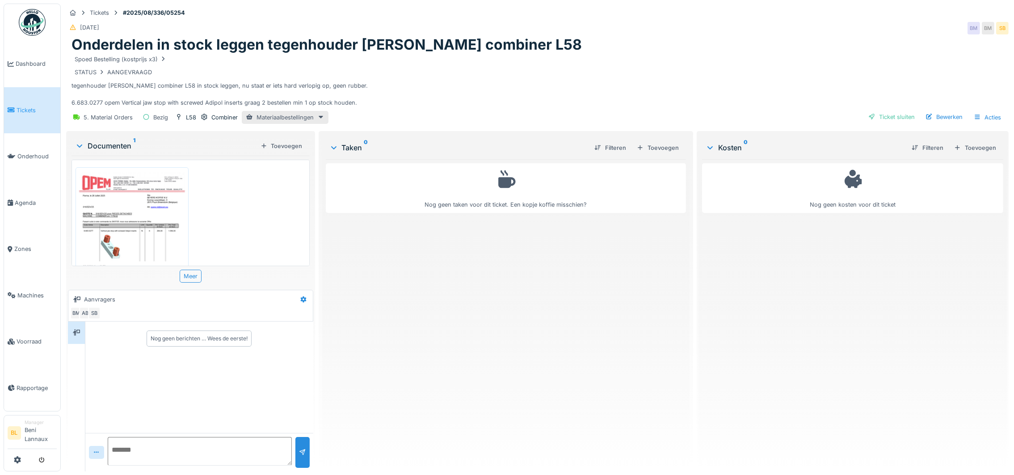
click at [135, 206] on img at bounding box center [132, 246] width 109 height 154
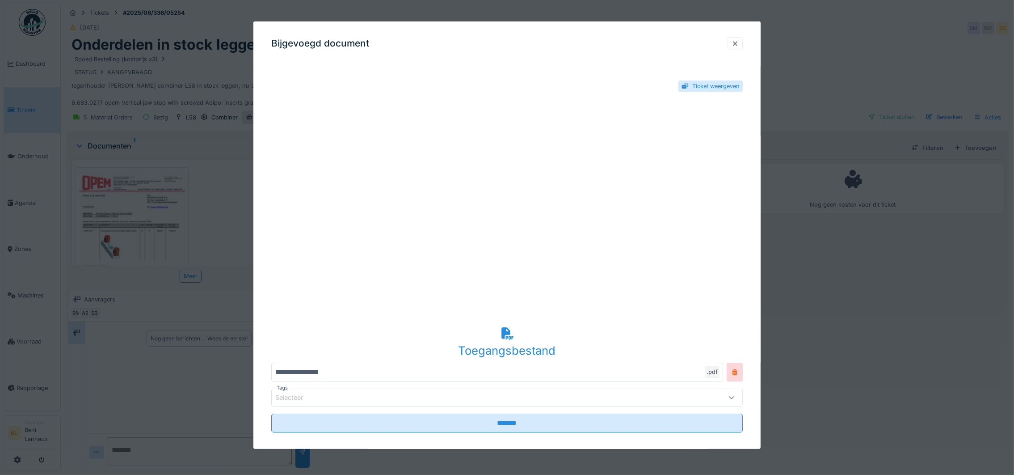
click at [509, 338] on icon at bounding box center [507, 333] width 12 height 12
click at [739, 42] on div at bounding box center [735, 43] width 7 height 8
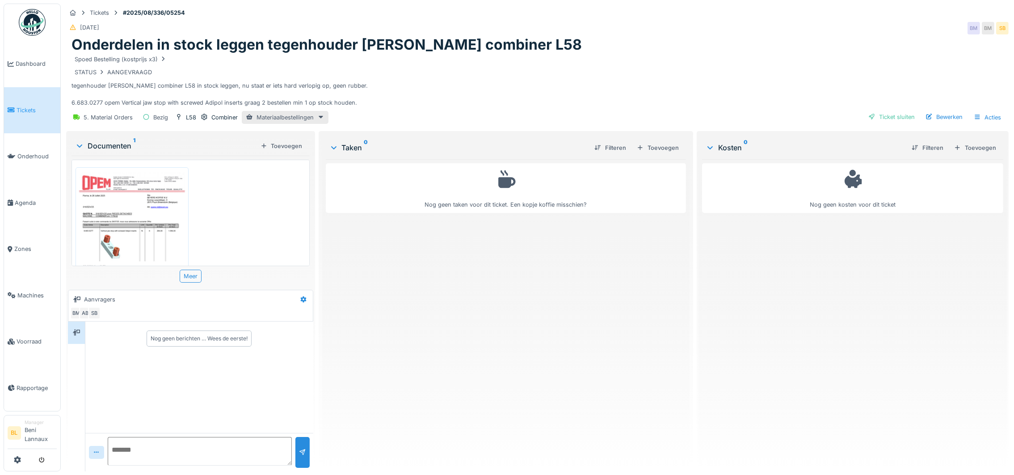
click at [170, 447] on textarea at bounding box center [200, 451] width 184 height 29
click at [132, 446] on textarea "**********" at bounding box center [200, 451] width 184 height 29
click at [214, 446] on textarea "**********" at bounding box center [200, 451] width 184 height 29
type textarea "**********"
click at [299, 455] on div at bounding box center [302, 452] width 7 height 8
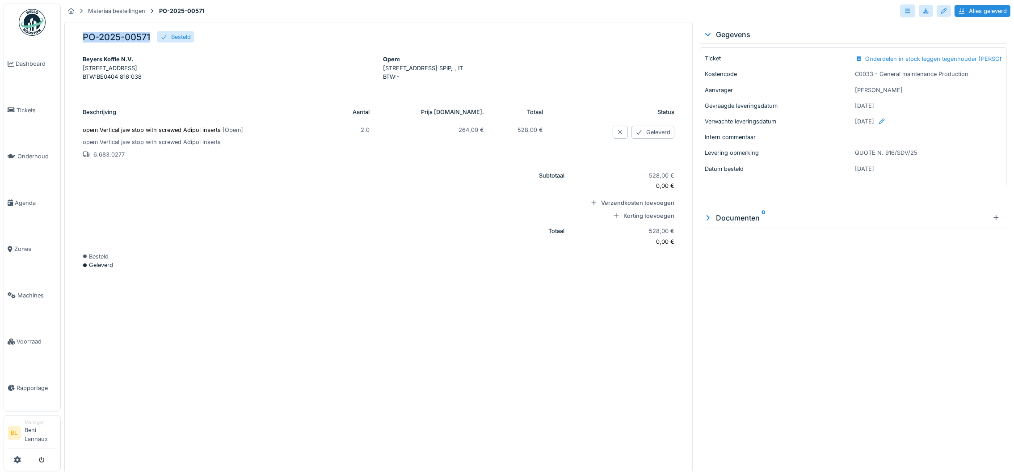
drag, startPoint x: 84, startPoint y: 34, endPoint x: 148, endPoint y: 34, distance: 63.9
click at [150, 37] on h5 "PO-2025-00571" at bounding box center [116, 37] width 67 height 11
copy h5 "PO-2025-00571"
click at [993, 219] on div at bounding box center [996, 218] width 7 height 8
click at [152, 144] on td "opem Vertical jaw stop with screwed Adipol inserts [ Opem ] opem Vertical jaw s…" at bounding box center [207, 144] width 248 height 46
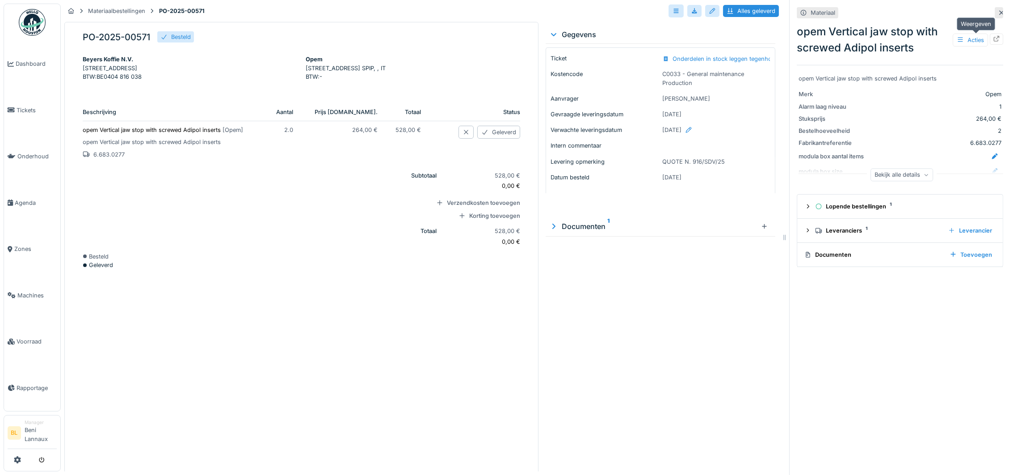
click at [993, 39] on icon at bounding box center [996, 39] width 7 height 6
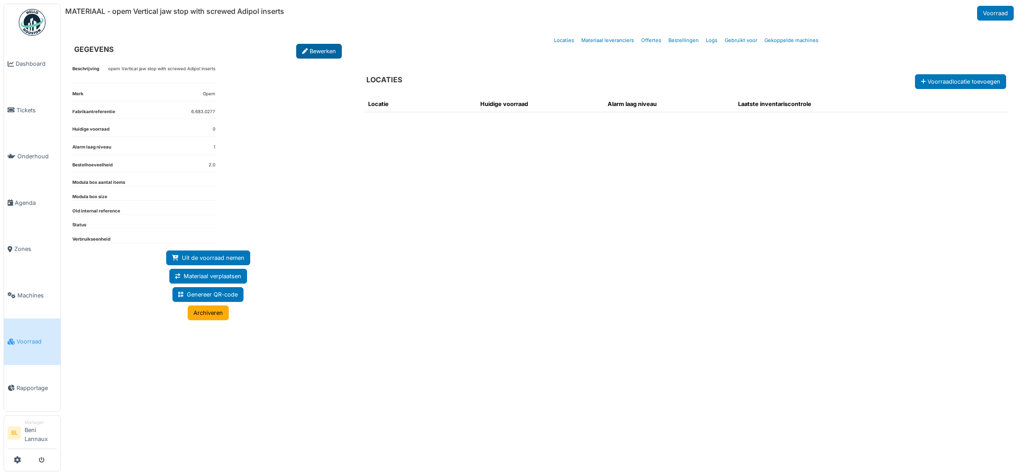
click at [316, 50] on link "Bewerken" at bounding box center [319, 51] width 46 height 15
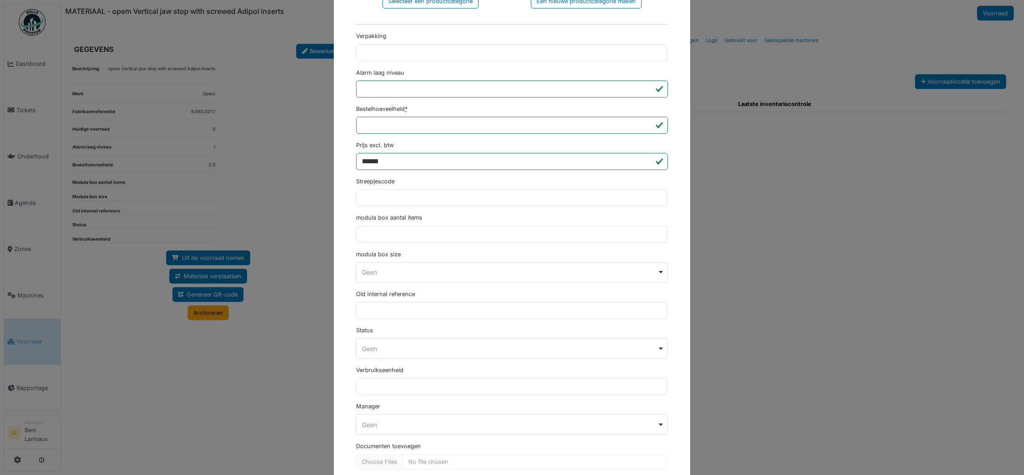
scroll to position [307, 0]
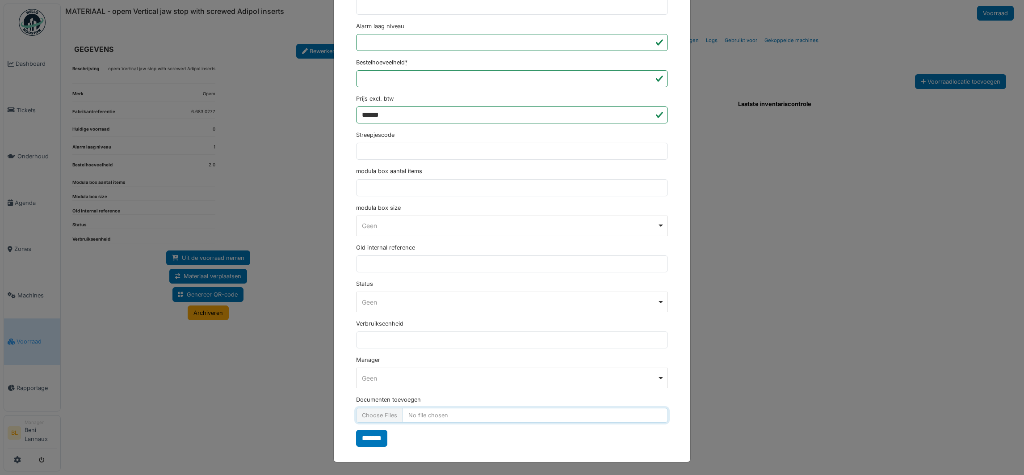
click at [366, 414] on input "Documenten toevoegen" at bounding box center [512, 415] width 312 height 15
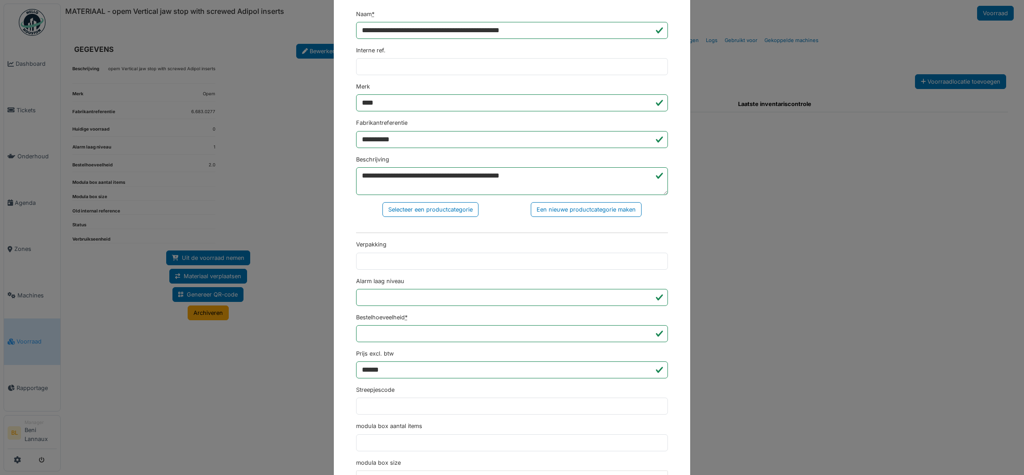
scroll to position [0, 0]
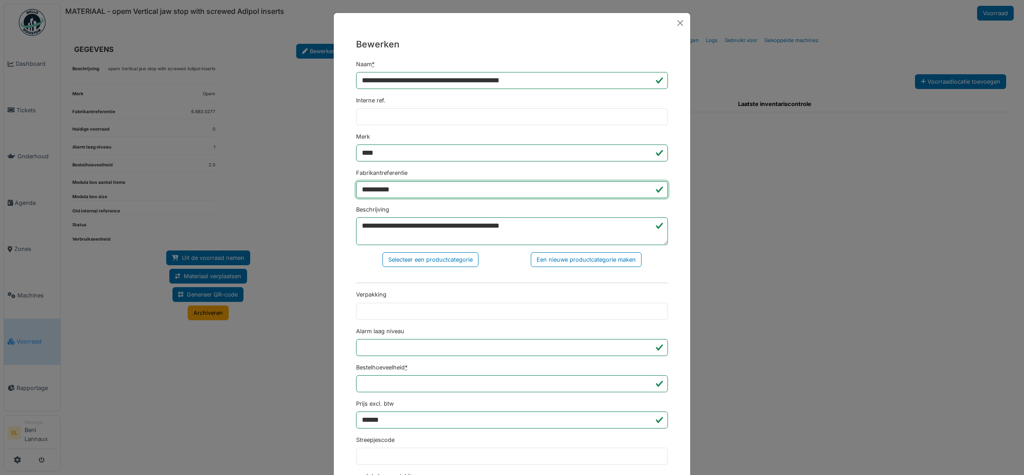
drag, startPoint x: 405, startPoint y: 186, endPoint x: 345, endPoint y: 197, distance: 61.7
click at [345, 197] on div "**********" at bounding box center [512, 394] width 357 height 723
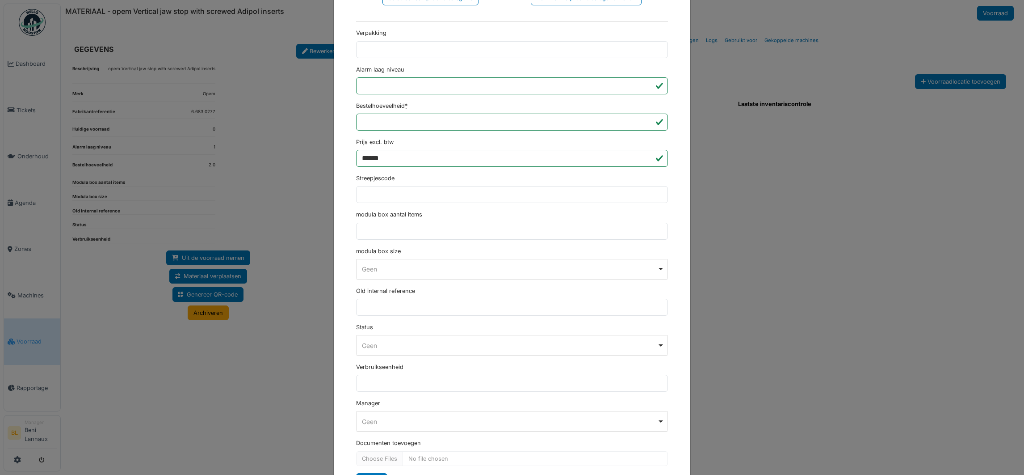
scroll to position [307, 0]
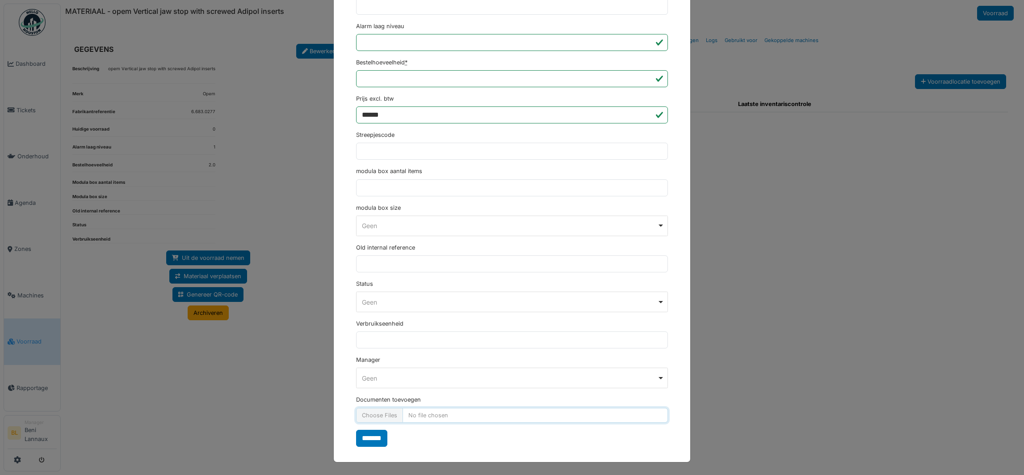
click at [371, 417] on input "Documenten toevoegen" at bounding box center [512, 415] width 312 height 15
type input "**********"
click at [367, 438] on input "*******" at bounding box center [371, 437] width 31 height 17
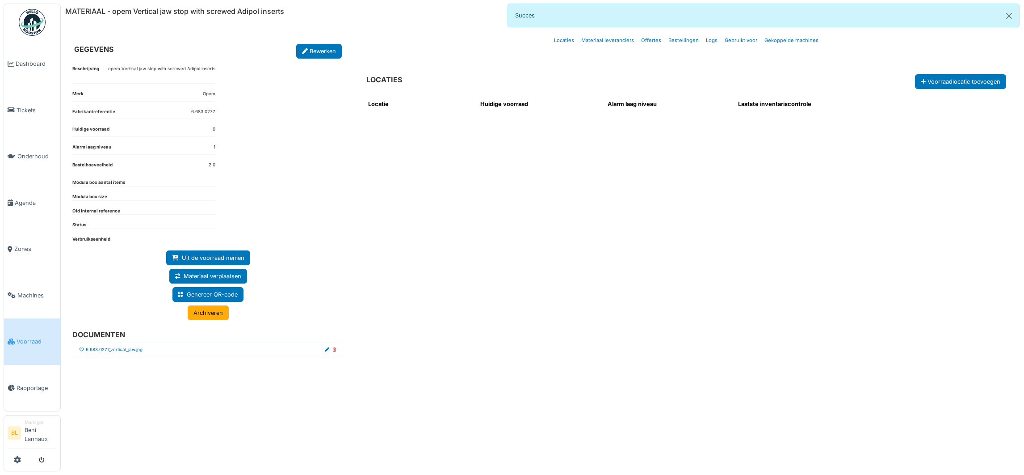
click at [115, 352] on link "6.683.0277_vertical_jaw.jpg" at bounding box center [114, 349] width 57 height 7
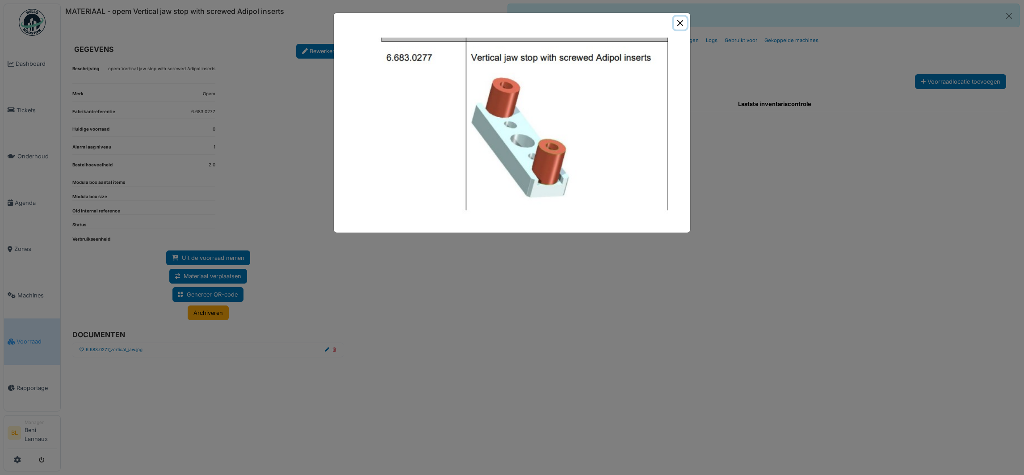
click at [681, 23] on button "Close" at bounding box center [680, 23] width 13 height 13
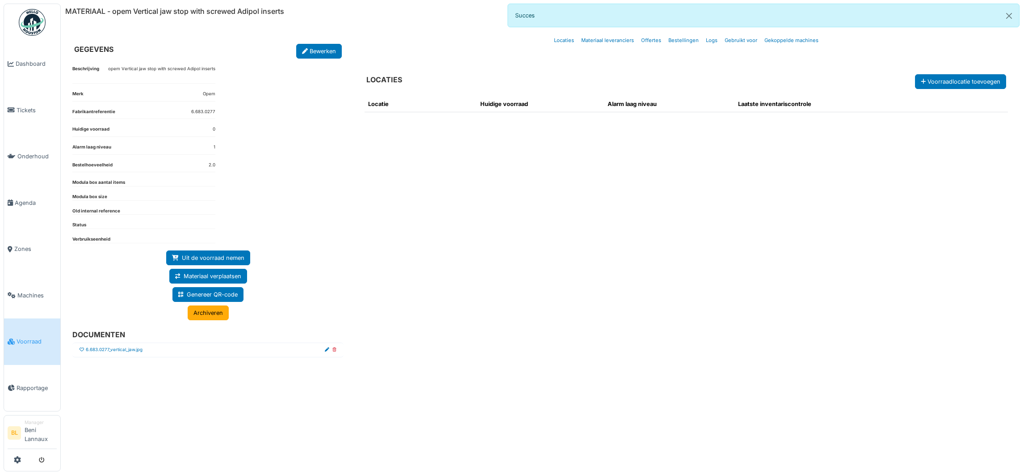
click at [80, 352] on icon at bounding box center [82, 349] width 4 height 4
click at [665, 274] on div "Locatie Huidige voorraad Alarm laag niveau Laatste inventariscontrole" at bounding box center [687, 271] width 658 height 365
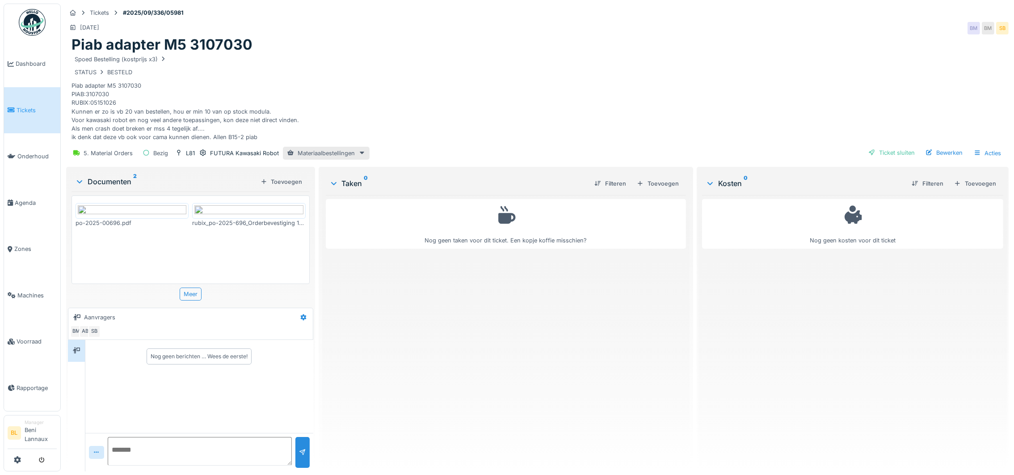
scroll to position [10, 0]
click at [243, 275] on div "po-2025-00696.pdf rubix_po-2025-696_Orderbevestiging 1475490-1_.pdf Meer" at bounding box center [191, 245] width 238 height 109
click at [240, 216] on img at bounding box center [248, 210] width 109 height 11
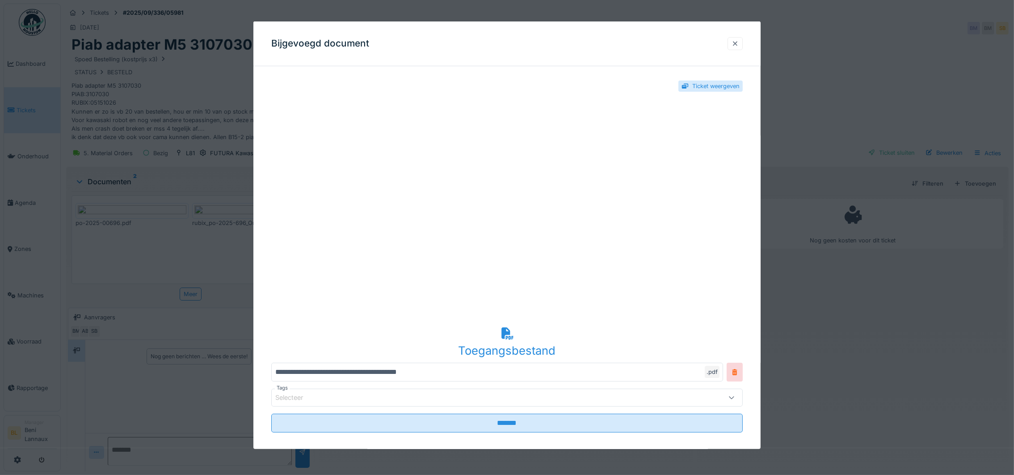
click at [738, 41] on div at bounding box center [735, 43] width 7 height 8
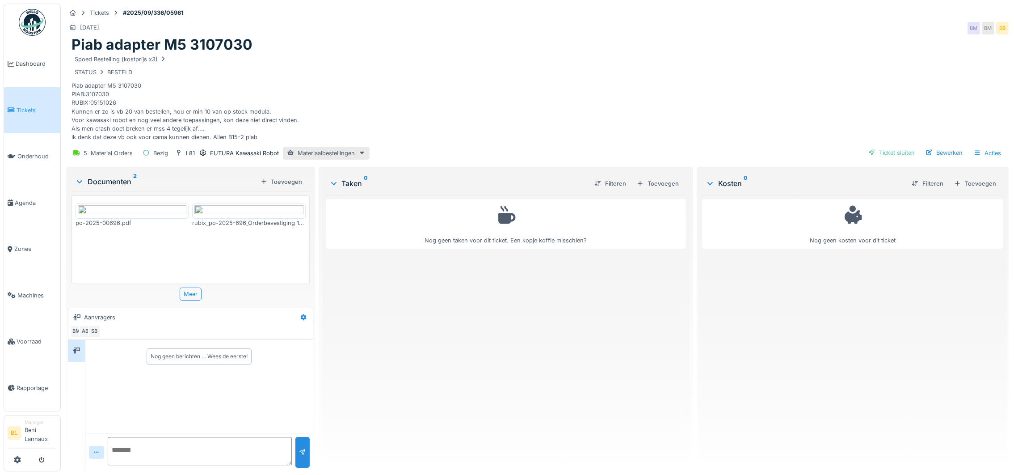
scroll to position [0, 0]
click at [154, 216] on img at bounding box center [132, 210] width 109 height 11
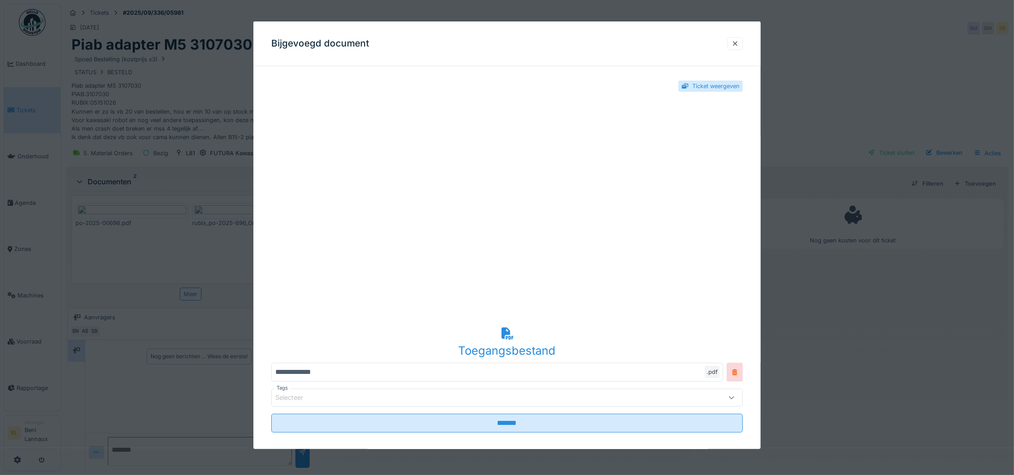
click at [506, 340] on div "Toegangsbestand" at bounding box center [506, 341] width 471 height 34
click at [739, 42] on div at bounding box center [735, 43] width 7 height 8
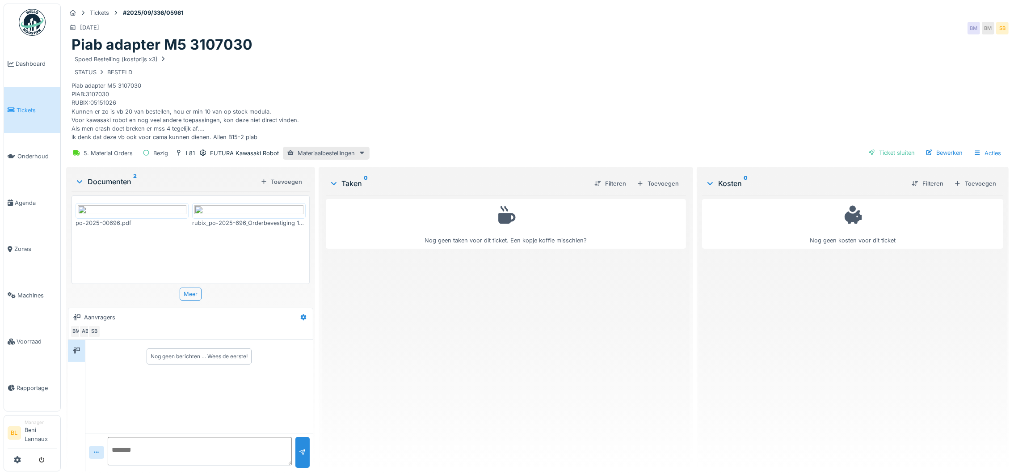
click at [200, 297] on div "Meer" at bounding box center [191, 293] width 238 height 13
click at [192, 294] on div "Meer" at bounding box center [191, 293] width 22 height 13
click at [245, 216] on img at bounding box center [248, 210] width 109 height 11
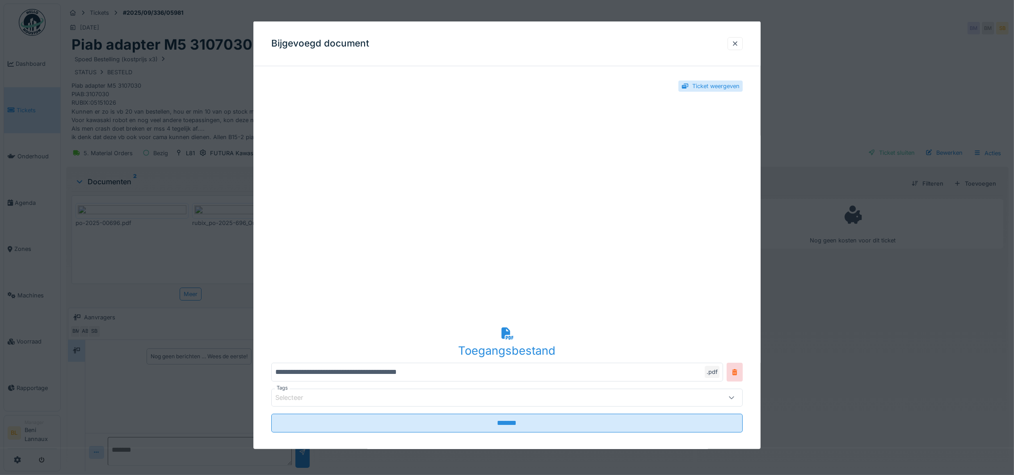
click at [511, 337] on icon at bounding box center [507, 333] width 12 height 12
click at [739, 42] on div at bounding box center [735, 43] width 7 height 8
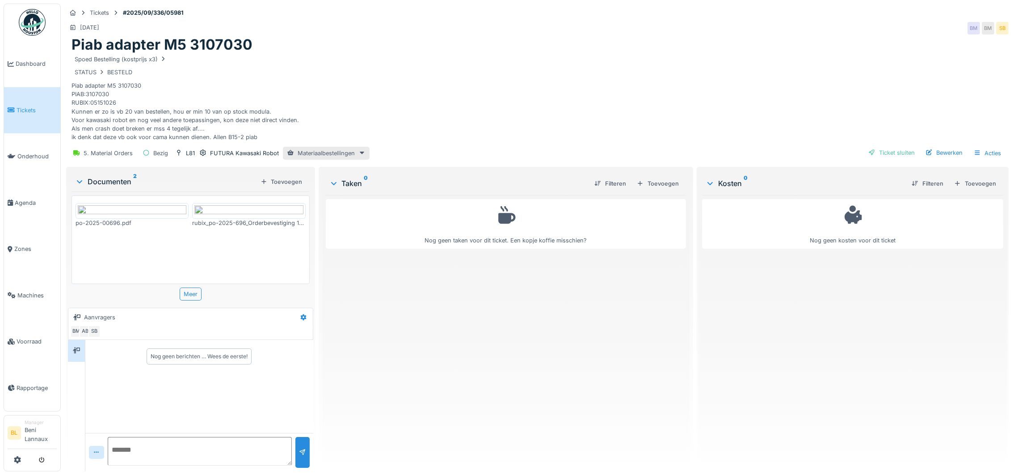
click at [122, 216] on img at bounding box center [132, 210] width 109 height 11
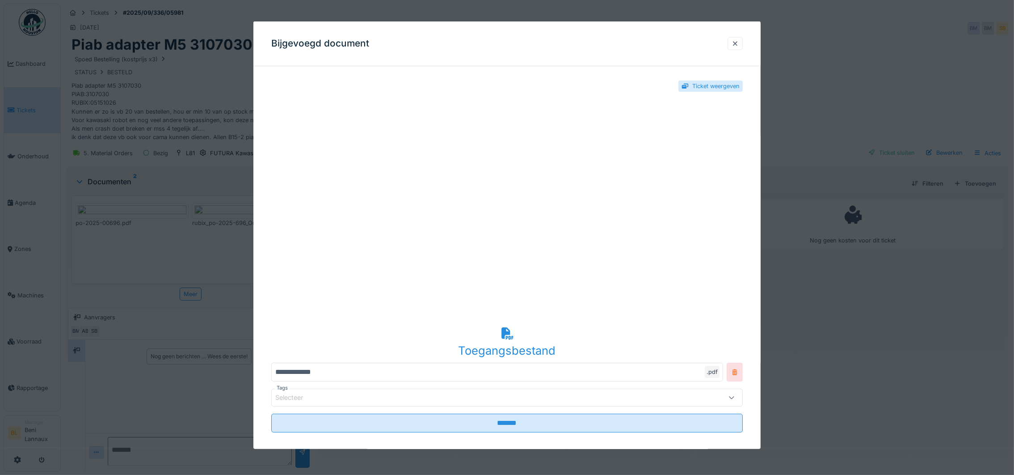
click at [738, 371] on icon at bounding box center [734, 372] width 7 height 6
click at [742, 376] on div at bounding box center [735, 371] width 16 height 19
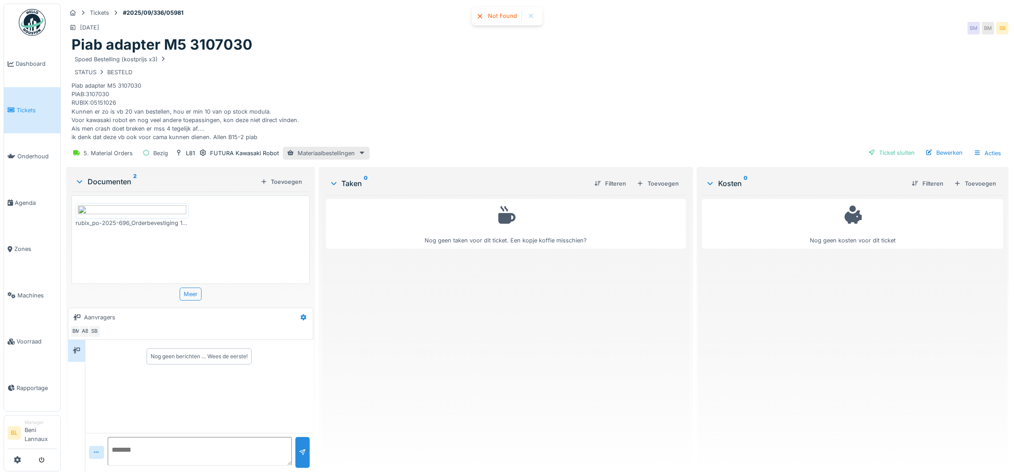
click at [173, 216] on img at bounding box center [132, 210] width 109 height 11
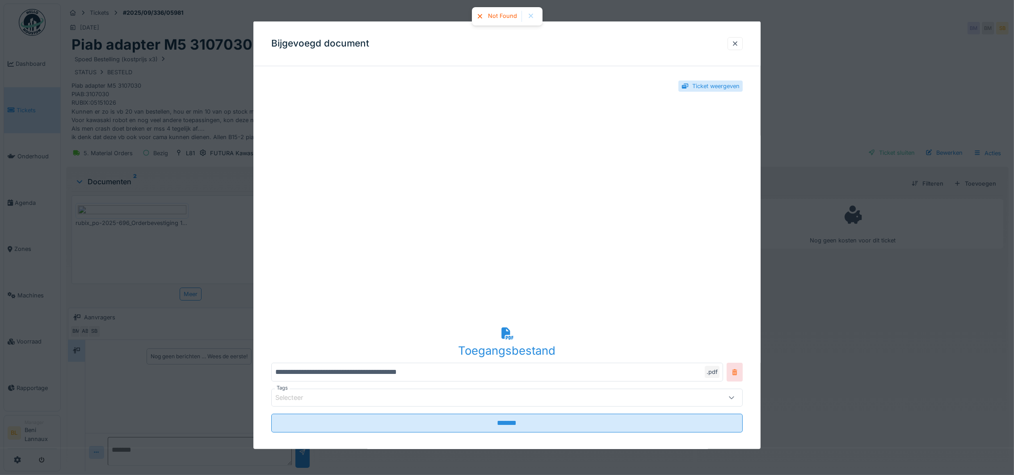
click at [738, 374] on icon at bounding box center [734, 372] width 7 height 6
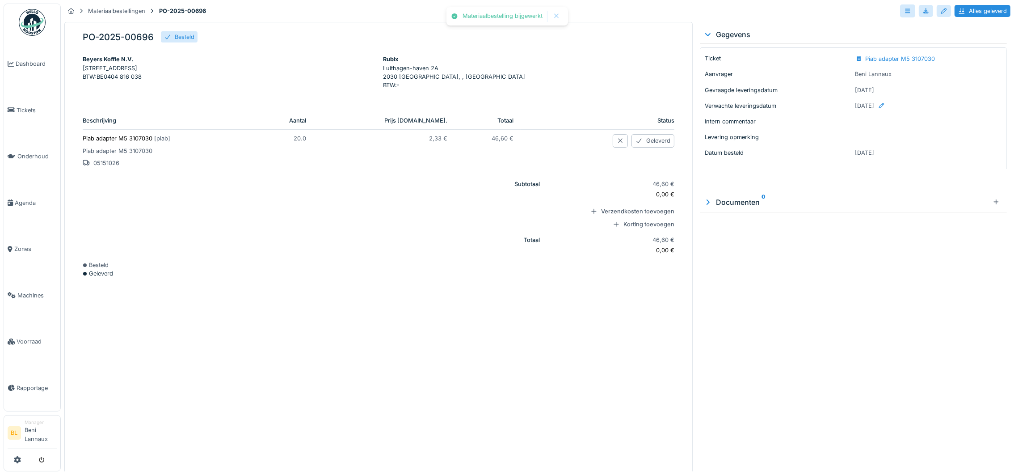
click at [736, 201] on div "Documenten 0" at bounding box center [846, 202] width 286 height 11
click at [993, 202] on div at bounding box center [996, 202] width 7 height 8
click at [993, 200] on div at bounding box center [996, 202] width 7 height 8
click at [710, 250] on img at bounding box center [722, 244] width 40 height 45
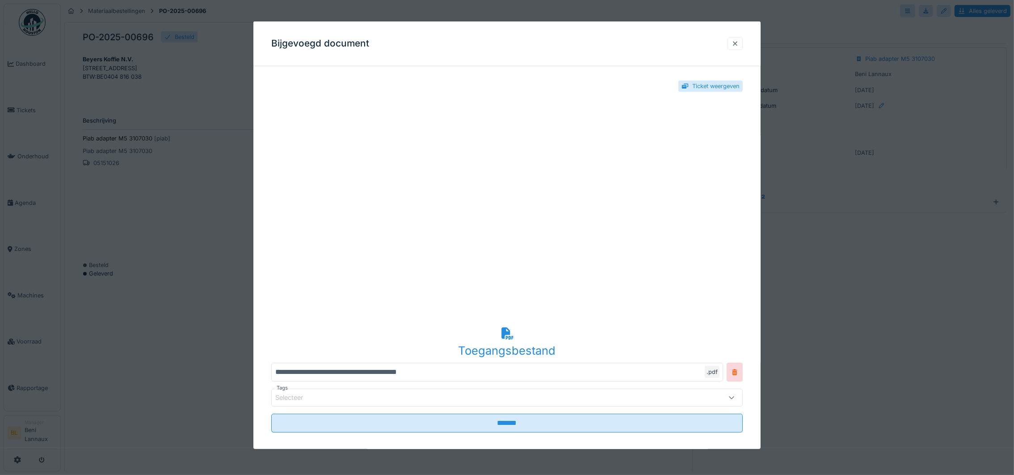
click at [743, 39] on div at bounding box center [735, 43] width 15 height 13
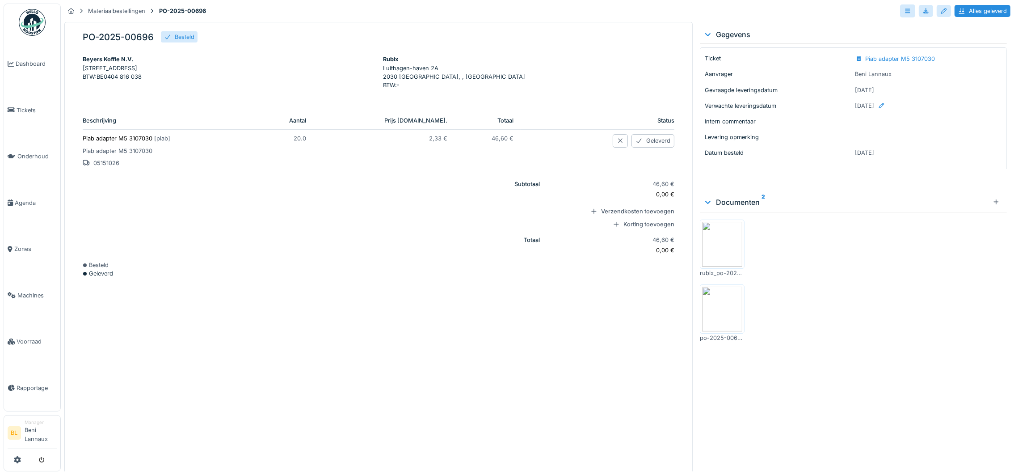
click at [725, 310] on img at bounding box center [722, 308] width 40 height 45
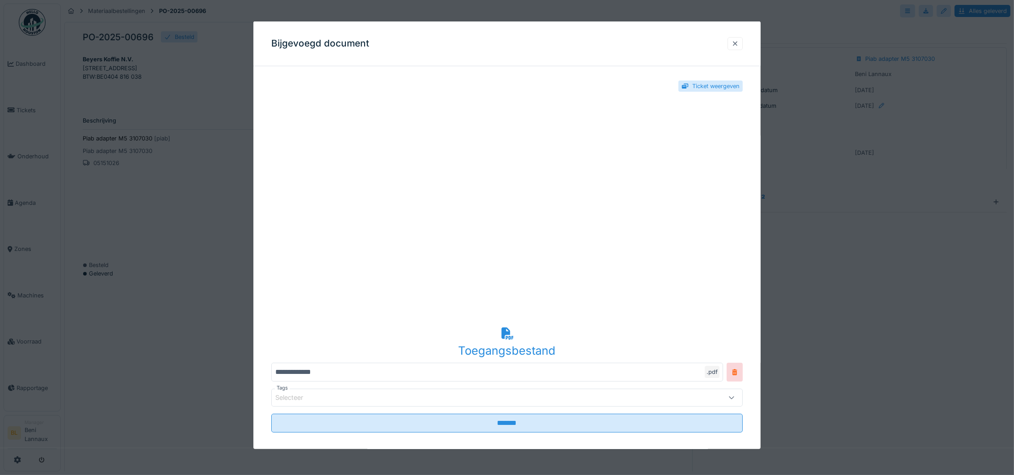
click at [739, 42] on div at bounding box center [735, 43] width 7 height 8
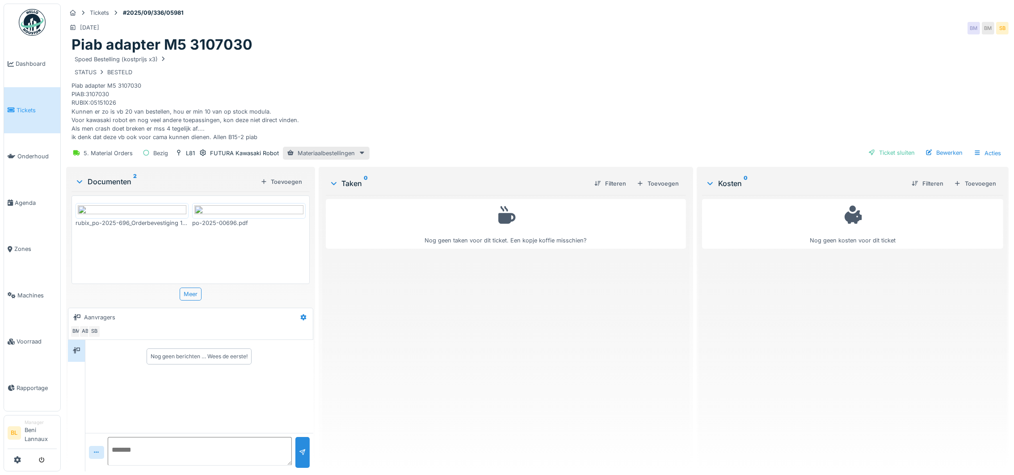
click at [163, 453] on textarea at bounding box center [200, 451] width 184 height 29
type textarea "**********"
click at [131, 216] on img at bounding box center [132, 210] width 109 height 11
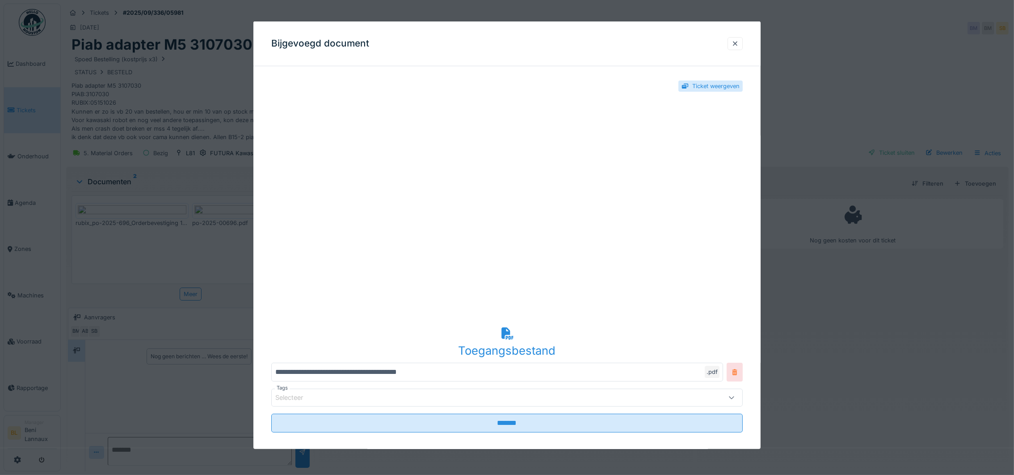
click at [738, 373] on icon at bounding box center [734, 372] width 7 height 6
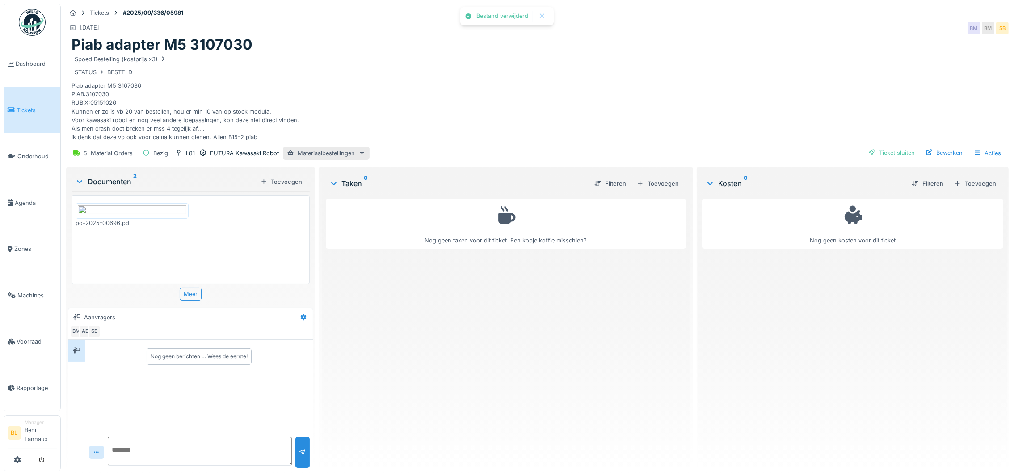
click at [148, 216] on img at bounding box center [132, 210] width 109 height 11
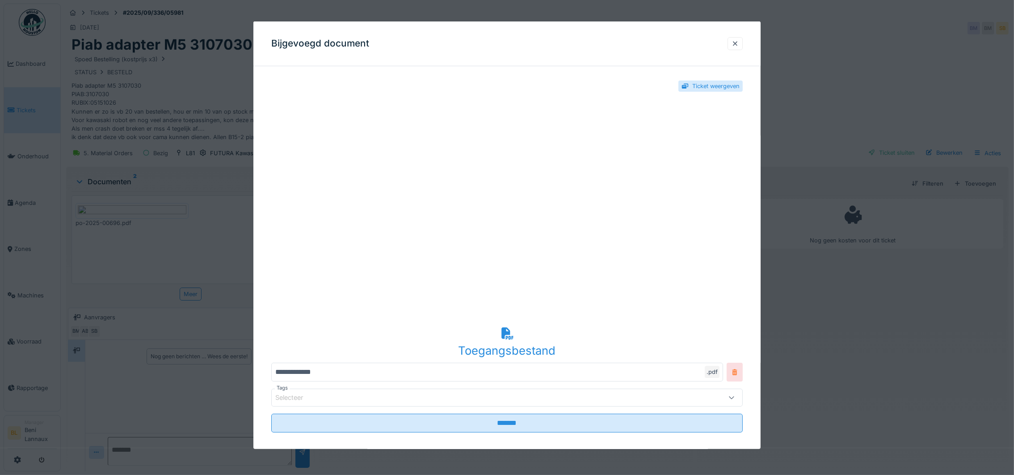
click at [738, 374] on icon at bounding box center [734, 372] width 7 height 6
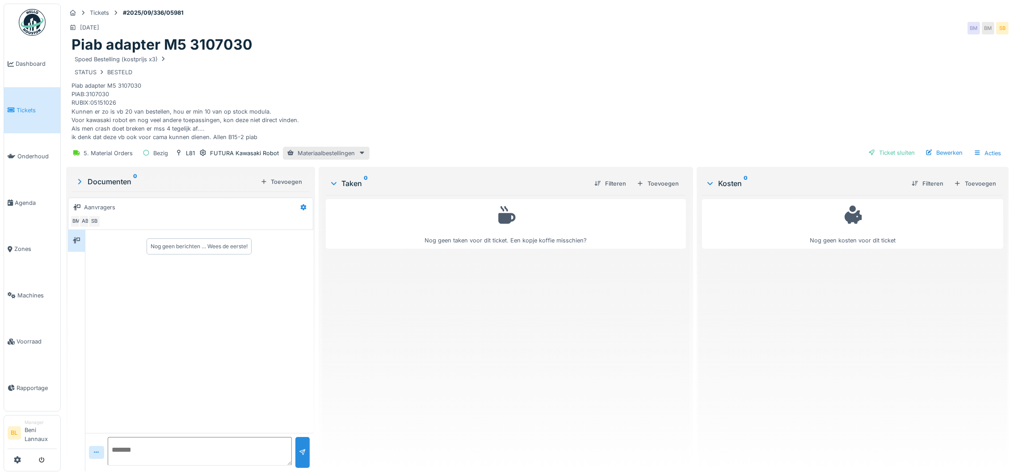
scroll to position [10, 0]
click at [179, 437] on textarea at bounding box center [200, 451] width 184 height 29
type textarea "**********"
click at [299, 448] on div at bounding box center [302, 452] width 7 height 8
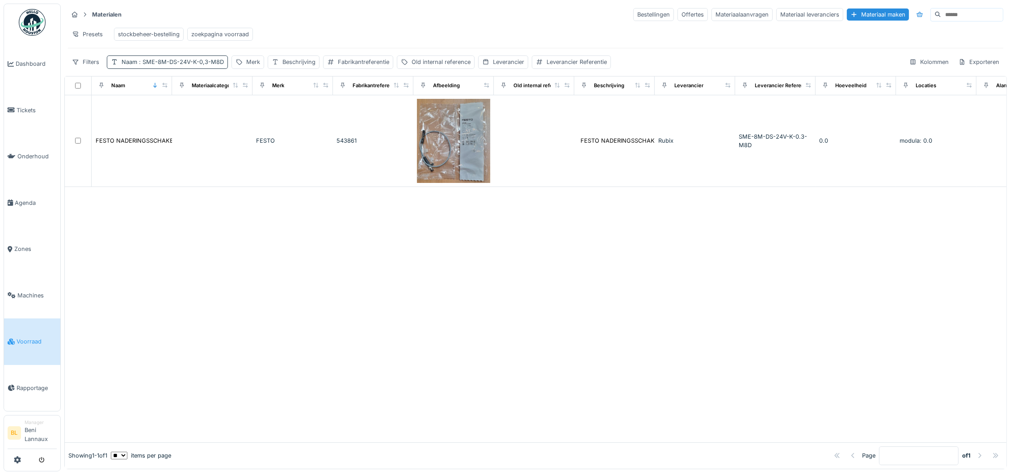
click at [179, 65] on span ": SME-8M-DS-24V-K-0,3-M8D" at bounding box center [180, 62] width 87 height 7
click at [202, 109] on input "**********" at bounding box center [156, 115] width 91 height 19
click at [208, 65] on span ": SME-8M-DS-24V-K-0,3-M8D" at bounding box center [180, 62] width 87 height 7
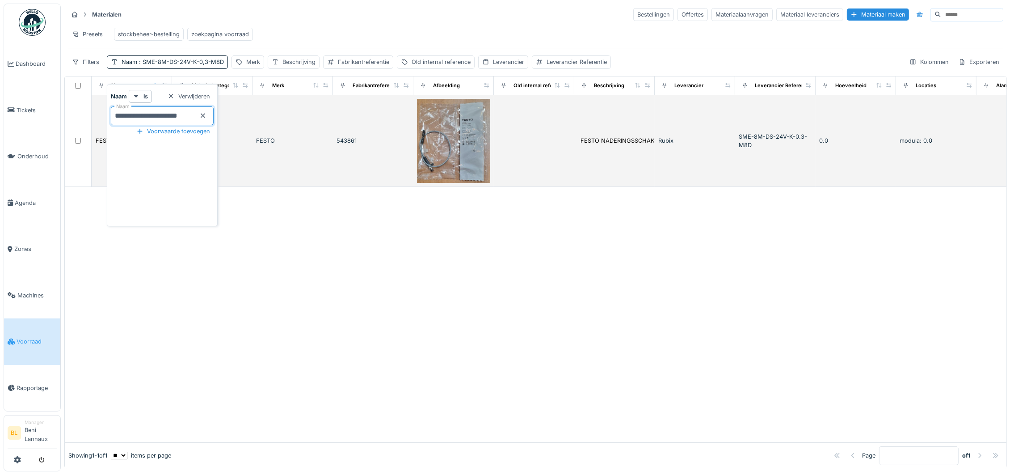
drag, startPoint x: 196, startPoint y: 118, endPoint x: 235, endPoint y: 120, distance: 38.5
click at [235, 120] on body "Dashboard Tickets Onderhoud Agenda Zones Machines Voorraad Rapportage BL Manage…" at bounding box center [507, 237] width 1014 height 475
type input "**********"
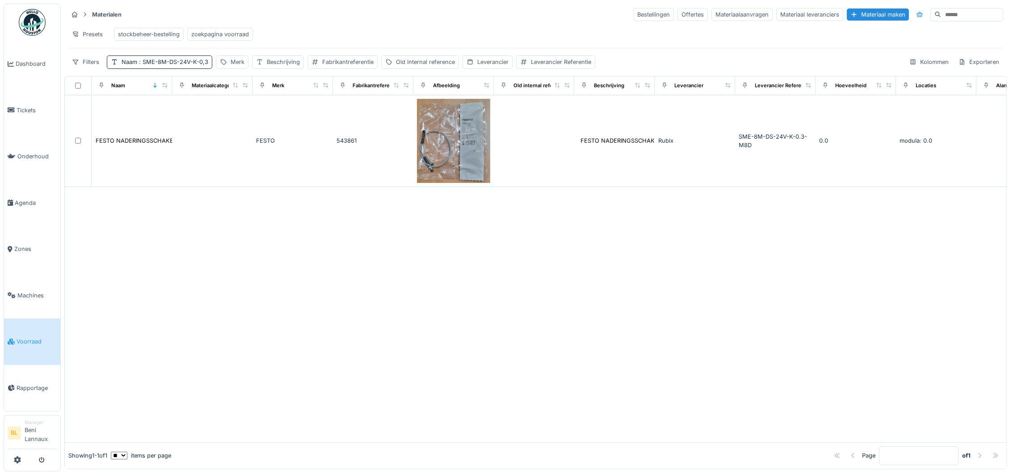
click at [291, 303] on div at bounding box center [536, 314] width 942 height 255
click at [170, 65] on span ": SME-8M-DS-24V-K-0,3" at bounding box center [172, 62] width 71 height 7
drag, startPoint x: 171, startPoint y: 114, endPoint x: 226, endPoint y: 114, distance: 55.0
click at [206, 114] on div "**********" at bounding box center [156, 155] width 99 height 142
click at [328, 298] on div at bounding box center [536, 314] width 942 height 255
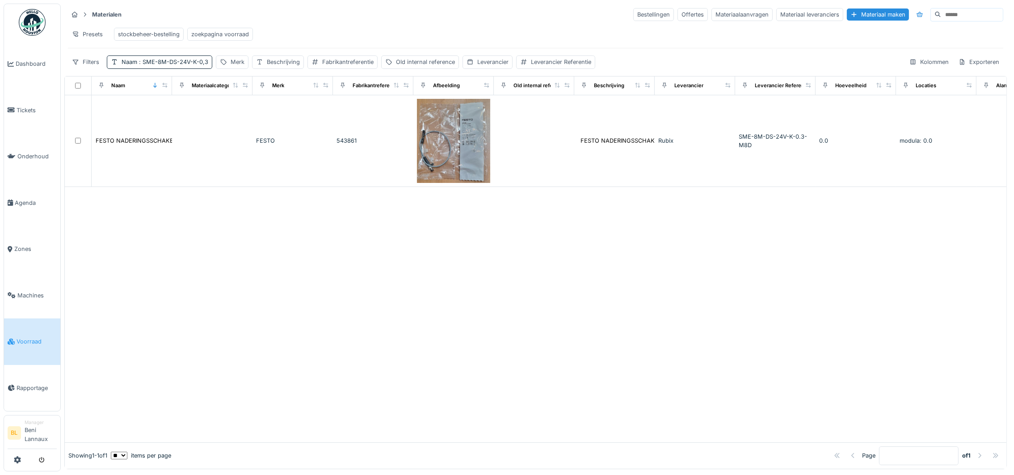
click at [19, 339] on span "Voorraad" at bounding box center [37, 341] width 40 height 8
click at [214, 34] on div "zoekpagina voorraad" at bounding box center [220, 34] width 58 height 8
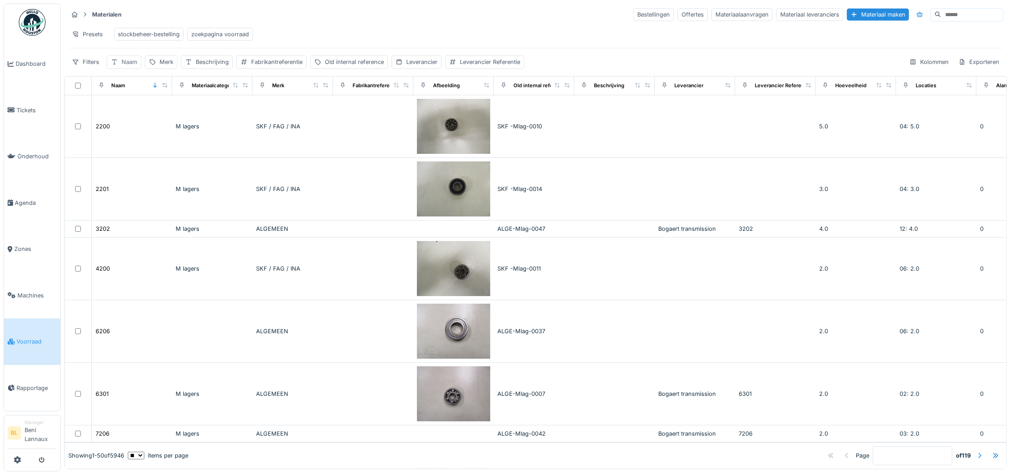
click at [130, 66] on div "Naam" at bounding box center [130, 62] width 16 height 8
click at [135, 113] on label "Naam" at bounding box center [125, 115] width 23 height 11
click at [135, 113] on input "Naam" at bounding box center [156, 115] width 91 height 19
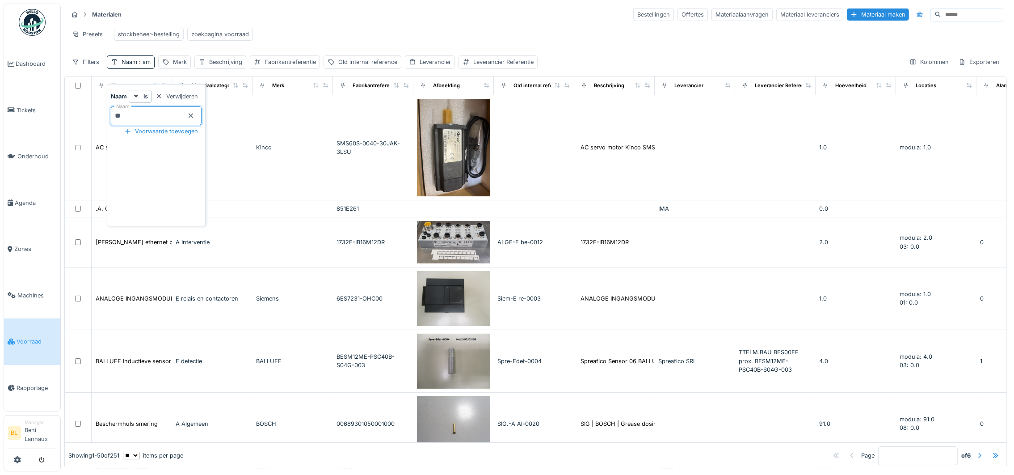
type input "**********"
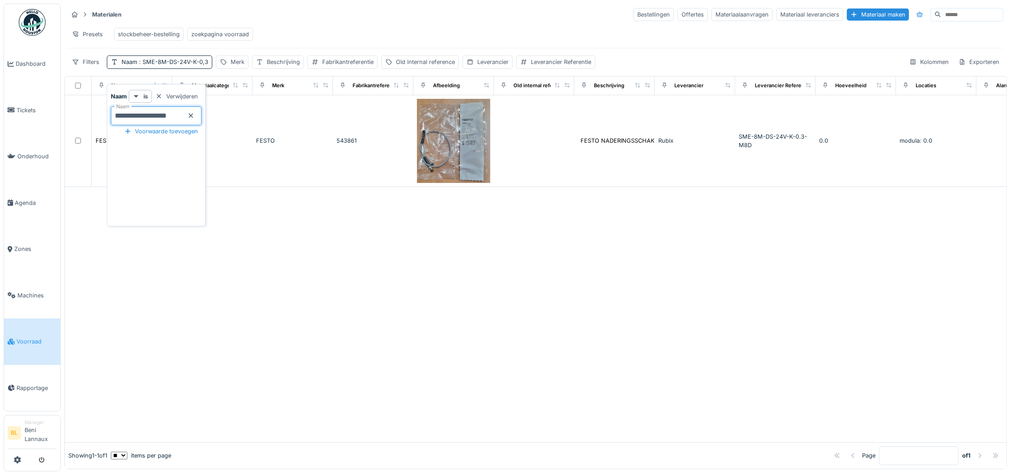
click at [386, 27] on div "Presets stockbeheer-bestelling zoekpagina voorraad" at bounding box center [535, 34] width 935 height 20
click at [165, 65] on span ": SME-8M-DS-24V-K-0,3" at bounding box center [172, 62] width 71 height 7
click at [342, 66] on div "Fabrikantreferentie" at bounding box center [347, 62] width 51 height 8
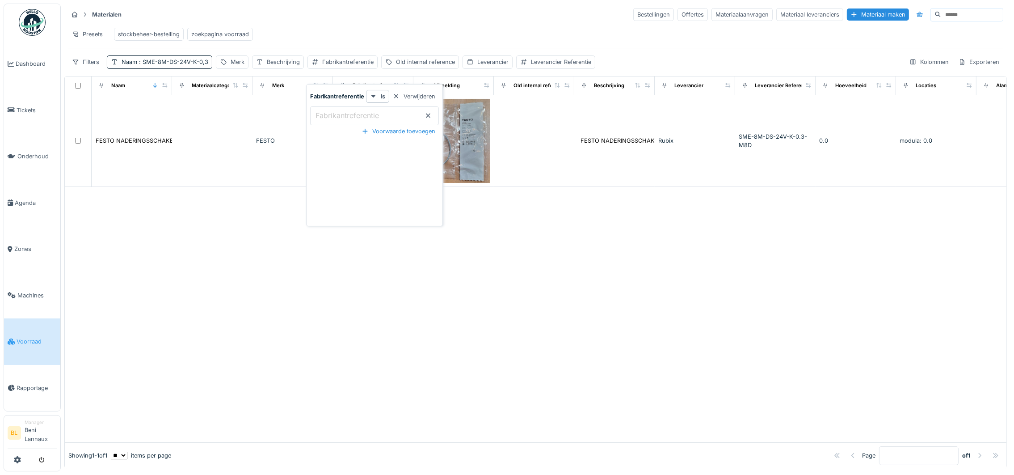
click at [334, 118] on label "Fabrikantreferentie" at bounding box center [347, 115] width 67 height 11
click at [334, 118] on input "Fabrikantreferentie" at bounding box center [374, 115] width 129 height 19
type input "***"
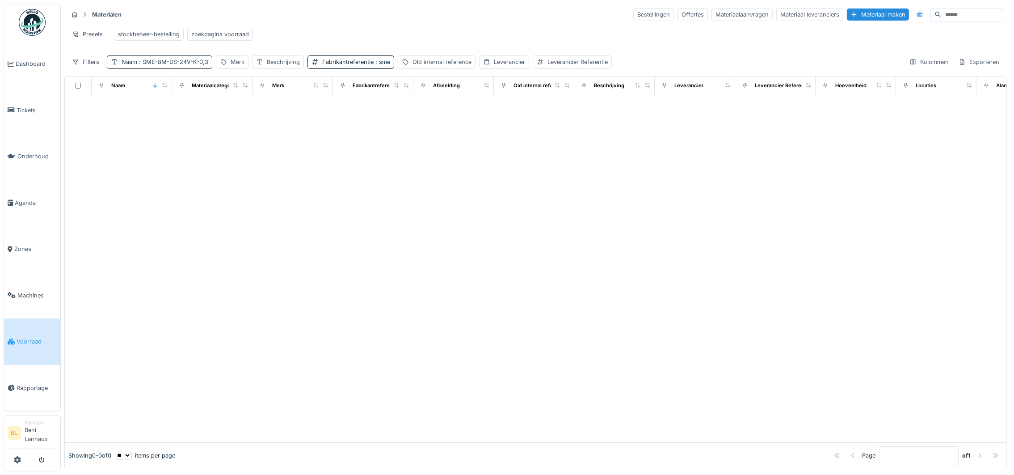
click at [159, 65] on span ": SME-8M-DS-24V-K-0,3" at bounding box center [172, 62] width 71 height 7
click at [194, 115] on icon at bounding box center [190, 116] width 7 height 6
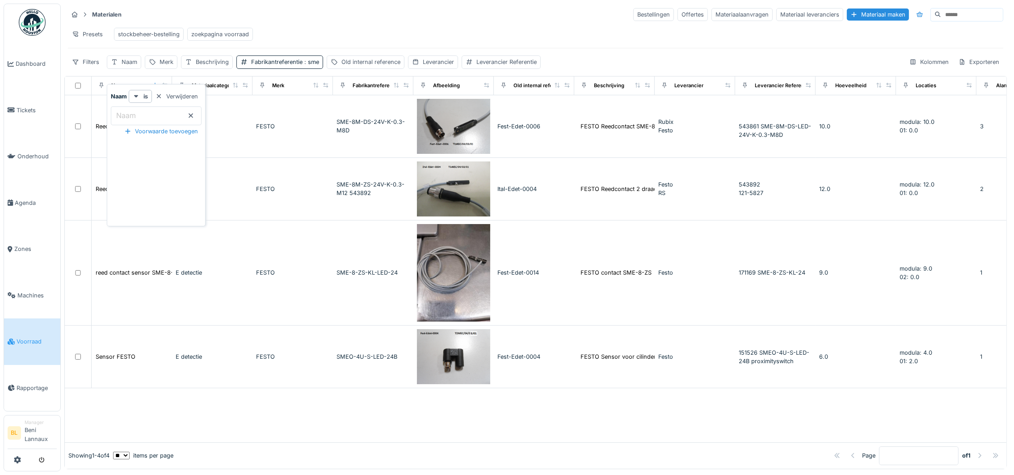
click at [349, 25] on div "Presets stockbeheer-bestelling zoekpagina voorraad" at bounding box center [535, 34] width 935 height 20
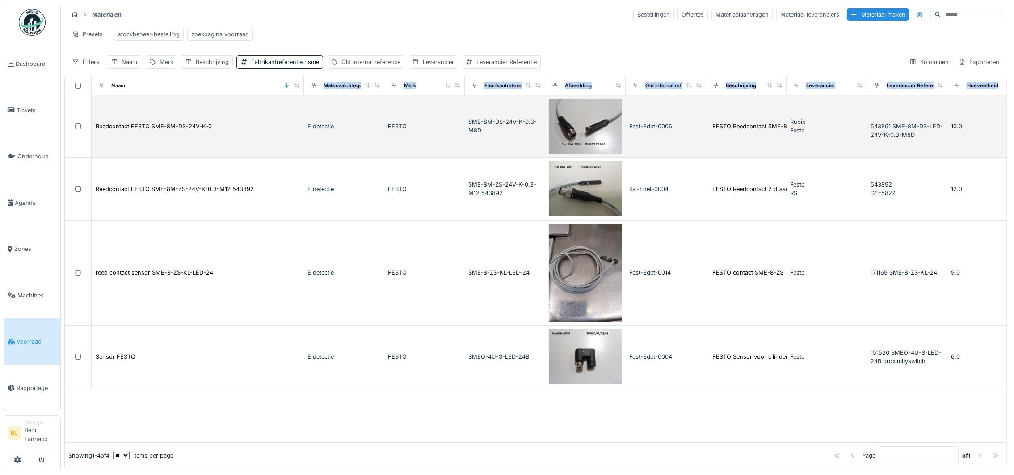
drag, startPoint x: 166, startPoint y: 98, endPoint x: 299, endPoint y: 112, distance: 133.5
click at [299, 112] on table "Naam Materiaalcategorie Merk Fabrikantreferentie Afbeelding Old internal refere…" at bounding box center [788, 232] width 1446 height 312
click at [586, 143] on img at bounding box center [585, 126] width 73 height 55
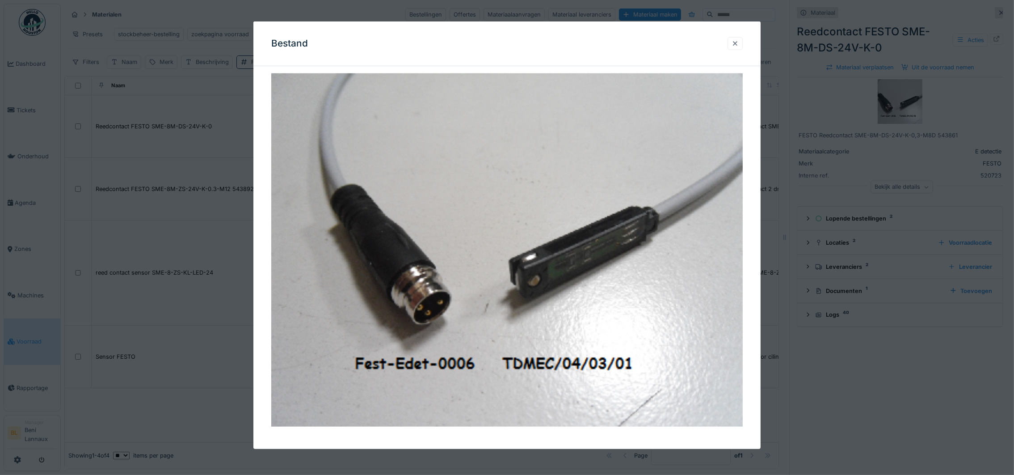
click at [739, 44] on div at bounding box center [735, 43] width 7 height 8
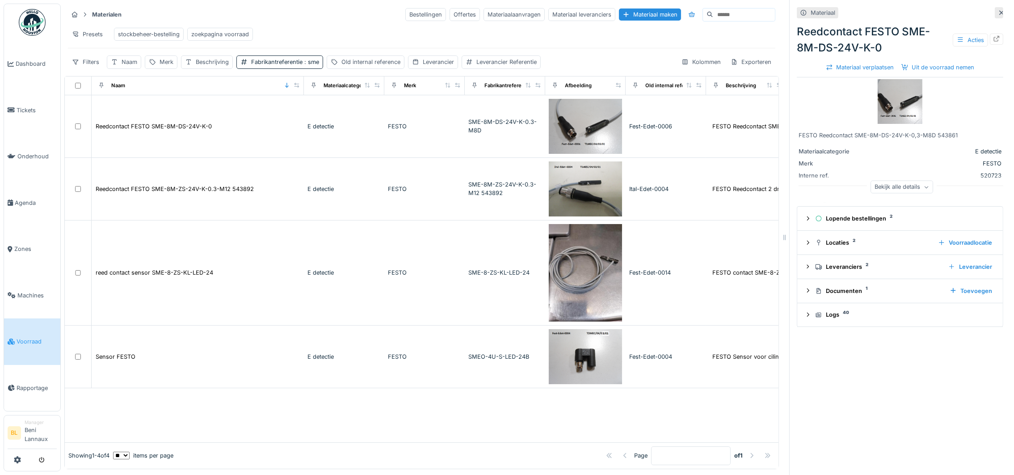
click at [496, 35] on div "Presets stockbeheer-bestelling zoekpagina voorraad" at bounding box center [421, 34] width 707 height 20
click at [218, 37] on div "zoekpagina voorraad" at bounding box center [220, 34] width 58 height 8
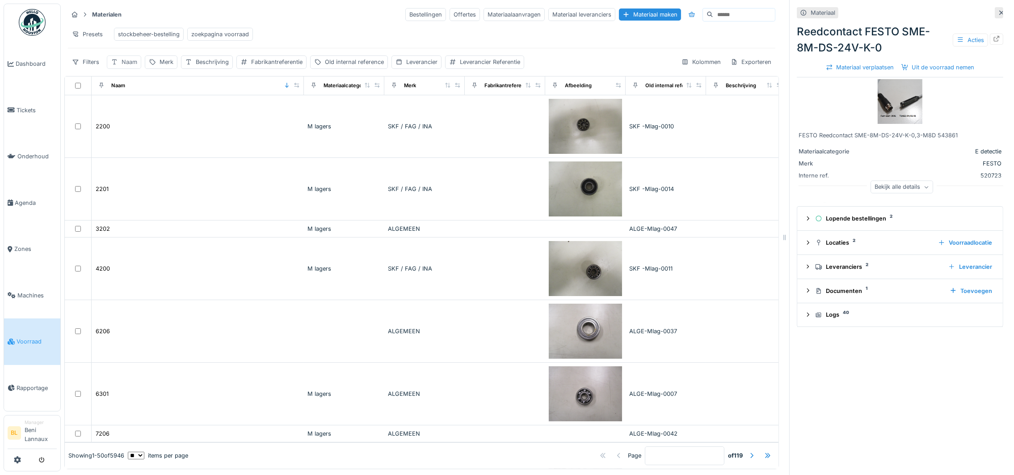
click at [123, 66] on div "Naam" at bounding box center [130, 62] width 16 height 8
click at [144, 117] on input "Naam" at bounding box center [156, 115] width 91 height 19
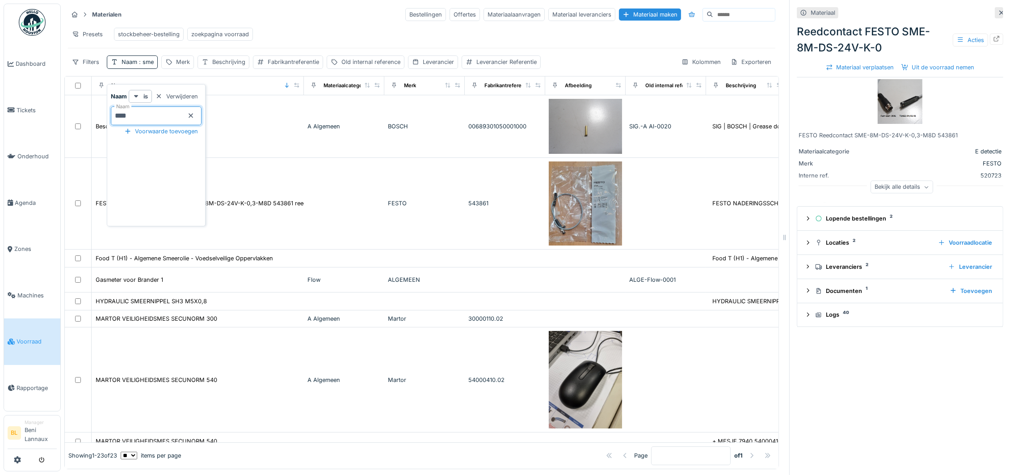
type input "*****"
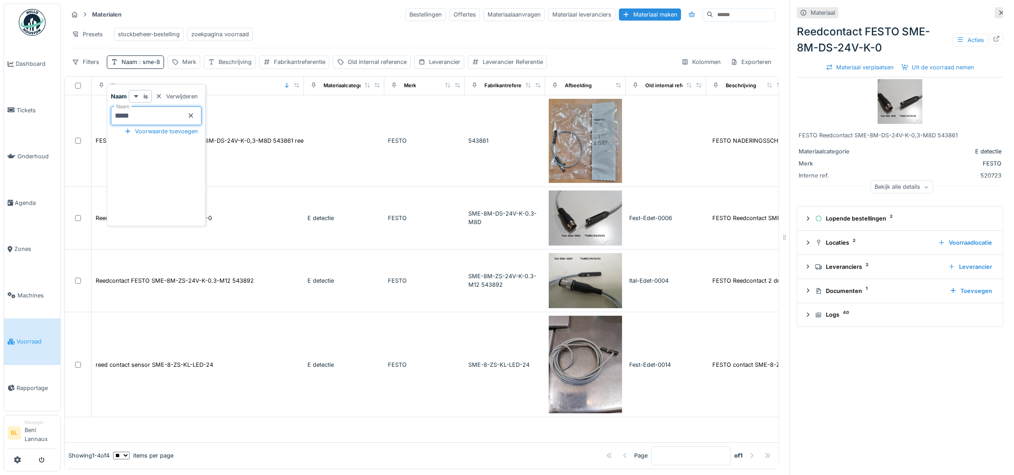
click at [353, 39] on div "Presets stockbeheer-bestelling zoekpagina voorraad" at bounding box center [421, 34] width 707 height 20
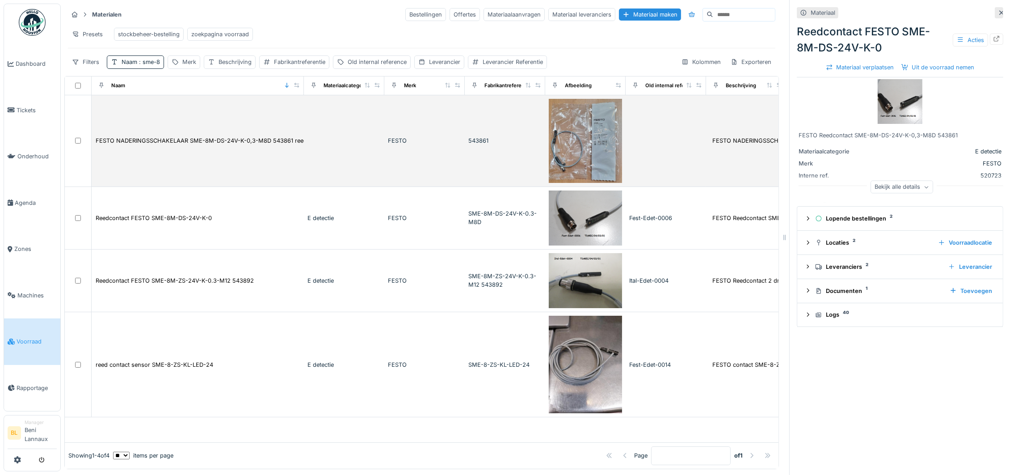
click at [197, 160] on td "FESTO NADERINGSSCHAKELAAR SME-8M-DS-24V-K-0,3-M8D 543861 reedcontact" at bounding box center [198, 141] width 212 height 92
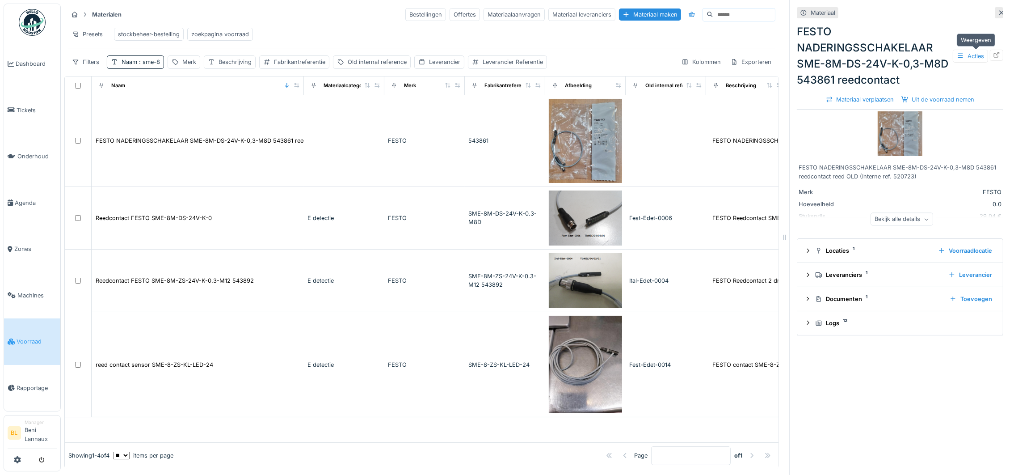
click at [993, 55] on icon at bounding box center [996, 55] width 7 height 6
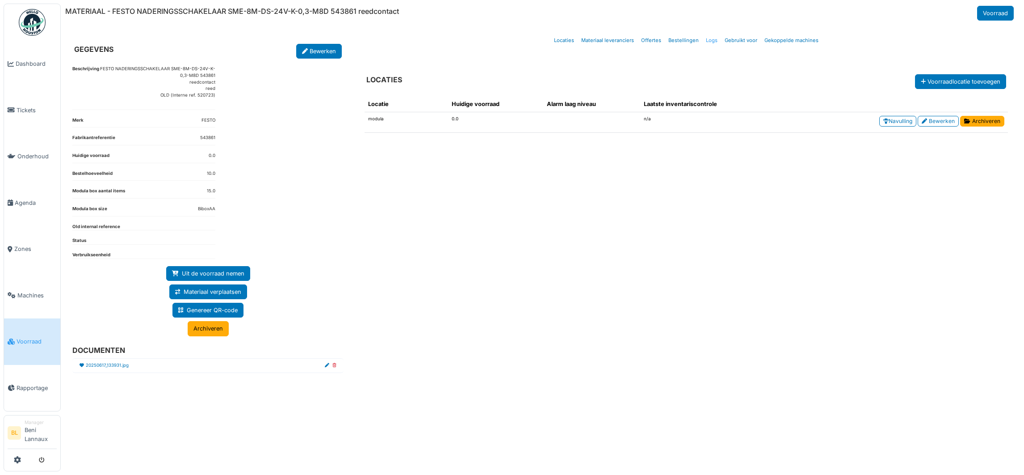
click at [707, 42] on link "Logs" at bounding box center [712, 40] width 19 height 21
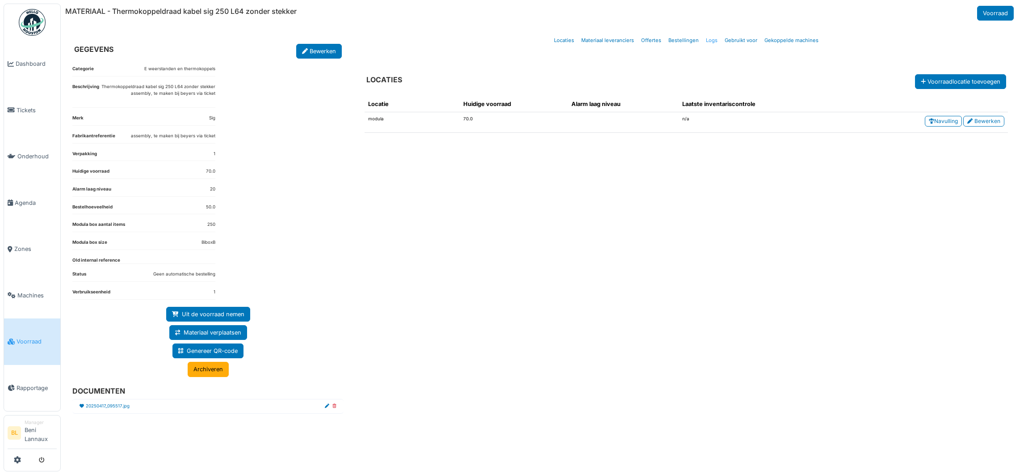
click at [715, 40] on link "Logs" at bounding box center [712, 40] width 19 height 21
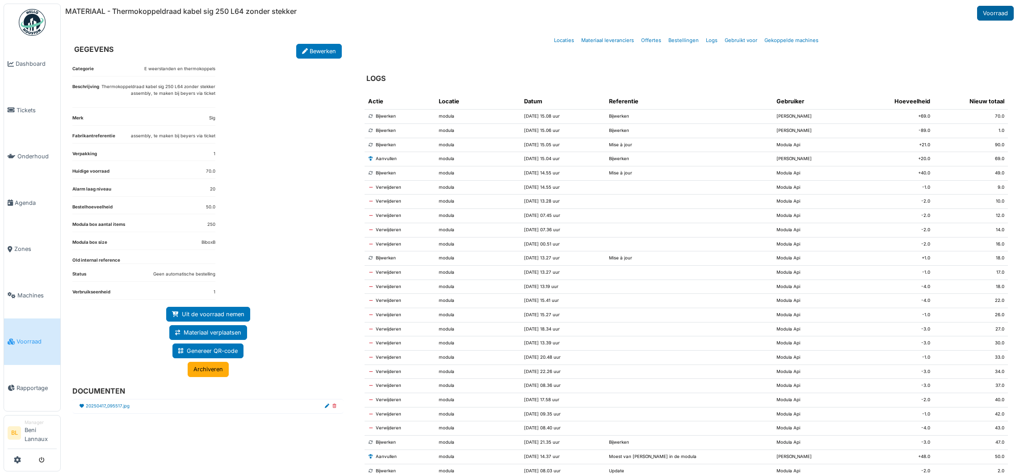
click at [978, 12] on link "Voorraad" at bounding box center [995, 13] width 37 height 15
click at [313, 52] on link "Bewerken" at bounding box center [319, 51] width 46 height 15
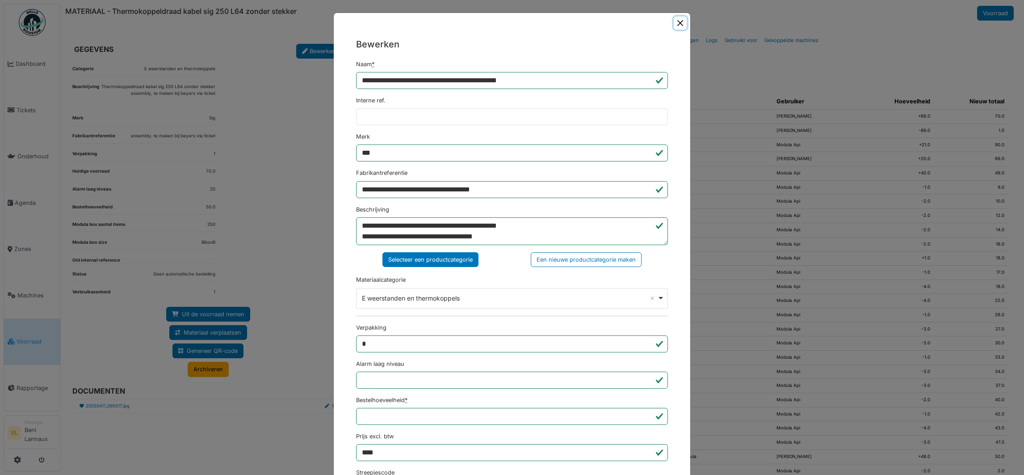
click at [674, 22] on button "Close" at bounding box center [680, 23] width 13 height 13
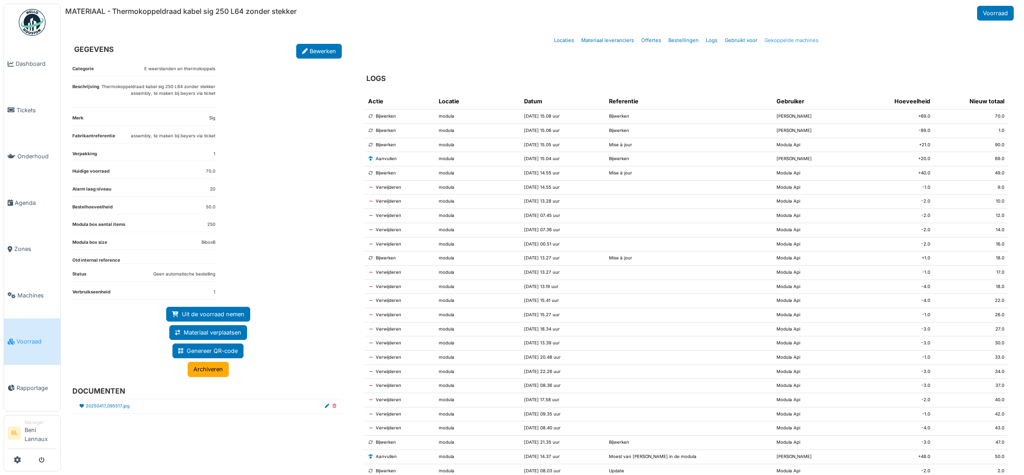
click at [783, 42] on link "Gekoppelde machines" at bounding box center [791, 40] width 61 height 21
select select "***"
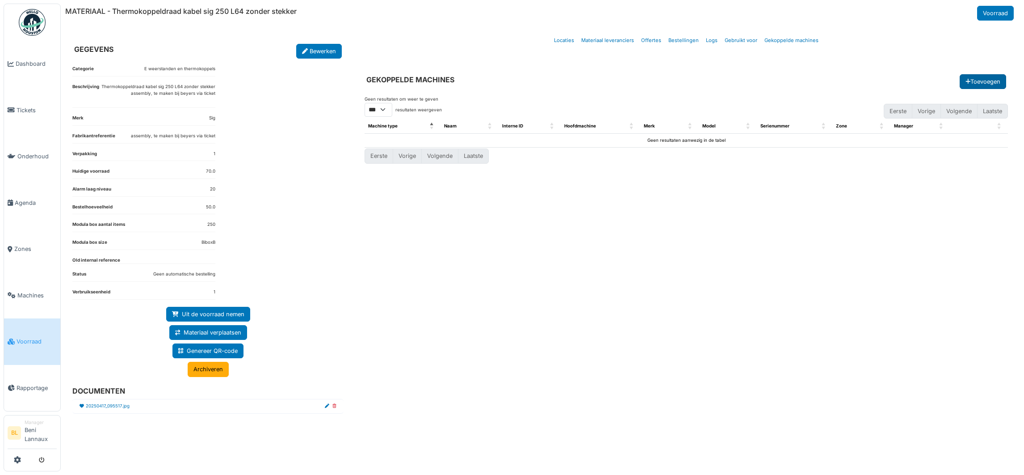
click at [982, 84] on button "Toevoegen" at bounding box center [983, 81] width 46 height 15
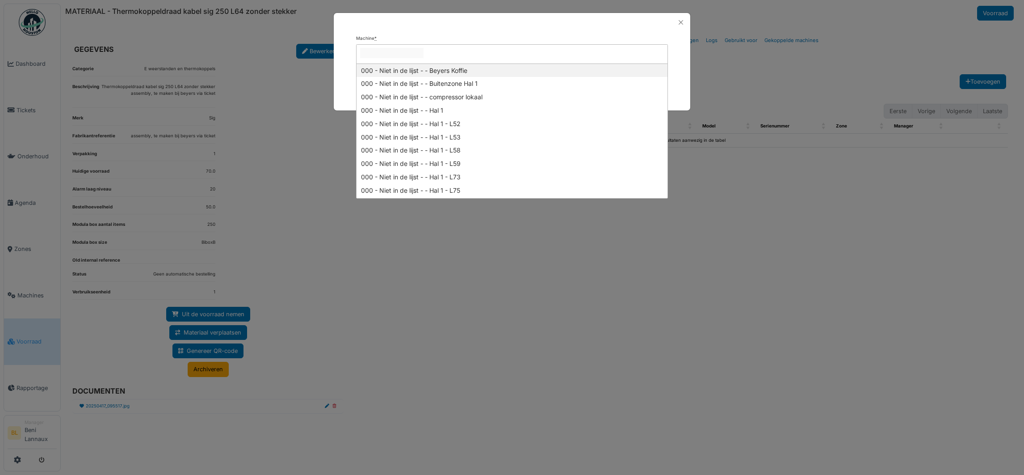
click at [376, 55] on input "null" at bounding box center [391, 53] width 63 height 10
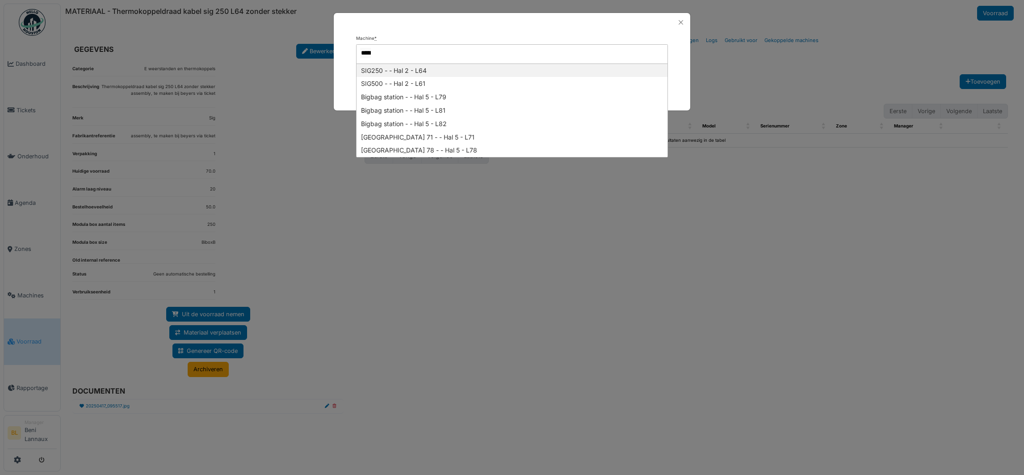
type input "******"
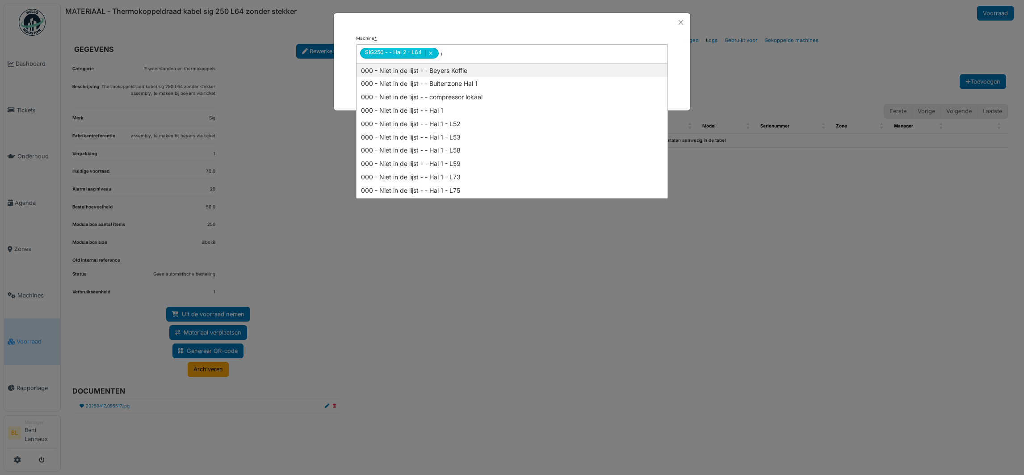
click at [441, 30] on div at bounding box center [512, 22] width 357 height 19
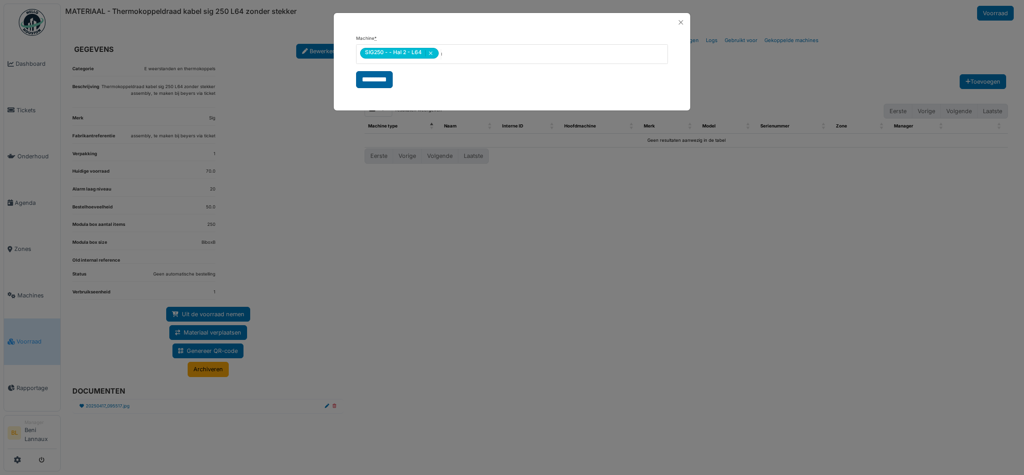
click at [382, 76] on input "*********" at bounding box center [374, 79] width 37 height 17
select select "***"
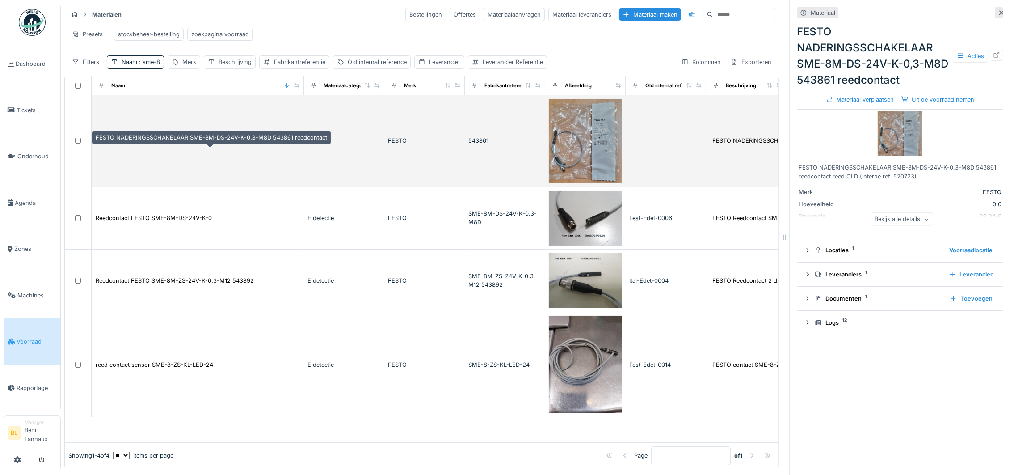
click at [244, 145] on div "FESTO NADERINGSSCHAKELAAR SME-8M-DS-24V-K-0,3-M8D 543861 reedcontact" at bounding box center [212, 140] width 232 height 8
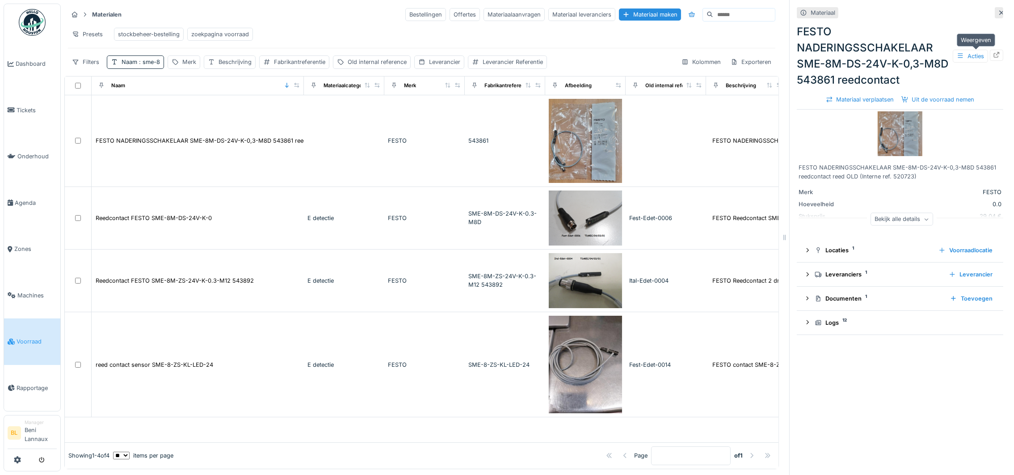
click at [993, 55] on icon at bounding box center [996, 55] width 7 height 6
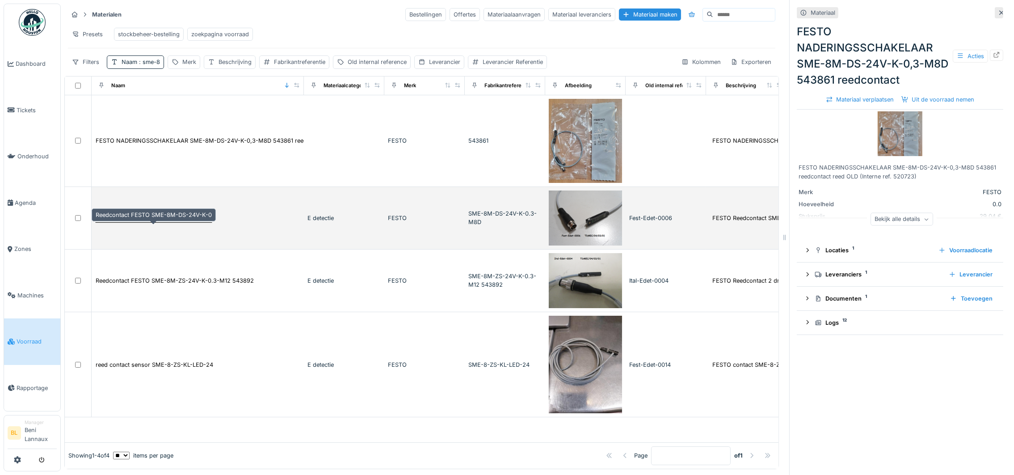
click at [175, 222] on div "Reedcontact FESTO SME-8M-DS-24V-K-0" at bounding box center [154, 218] width 116 height 8
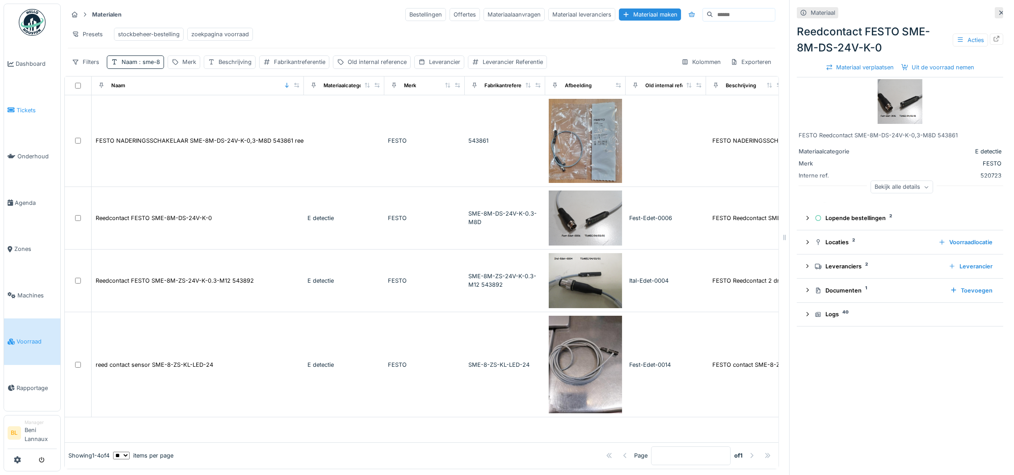
click at [16, 116] on link "Tickets" at bounding box center [32, 110] width 56 height 46
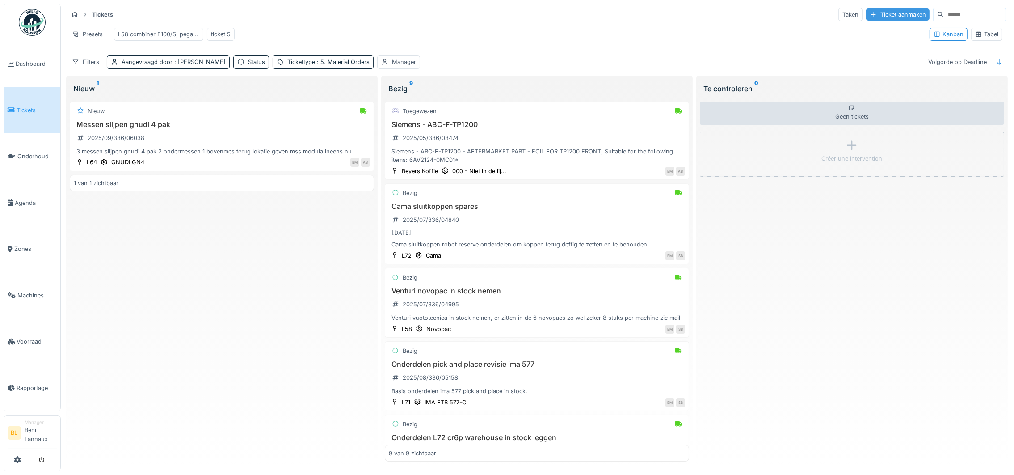
click at [866, 15] on div "Ticket aanmaken" at bounding box center [897, 14] width 63 height 12
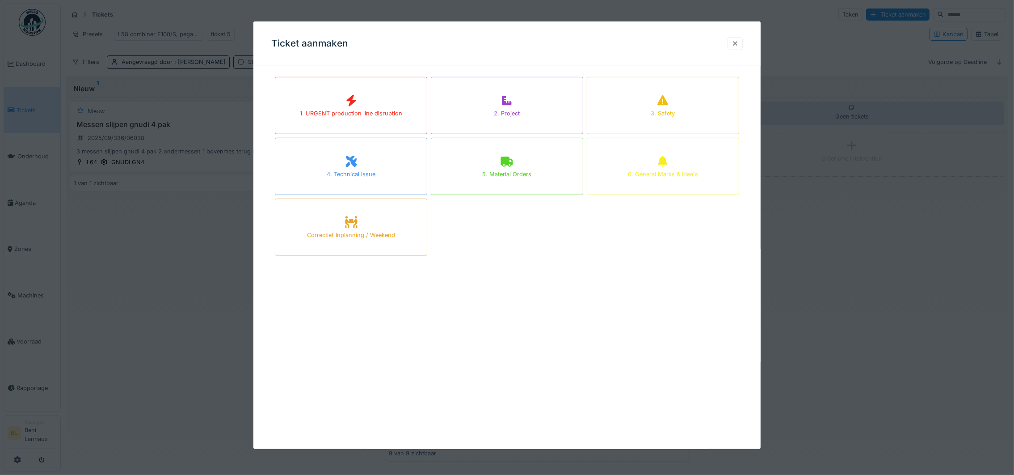
click at [739, 41] on div at bounding box center [735, 43] width 7 height 8
